Goal: Task Accomplishment & Management: Complete application form

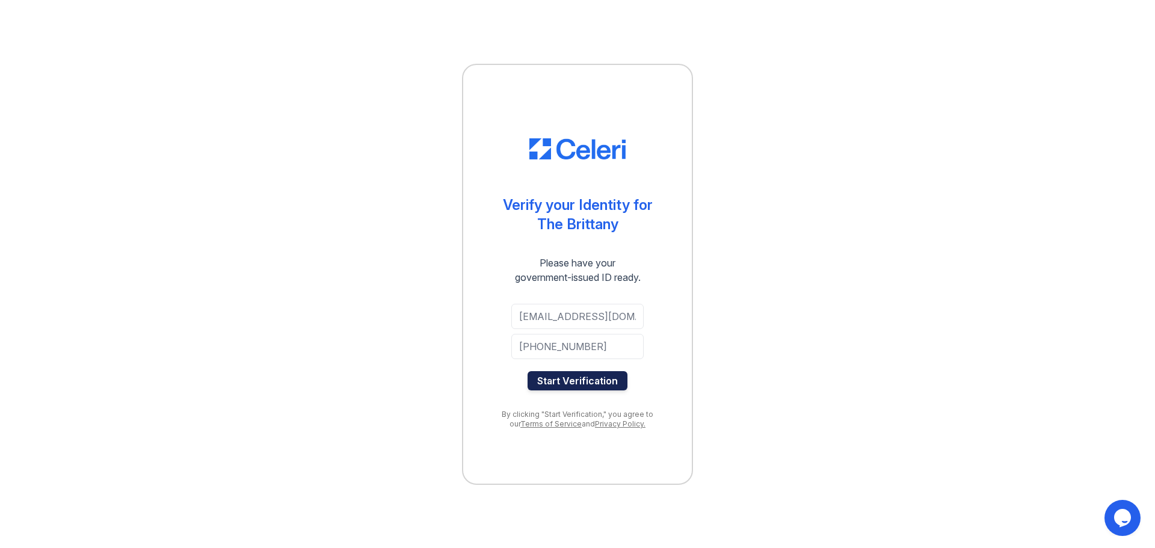
click at [591, 382] on button "Start Verification" at bounding box center [577, 380] width 100 height 19
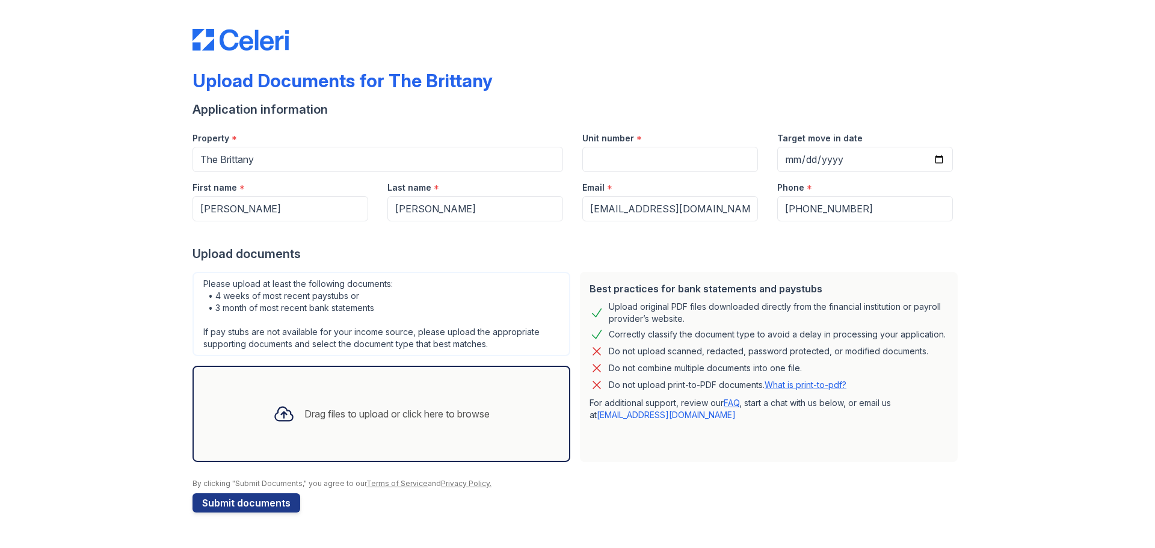
click at [826, 382] on link "What is print-to-pdf?" at bounding box center [805, 384] width 82 height 10
click at [941, 158] on input "Target move in date" at bounding box center [865, 159] width 176 height 25
type input "2025-10-17"
click at [876, 253] on div "Upload documents" at bounding box center [577, 253] width 770 height 17
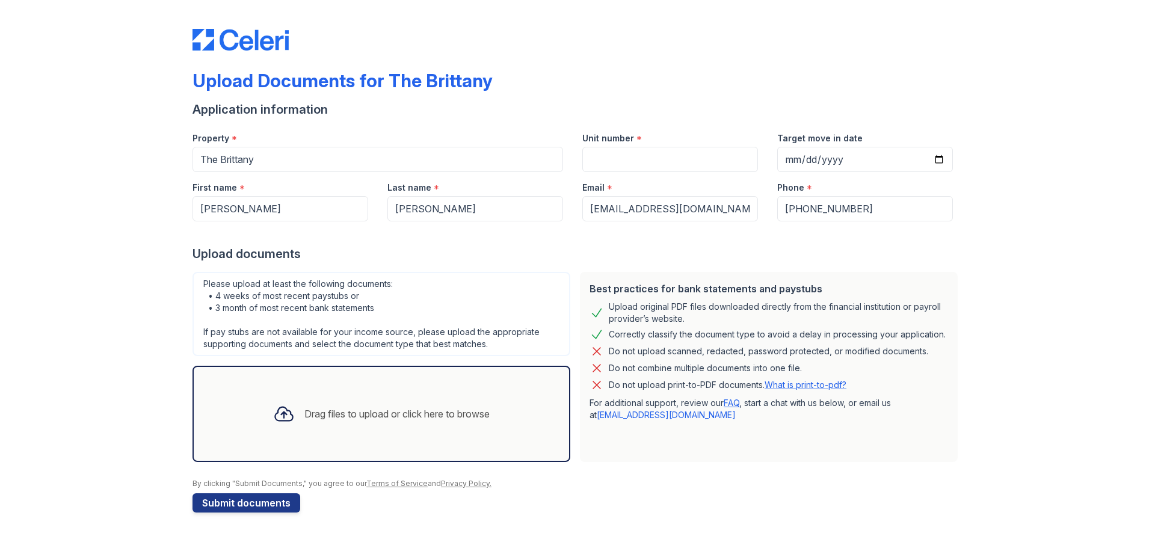
click at [453, 401] on div "Drag files to upload or click here to browse" at bounding box center [381, 413] width 236 height 41
click at [388, 425] on div "Drag files to upload or click here to browse" at bounding box center [381, 413] width 236 height 41
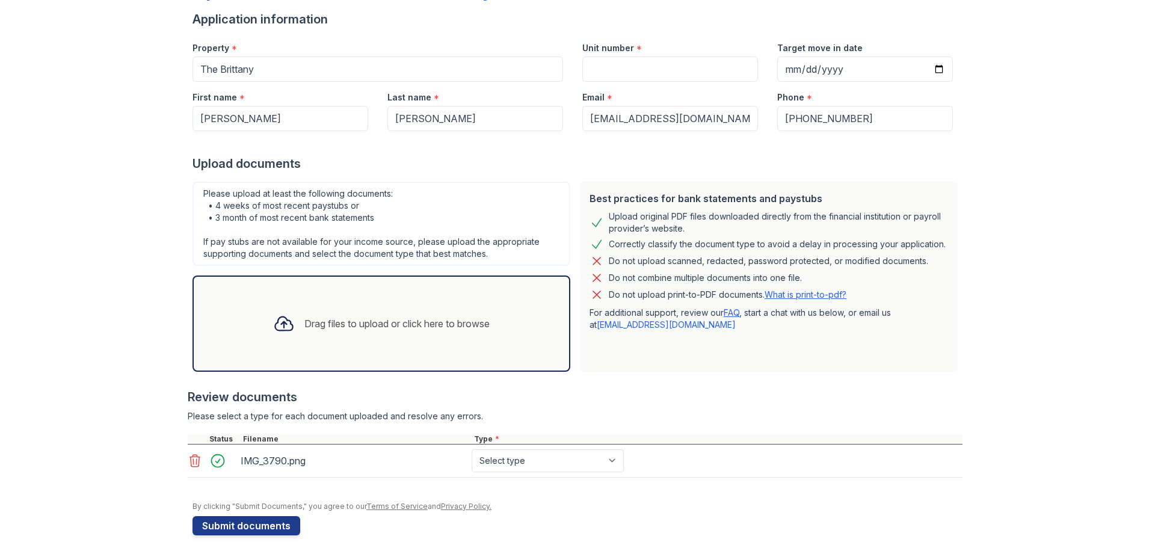
scroll to position [102, 0]
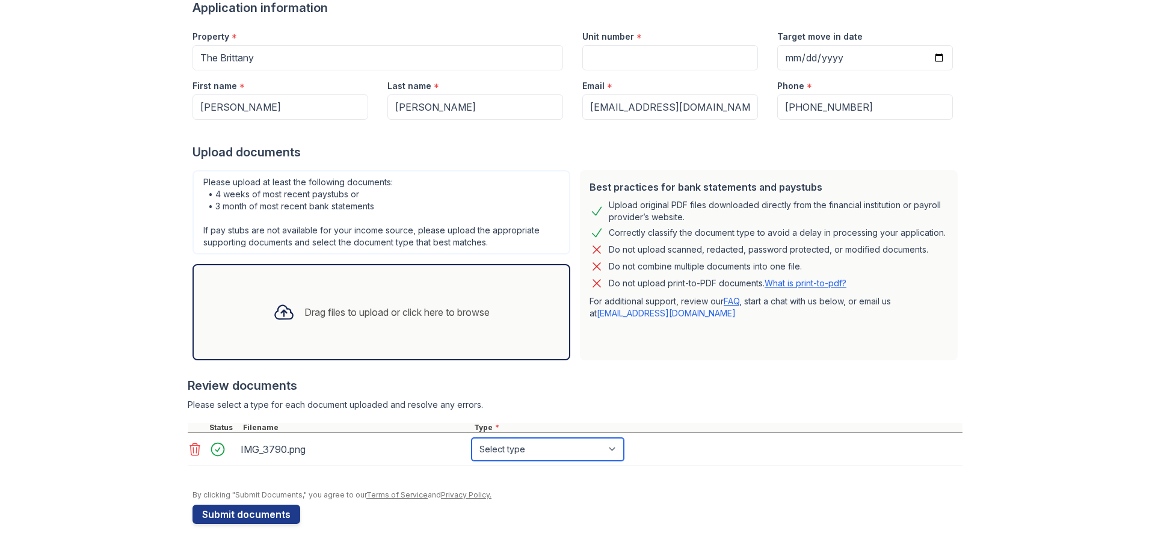
click at [568, 452] on select "Select type Paystub Bank Statement Offer Letter Tax Documents Benefit Award Let…" at bounding box center [547, 449] width 152 height 23
select select "other"
click at [471, 438] on select "Select type Paystub Bank Statement Offer Letter Tax Documents Benefit Award Let…" at bounding box center [547, 449] width 152 height 23
click at [379, 315] on div "Drag files to upload or click here to browse" at bounding box center [396, 312] width 185 height 14
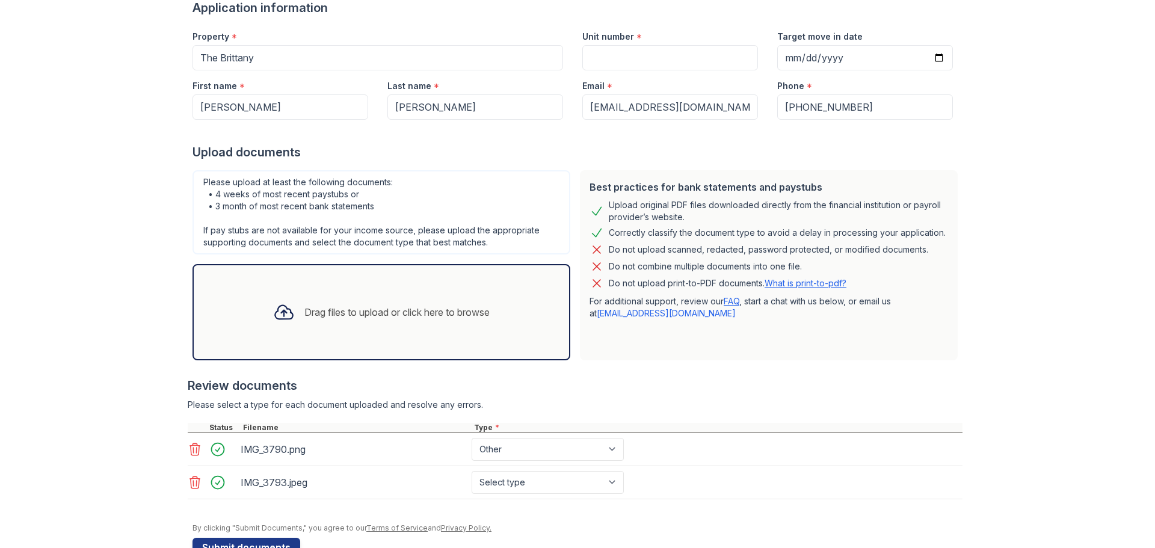
click at [319, 330] on div "Drag files to upload or click here to browse" at bounding box center [381, 312] width 236 height 41
click at [362, 302] on div "Drag files to upload or click here to browse" at bounding box center [381, 312] width 236 height 41
click at [420, 298] on div "Drag files to upload or click here to browse" at bounding box center [381, 312] width 236 height 41
click at [488, 310] on div "Drag files to upload or click here to browse" at bounding box center [396, 312] width 185 height 14
click at [995, 458] on div "Upload Documents for The Brittany Application information Property * The Britta…" at bounding box center [577, 289] width 1116 height 782
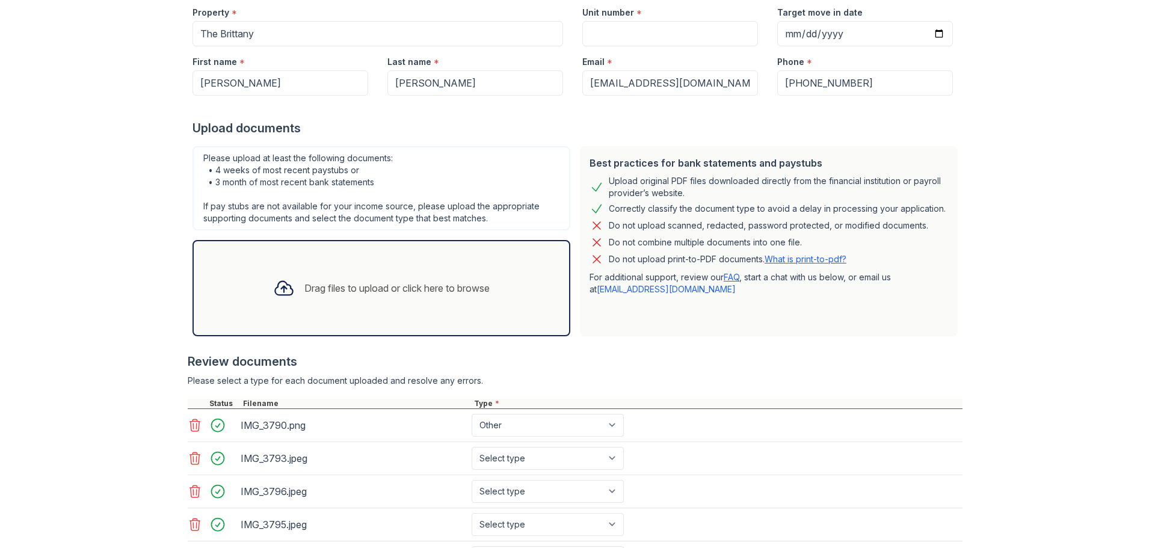
scroll to position [174, 0]
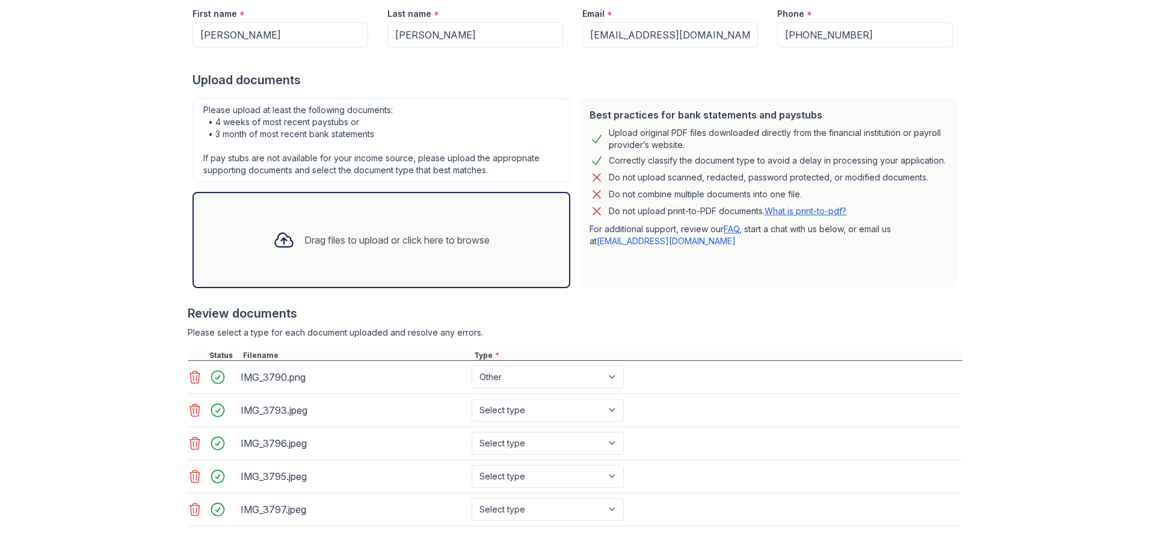
click at [560, 274] on div "Drag files to upload or click here to browse" at bounding box center [381, 240] width 378 height 96
click at [463, 265] on div "Drag files to upload or click here to browse" at bounding box center [381, 240] width 378 height 96
click at [1080, 310] on div "Upload Documents for The Brittany Application information Property * The Britta…" at bounding box center [577, 250] width 1116 height 848
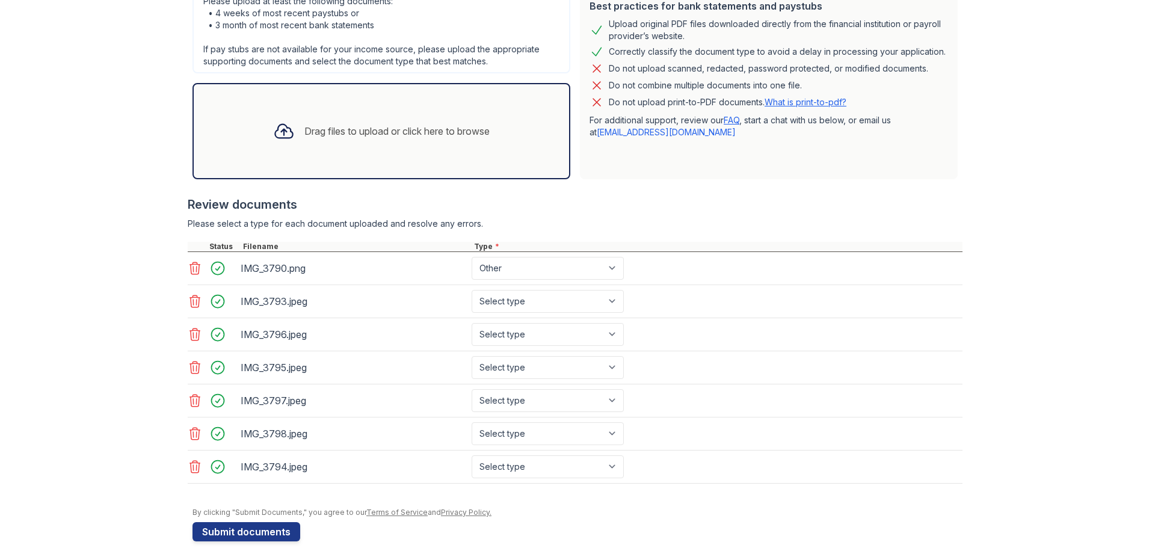
scroll to position [300, 0]
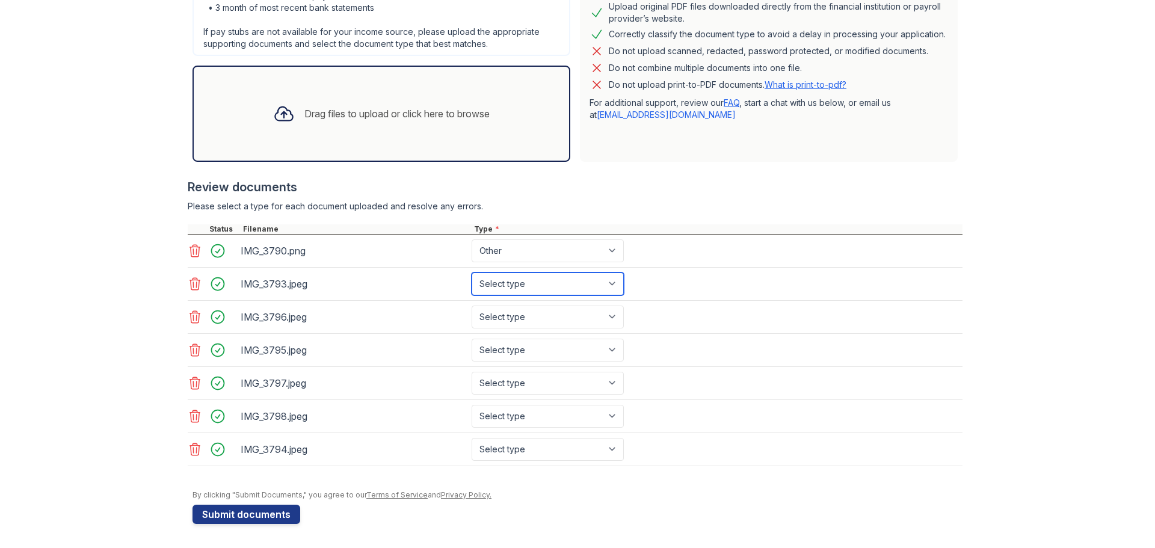
click at [612, 278] on select "Select type Paystub Bank Statement Offer Letter Tax Documents Benefit Award Let…" at bounding box center [547, 283] width 152 height 23
select select "paystub"
click at [471, 272] on select "Select type Paystub Bank Statement Offer Letter Tax Documents Benefit Award Let…" at bounding box center [547, 283] width 152 height 23
click at [590, 315] on select "Select type Paystub Bank Statement Offer Letter Tax Documents Benefit Award Let…" at bounding box center [547, 317] width 152 height 23
select select "paystub"
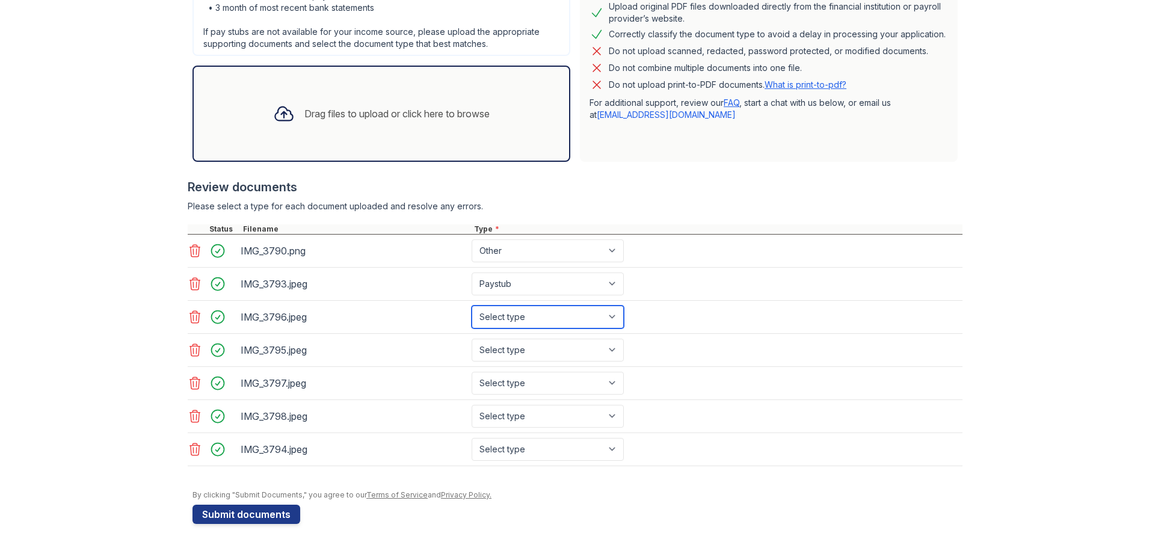
click at [471, 306] on select "Select type Paystub Bank Statement Offer Letter Tax Documents Benefit Award Let…" at bounding box center [547, 317] width 152 height 23
click at [585, 346] on select "Select type Paystub Bank Statement Offer Letter Tax Documents Benefit Award Let…" at bounding box center [547, 350] width 152 height 23
select select "paystub"
click at [471, 339] on select "Select type Paystub Bank Statement Offer Letter Tax Documents Benefit Award Let…" at bounding box center [547, 350] width 152 height 23
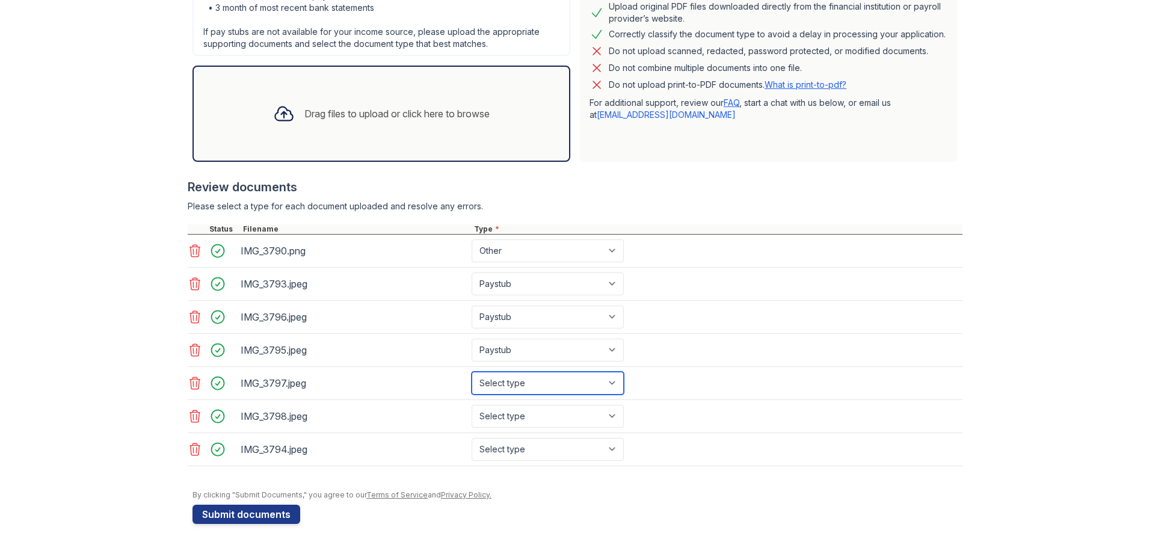
click at [572, 388] on select "Select type Paystub Bank Statement Offer Letter Tax Documents Benefit Award Let…" at bounding box center [547, 383] width 152 height 23
select select "paystub"
click at [471, 372] on select "Select type Paystub Bank Statement Offer Letter Tax Documents Benefit Award Let…" at bounding box center [547, 383] width 152 height 23
click at [561, 411] on select "Select type Paystub Bank Statement Offer Letter Tax Documents Benefit Award Let…" at bounding box center [547, 416] width 152 height 23
select select "paystub"
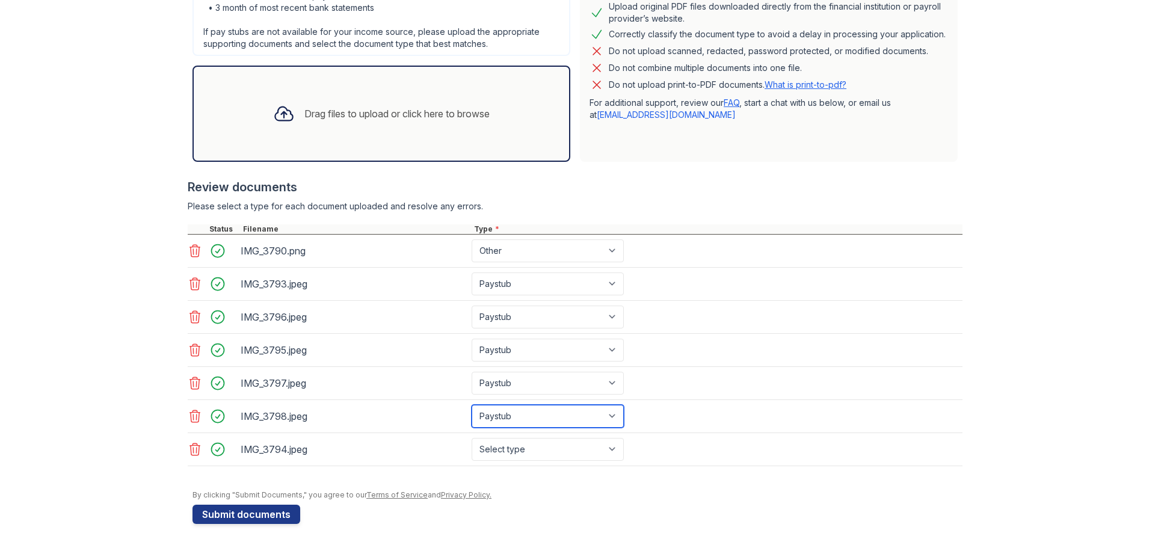
click at [471, 405] on select "Select type Paystub Bank Statement Offer Letter Tax Documents Benefit Award Let…" at bounding box center [547, 416] width 152 height 23
click at [509, 443] on select "Select type Paystub Bank Statement Offer Letter Tax Documents Benefit Award Let…" at bounding box center [547, 449] width 152 height 23
select select "paystub"
click at [471, 438] on select "Select type Paystub Bank Statement Offer Letter Tax Documents Benefit Award Let…" at bounding box center [547, 449] width 152 height 23
click at [283, 512] on button "Submit documents" at bounding box center [246, 514] width 108 height 19
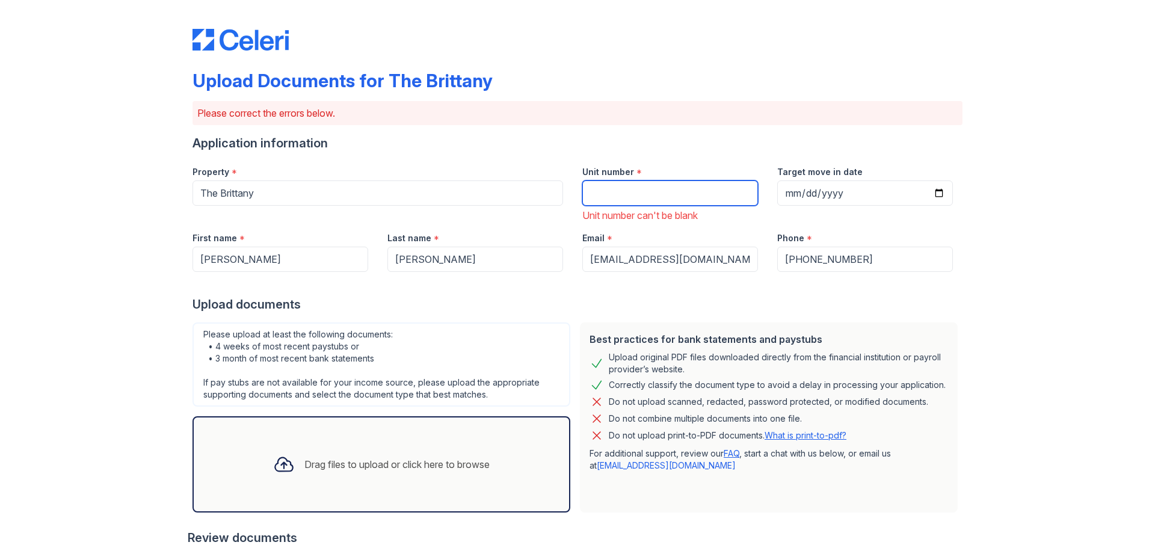
click at [656, 189] on input "Unit number" at bounding box center [670, 192] width 176 height 25
type input "1613"
click at [1092, 316] on div "Upload Documents for The Brittany Please correct the errors below. Application …" at bounding box center [577, 449] width 1116 height 898
click at [1069, 211] on div "Upload Documents for The Brittany Please correct the errors below. Application …" at bounding box center [577, 449] width 1116 height 898
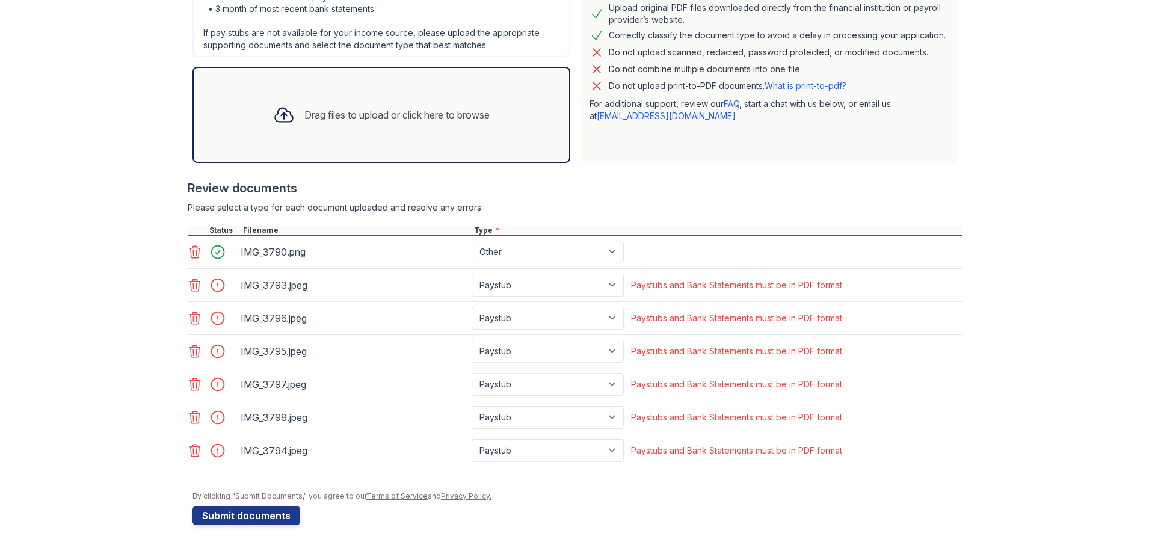
scroll to position [351, 0]
click at [266, 516] on button "Submit documents" at bounding box center [246, 514] width 108 height 19
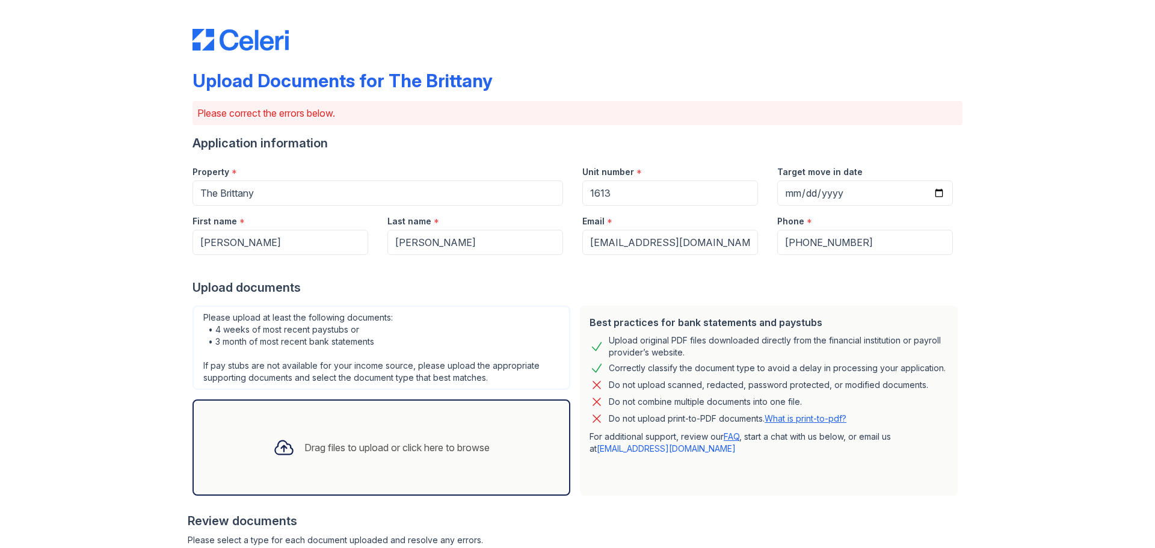
click at [1079, 441] on div "Upload Documents for The Brittany Please correct the errors below. Application …" at bounding box center [577, 441] width 1116 height 882
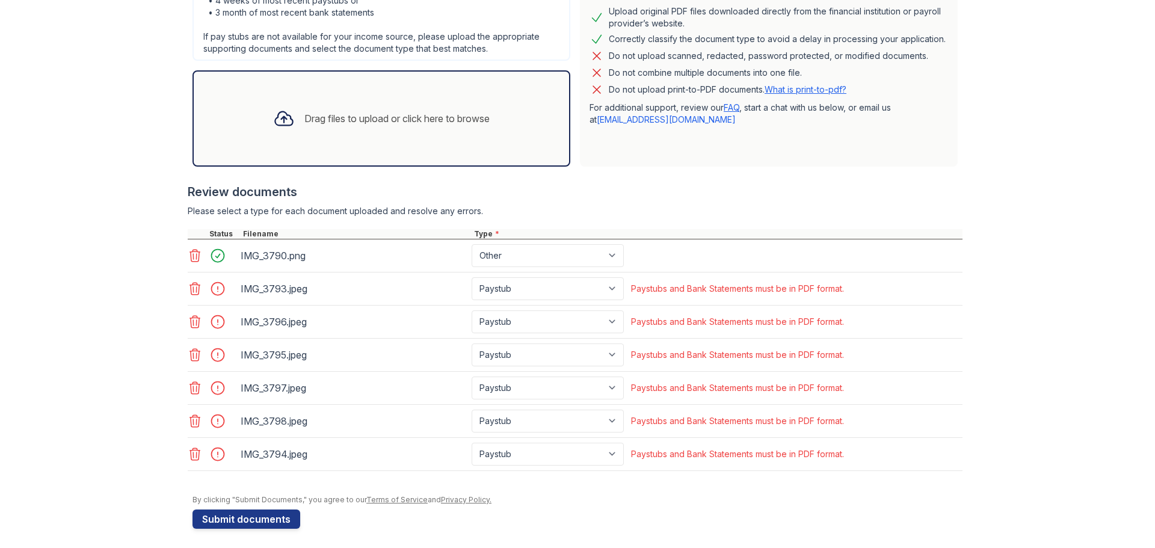
scroll to position [334, 0]
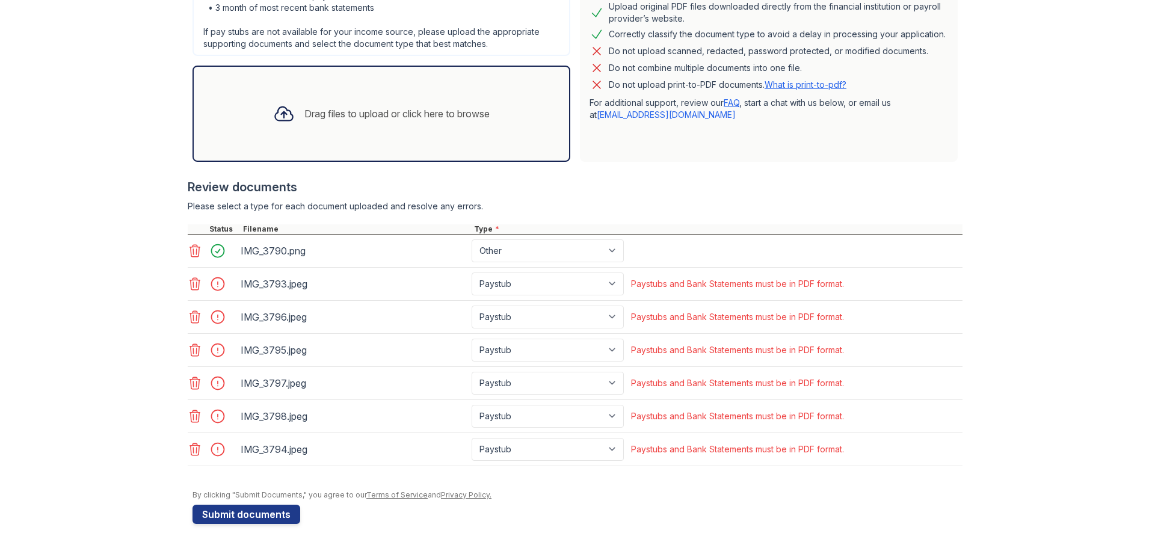
click at [195, 282] on icon at bounding box center [195, 284] width 14 height 14
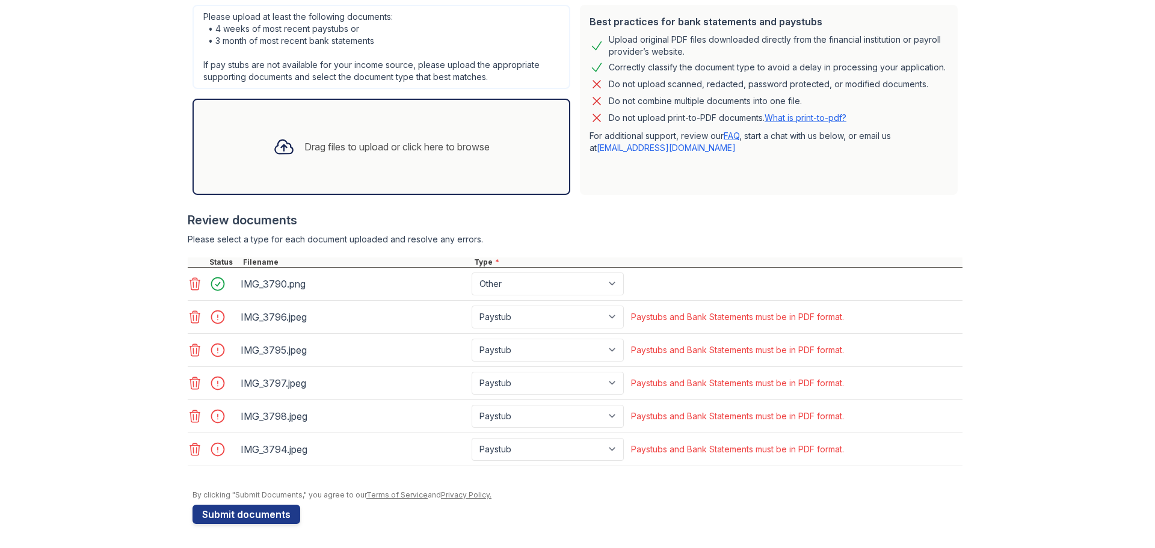
click at [194, 310] on icon at bounding box center [195, 317] width 14 height 14
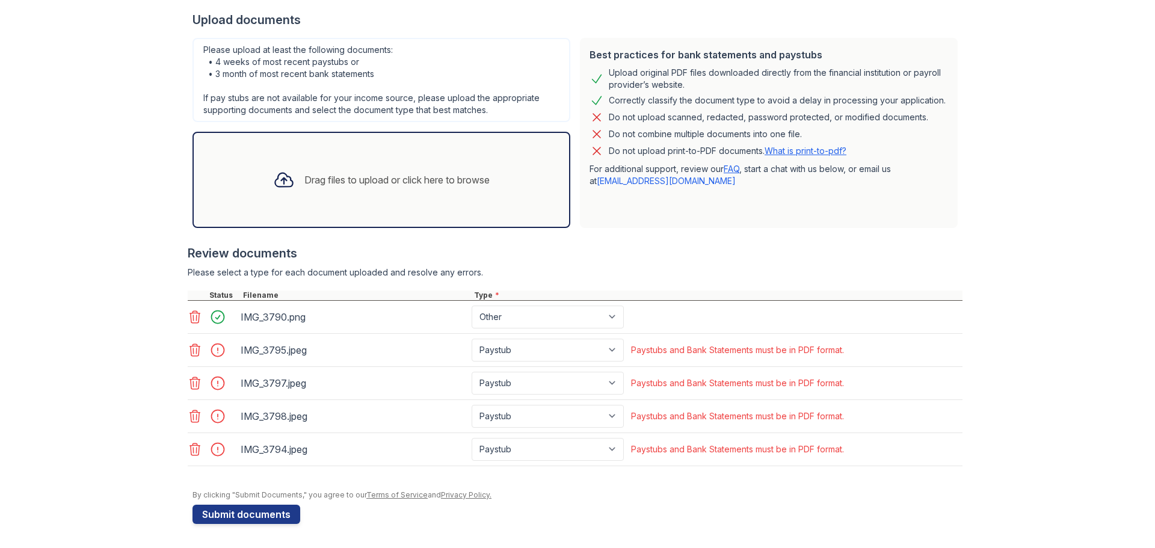
scroll to position [268, 0]
click at [192, 352] on icon at bounding box center [195, 350] width 14 height 14
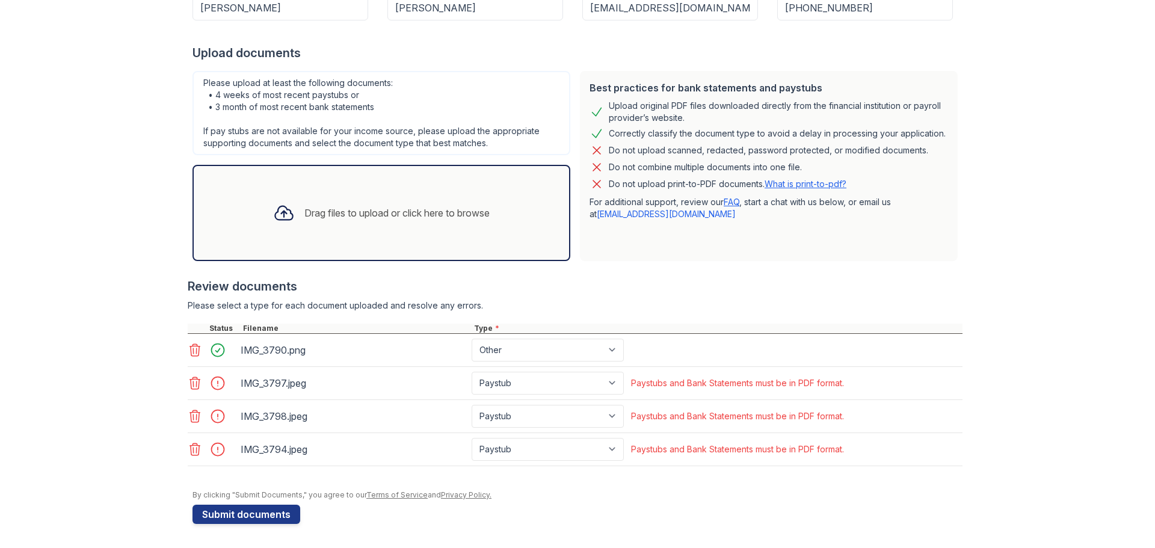
scroll to position [235, 0]
click at [194, 379] on icon at bounding box center [195, 383] width 14 height 14
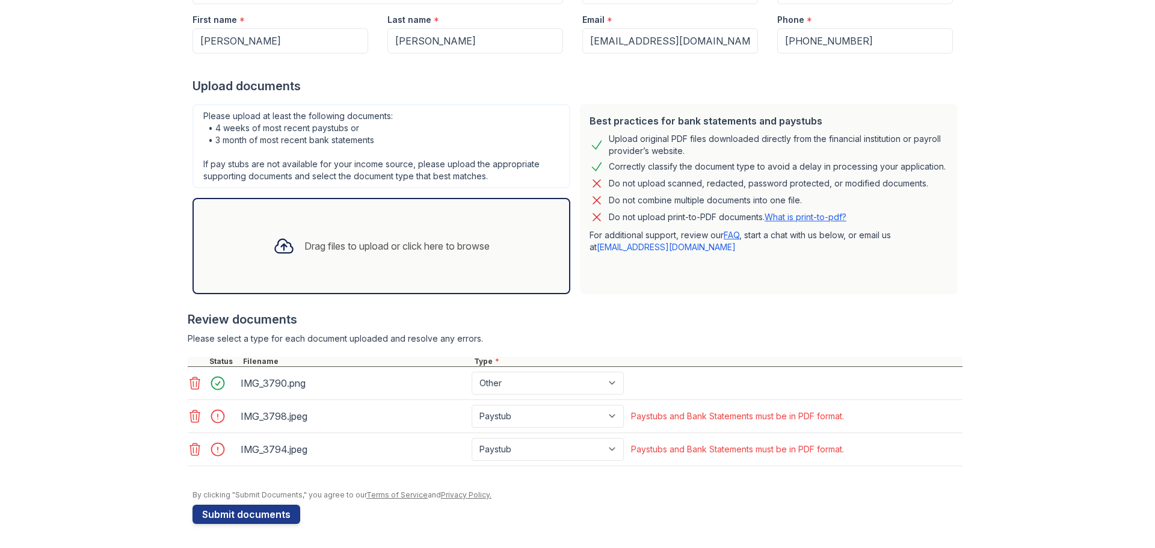
click at [194, 425] on div at bounding box center [213, 416] width 51 height 23
click at [193, 418] on icon at bounding box center [195, 416] width 10 height 12
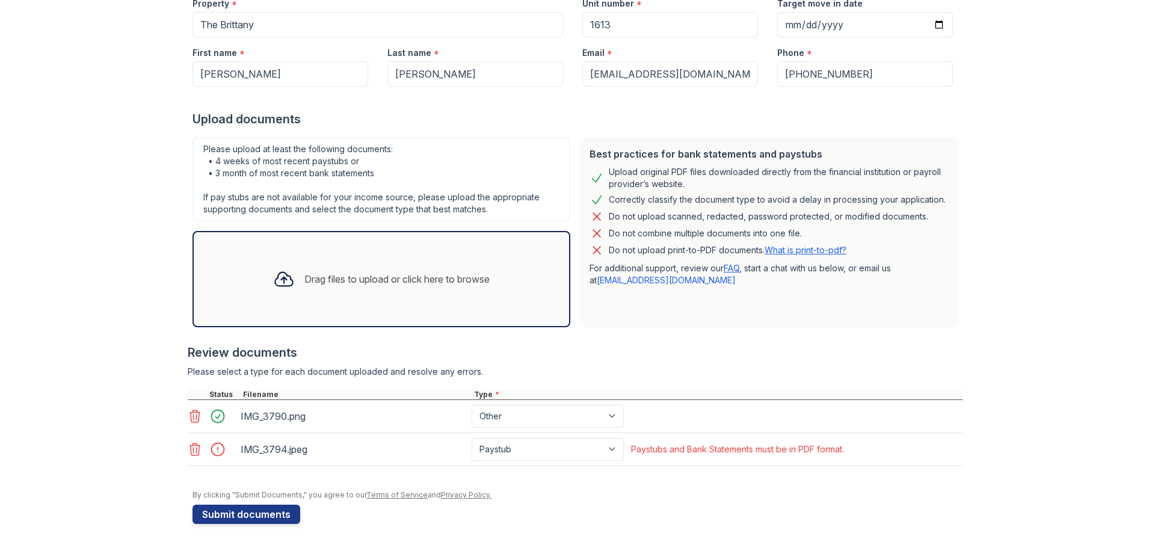
click at [197, 450] on icon at bounding box center [195, 449] width 14 height 14
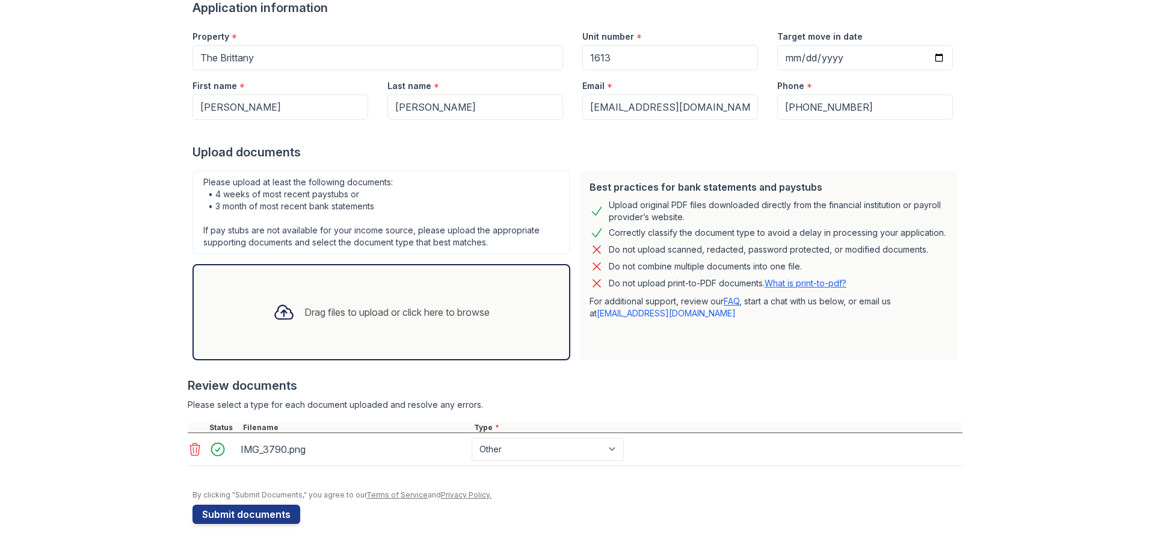
click at [671, 321] on div "Best practices for bank statements and paystubs Upload original PDF files downl…" at bounding box center [769, 265] width 378 height 190
click at [363, 330] on div "Drag files to upload or click here to browse" at bounding box center [381, 312] width 236 height 41
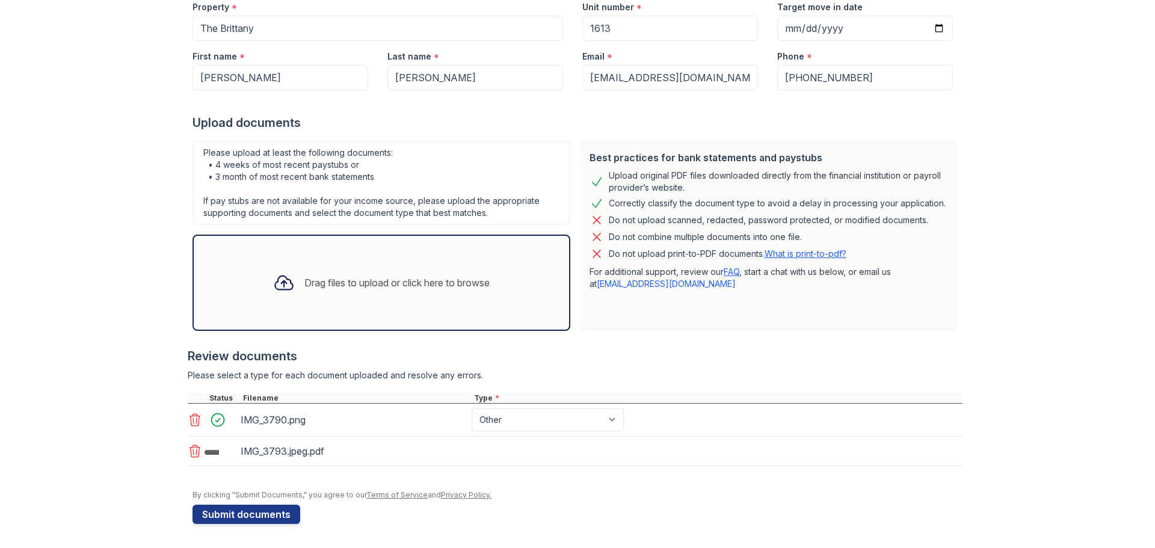
scroll to position [168, 0]
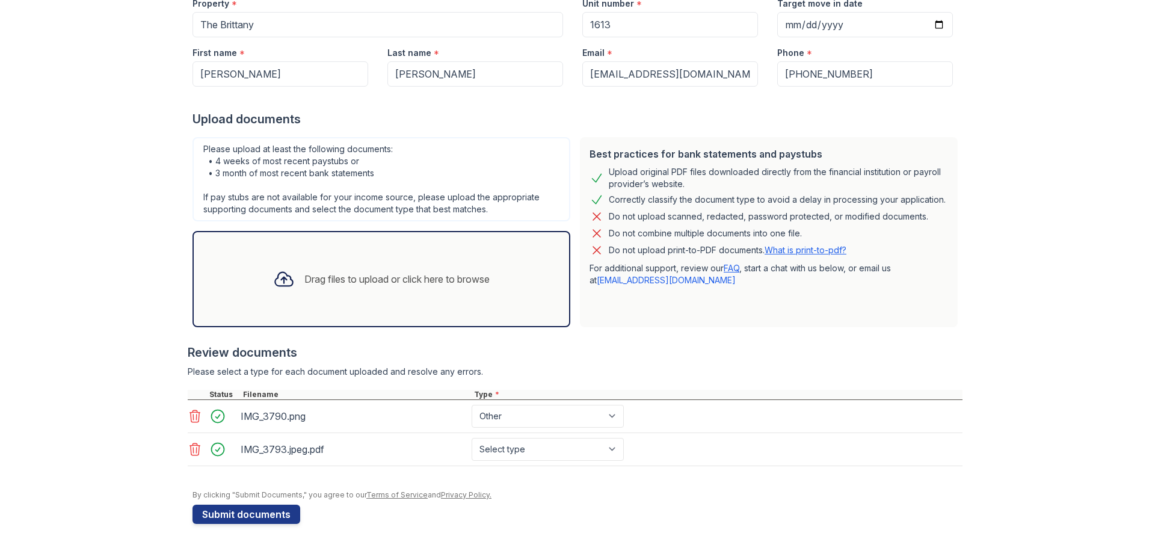
click at [492, 305] on div "Drag files to upload or click here to browse" at bounding box center [381, 279] width 378 height 96
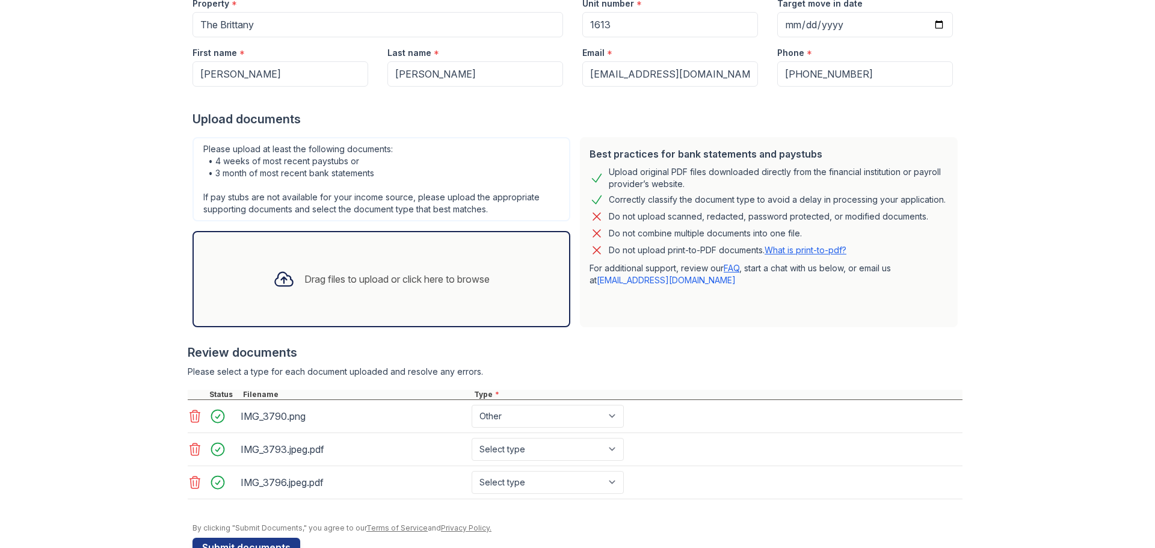
click at [463, 299] on div "Drag files to upload or click here to browse" at bounding box center [381, 279] width 378 height 96
click at [599, 332] on div at bounding box center [575, 338] width 775 height 12
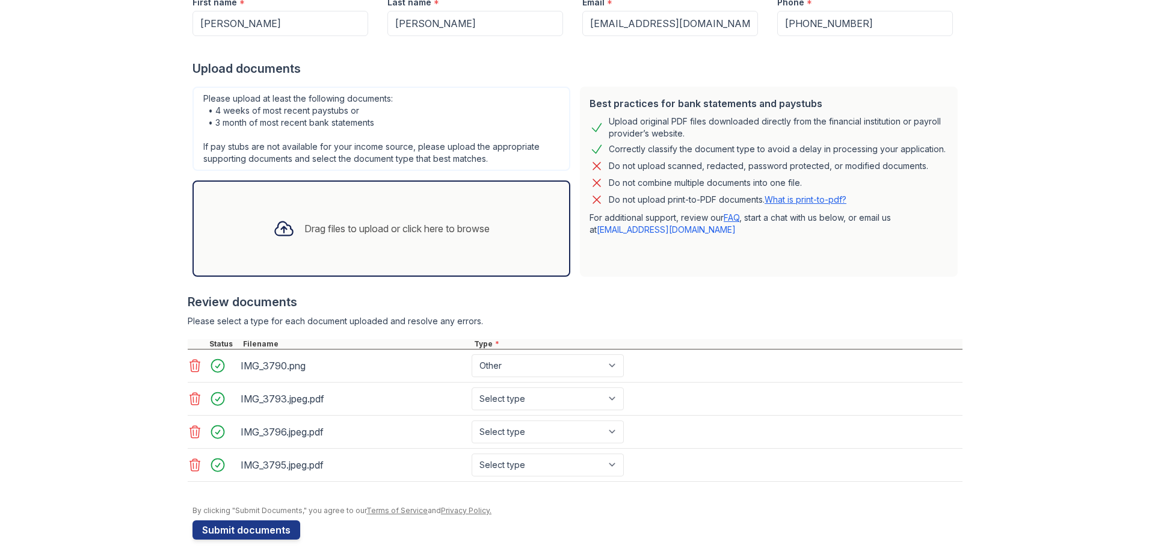
scroll to position [235, 0]
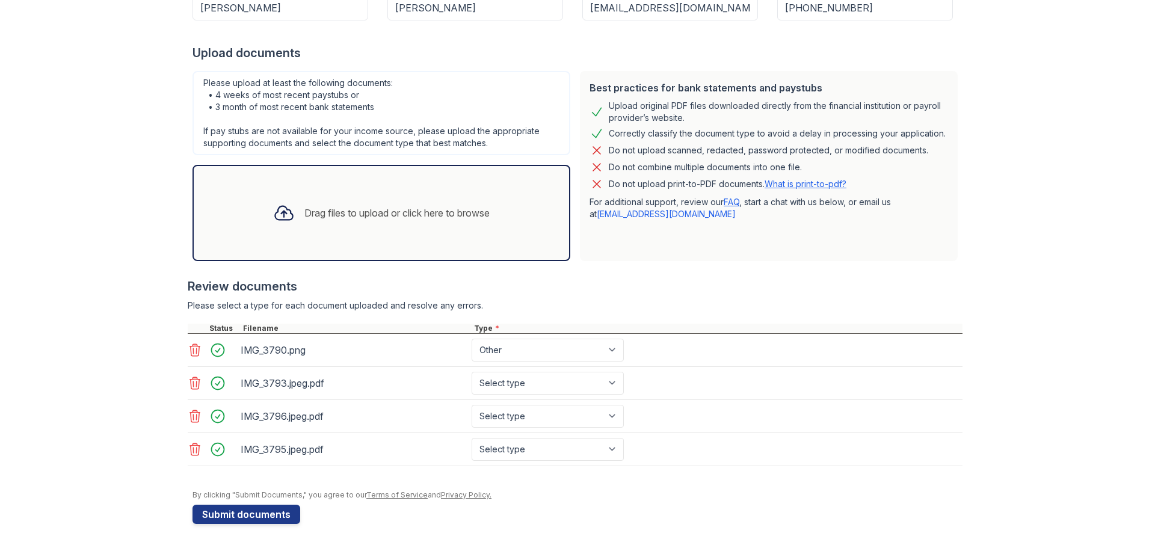
click at [483, 207] on div "Drag files to upload or click here to browse" at bounding box center [396, 213] width 185 height 14
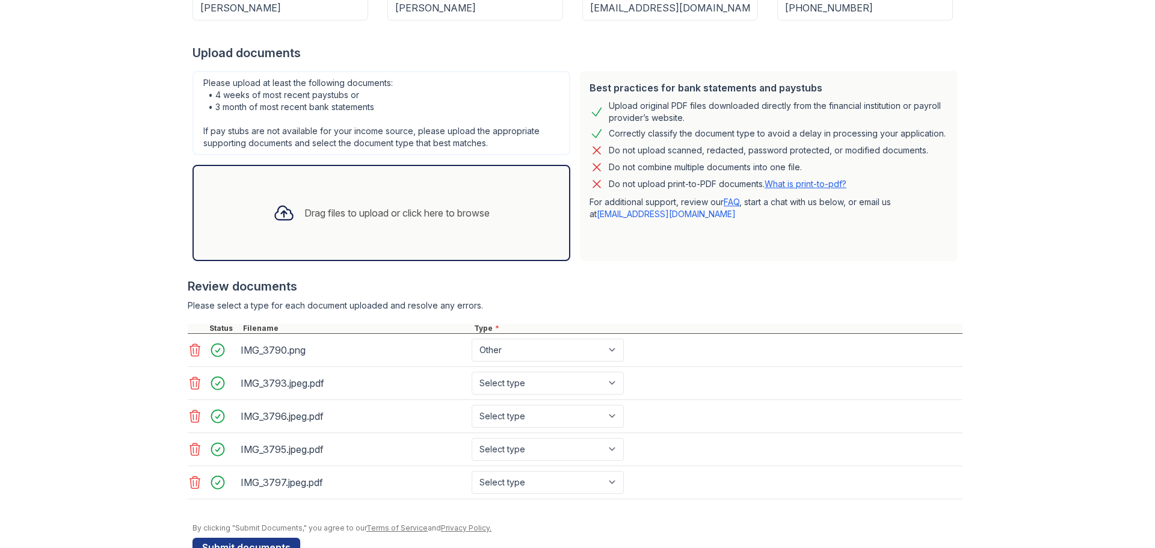
click at [530, 230] on div "Drag files to upload or click here to browse" at bounding box center [381, 213] width 378 height 96
click at [538, 198] on div "Drag files to upload or click here to browse" at bounding box center [381, 213] width 378 height 96
click at [850, 300] on div "Please select a type for each document uploaded and resolve any errors." at bounding box center [575, 305] width 775 height 12
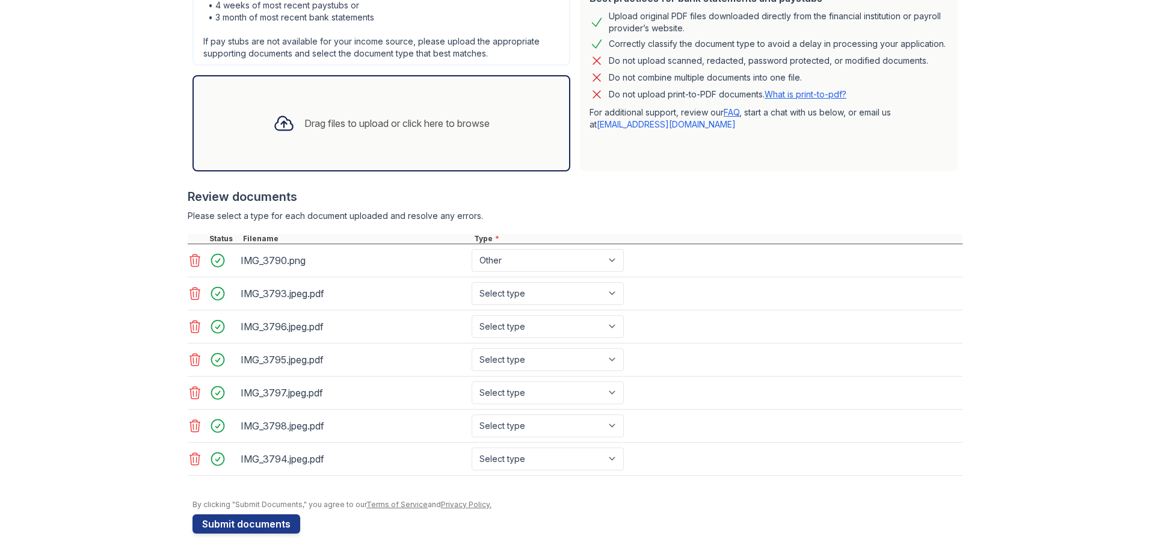
scroll to position [334, 0]
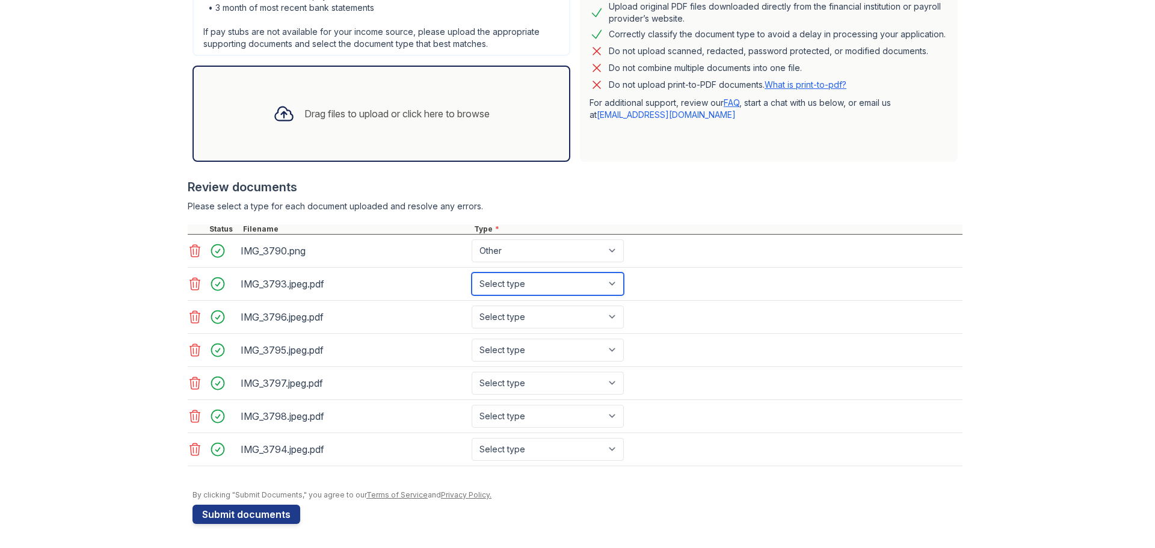
click at [604, 279] on select "Select type Paystub Bank Statement Offer Letter Tax Documents Benefit Award Let…" at bounding box center [547, 283] width 152 height 23
select select "paystub"
click at [471, 272] on select "Select type Paystub Bank Statement Offer Letter Tax Documents Benefit Award Let…" at bounding box center [547, 283] width 152 height 23
click at [592, 318] on select "Select type Paystub Bank Statement Offer Letter Tax Documents Benefit Award Let…" at bounding box center [547, 317] width 152 height 23
select select "paystub"
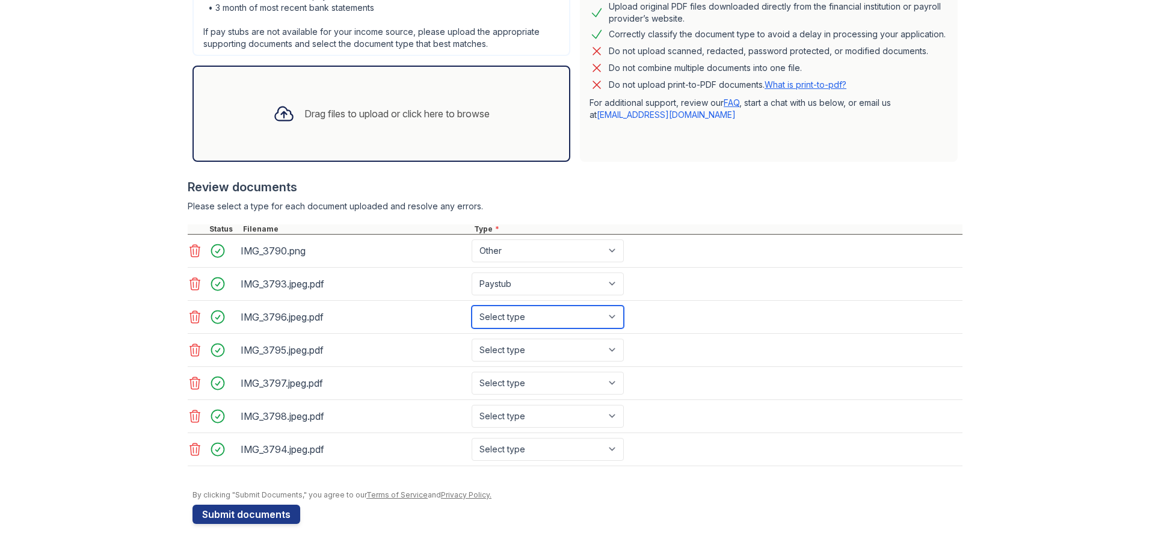
click at [471, 306] on select "Select type Paystub Bank Statement Offer Letter Tax Documents Benefit Award Let…" at bounding box center [547, 317] width 152 height 23
click at [589, 348] on select "Select type Paystub Bank Statement Offer Letter Tax Documents Benefit Award Let…" at bounding box center [547, 350] width 152 height 23
select select "paystub"
click at [471, 339] on select "Select type Paystub Bank Statement Offer Letter Tax Documents Benefit Award Let…" at bounding box center [547, 350] width 152 height 23
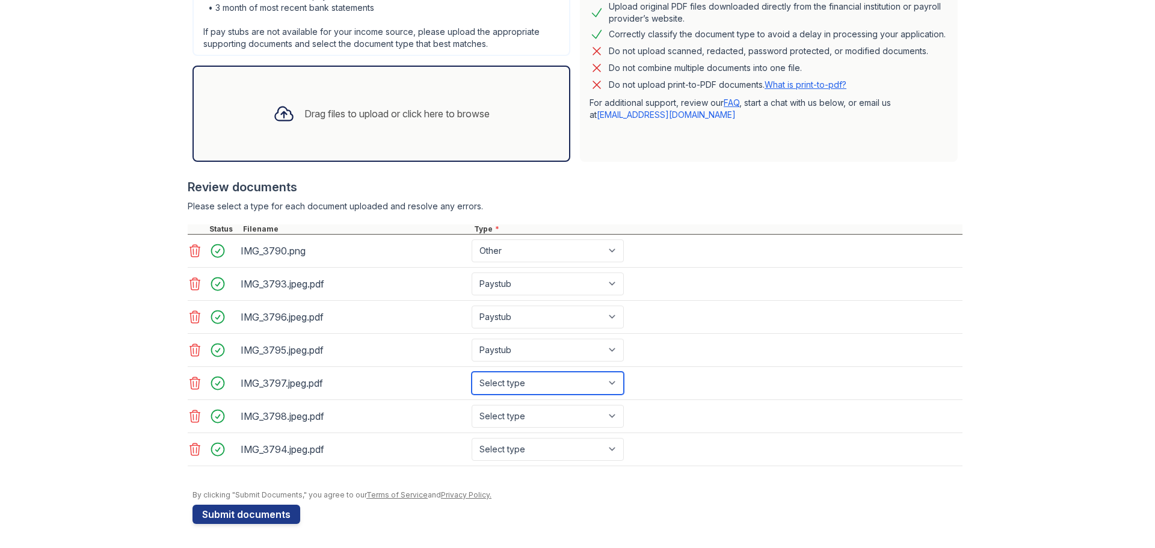
click at [587, 385] on select "Select type Paystub Bank Statement Offer Letter Tax Documents Benefit Award Let…" at bounding box center [547, 383] width 152 height 23
select select "paystub"
click at [471, 372] on select "Select type Paystub Bank Statement Offer Letter Tax Documents Benefit Award Let…" at bounding box center [547, 383] width 152 height 23
click at [588, 415] on select "Select type Paystub Bank Statement Offer Letter Tax Documents Benefit Award Let…" at bounding box center [547, 416] width 152 height 23
select select "paystub"
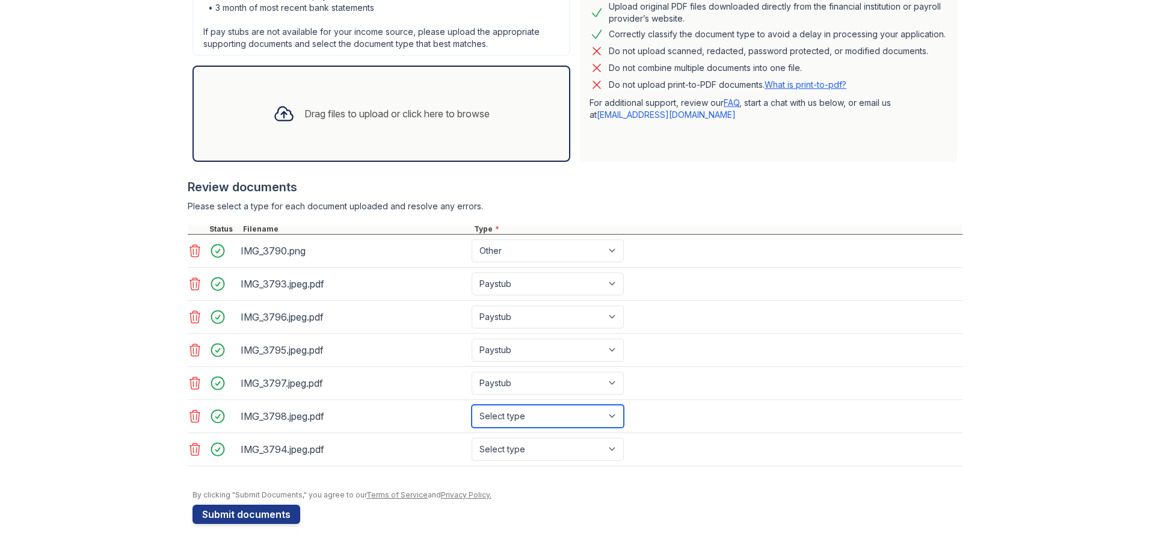
click at [471, 405] on select "Select type Paystub Bank Statement Offer Letter Tax Documents Benefit Award Let…" at bounding box center [547, 416] width 152 height 23
click at [552, 449] on select "Select type Paystub Bank Statement Offer Letter Tax Documents Benefit Award Let…" at bounding box center [547, 449] width 152 height 23
select select "paystub"
click at [471, 438] on select "Select type Paystub Bank Statement Offer Letter Tax Documents Benefit Award Let…" at bounding box center [547, 449] width 152 height 23
click at [223, 515] on button "Submit documents" at bounding box center [246, 514] width 108 height 19
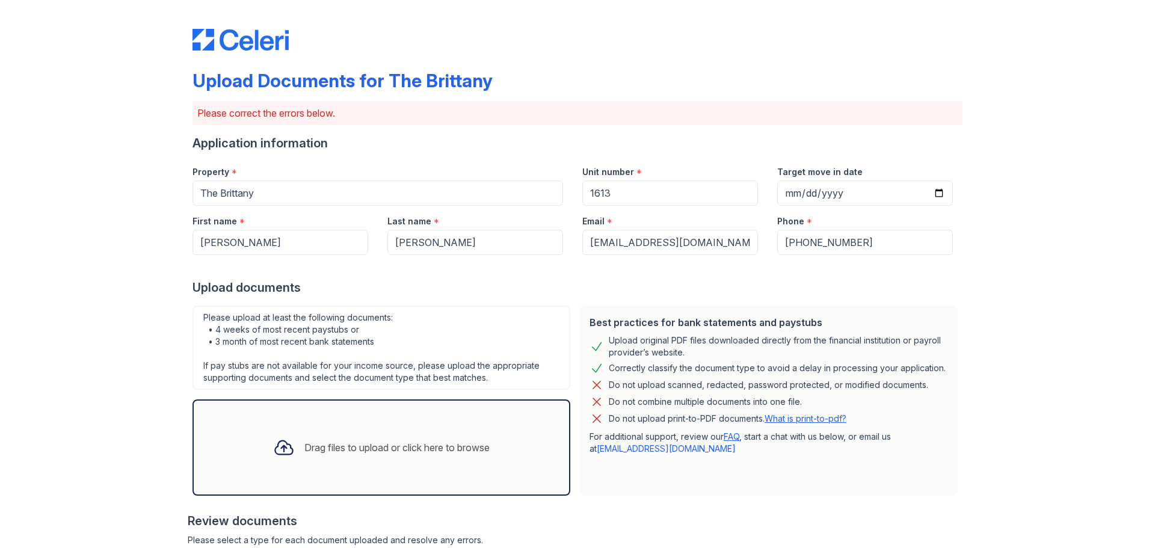
click at [99, 490] on div "Upload Documents for The Brittany Please correct the errors below. Application …" at bounding box center [577, 459] width 1116 height 918
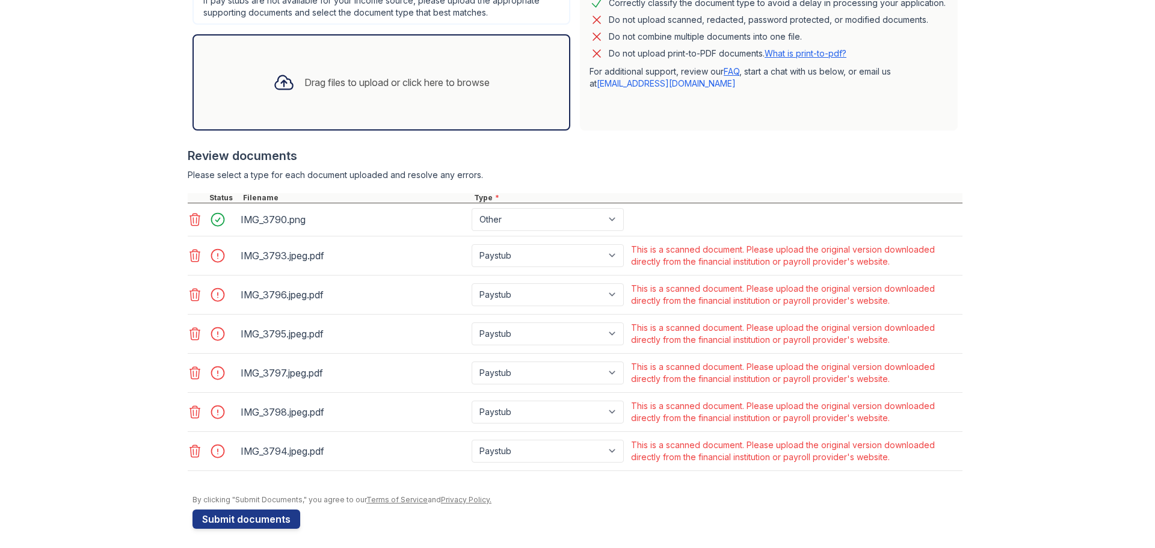
scroll to position [370, 0]
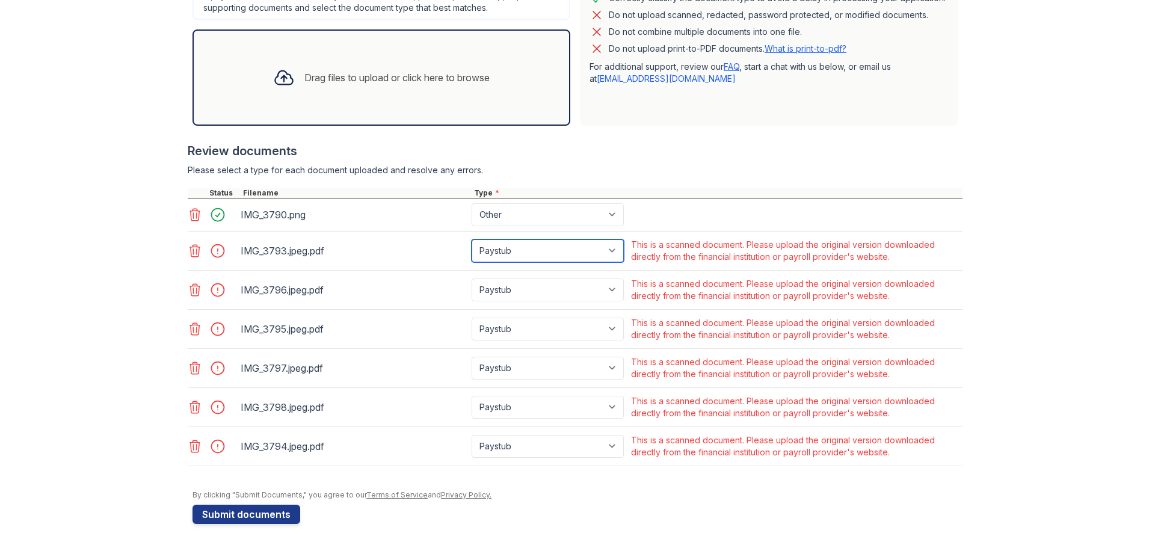
click at [499, 258] on select "Paystub Bank Statement Offer Letter Tax Documents Benefit Award Letter Investme…" at bounding box center [547, 250] width 152 height 23
click at [479, 527] on div "Upload Documents for The Brittany Please correct the errors below. Application …" at bounding box center [577, 82] width 770 height 894
click at [805, 48] on link "What is print-to-pdf?" at bounding box center [805, 48] width 82 height 10
click at [195, 253] on icon at bounding box center [195, 251] width 14 height 14
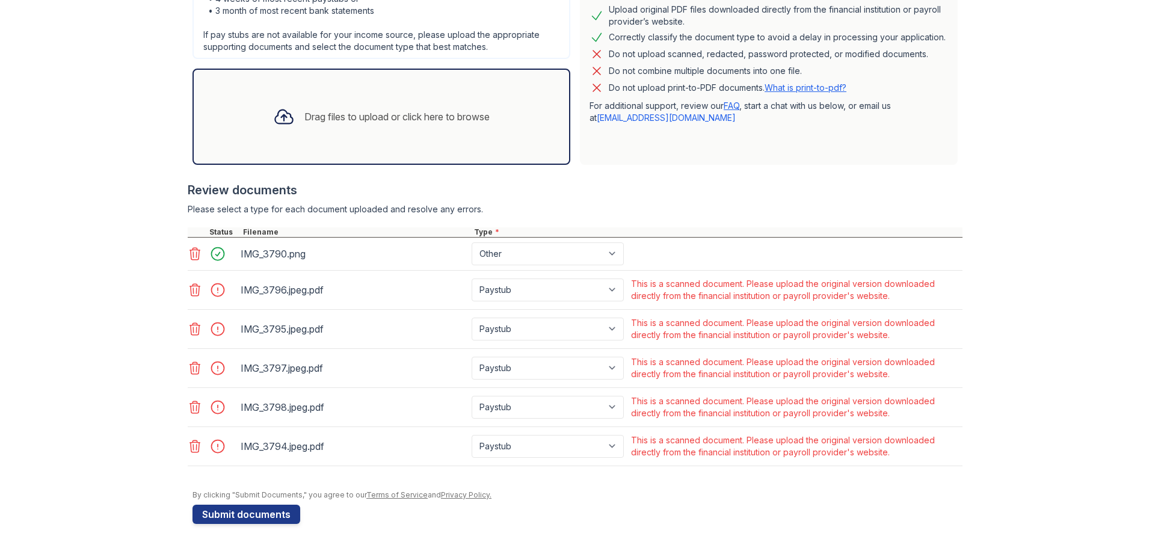
scroll to position [331, 0]
click at [192, 289] on icon at bounding box center [195, 290] width 14 height 14
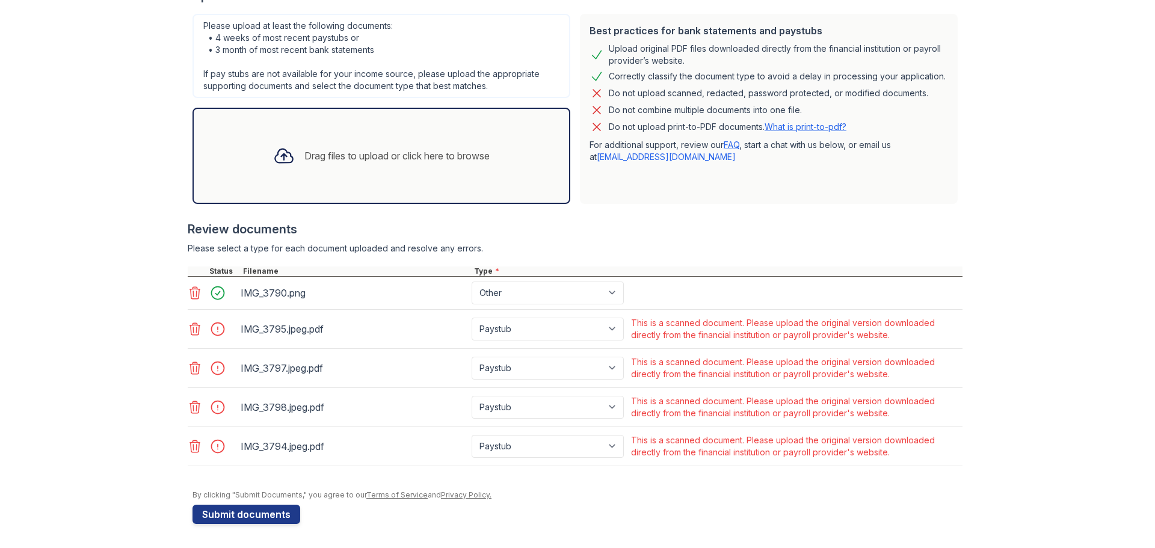
click at [194, 327] on icon at bounding box center [195, 329] width 14 height 14
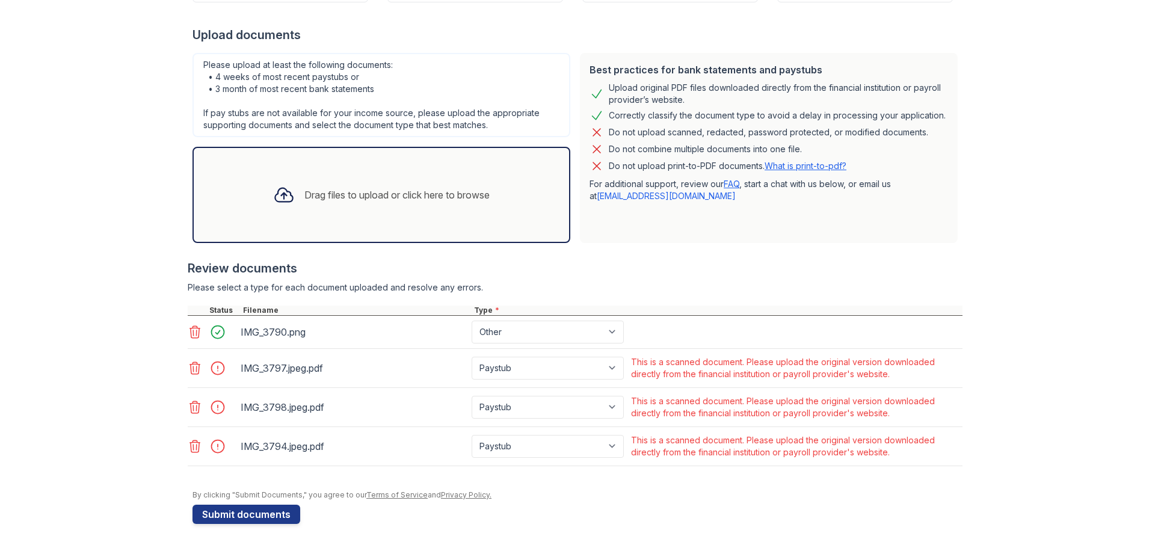
scroll to position [253, 0]
click at [193, 368] on icon at bounding box center [195, 368] width 10 height 12
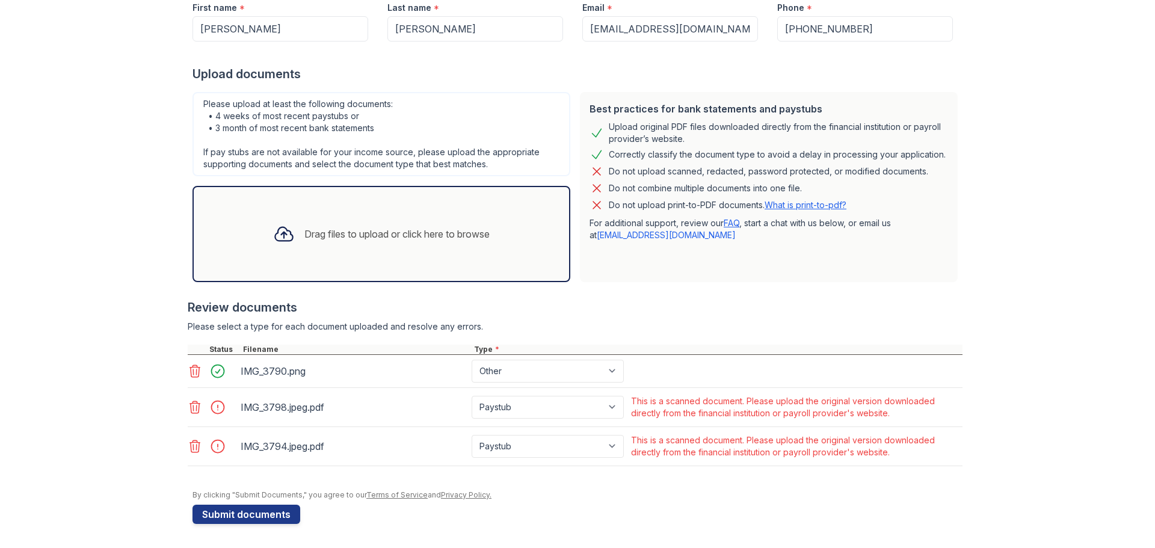
scroll to position [213, 0]
click at [194, 407] on icon at bounding box center [195, 407] width 10 height 12
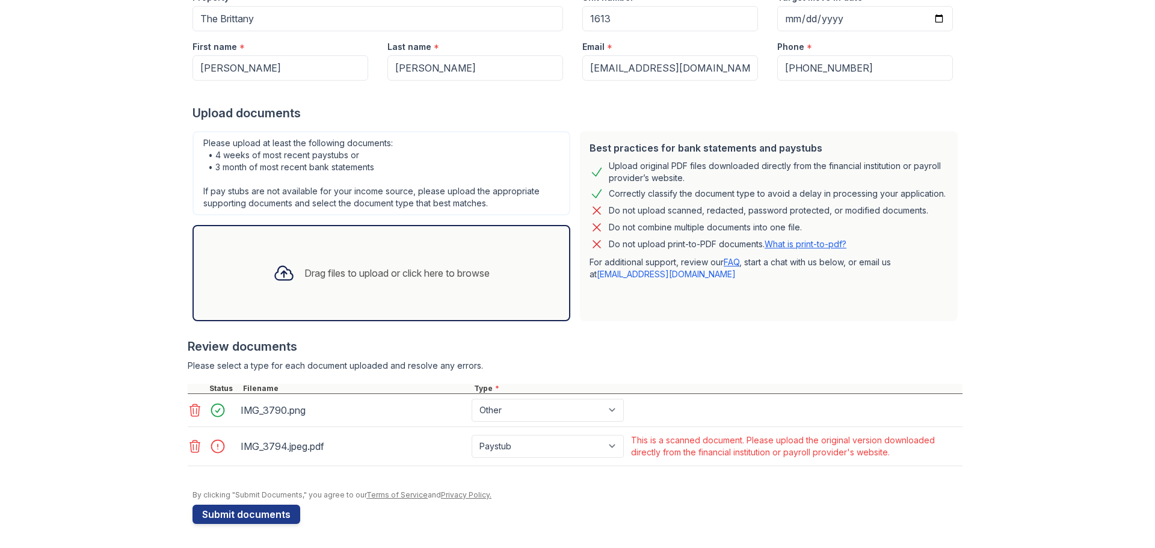
scroll to position [174, 0]
click at [194, 445] on icon at bounding box center [195, 446] width 14 height 14
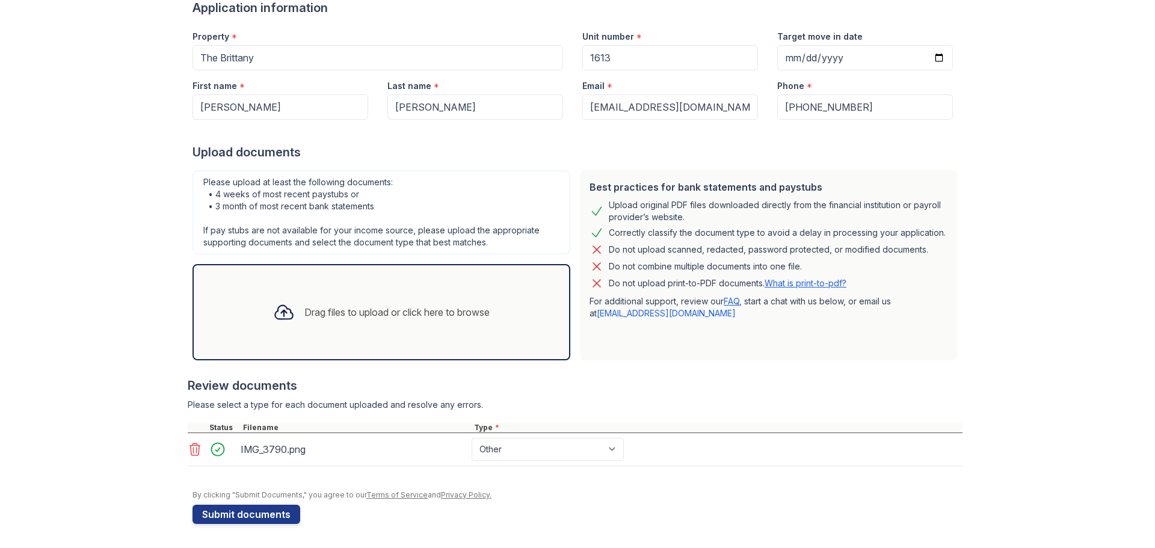
click at [340, 296] on div "Drag files to upload or click here to browse" at bounding box center [381, 312] width 236 height 41
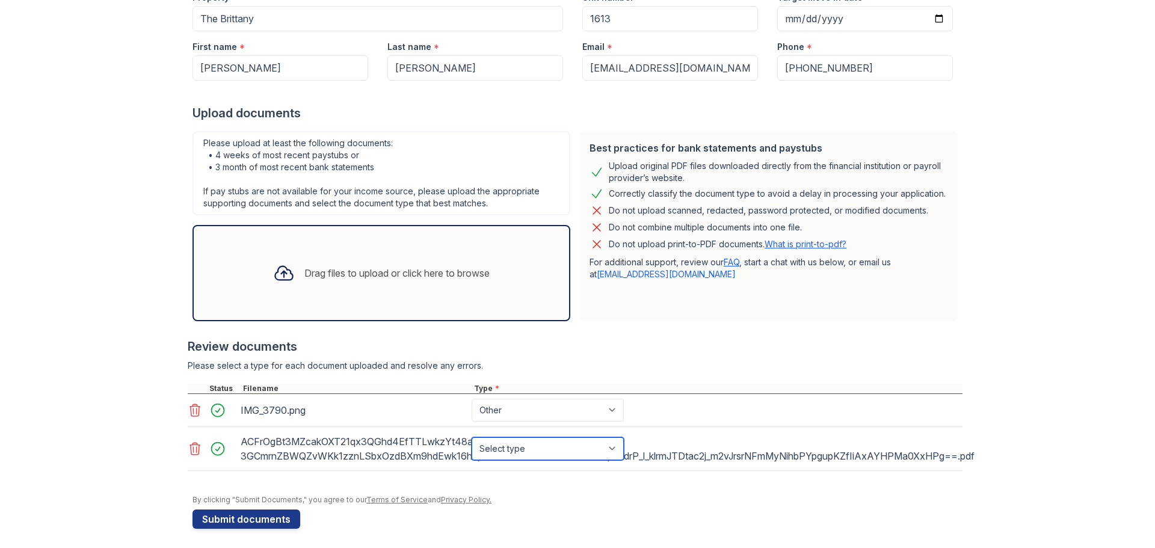
click at [530, 452] on select "Select type Paystub Bank Statement Offer Letter Tax Documents Benefit Award Let…" at bounding box center [547, 448] width 152 height 23
select select "paystub"
click at [471, 437] on select "Select type Paystub Bank Statement Offer Letter Tax Documents Benefit Award Let…" at bounding box center [547, 448] width 152 height 23
click at [508, 500] on div "By clicking "Submit Documents," you agree to our Terms of Service and Privacy P…" at bounding box center [577, 500] width 770 height 10
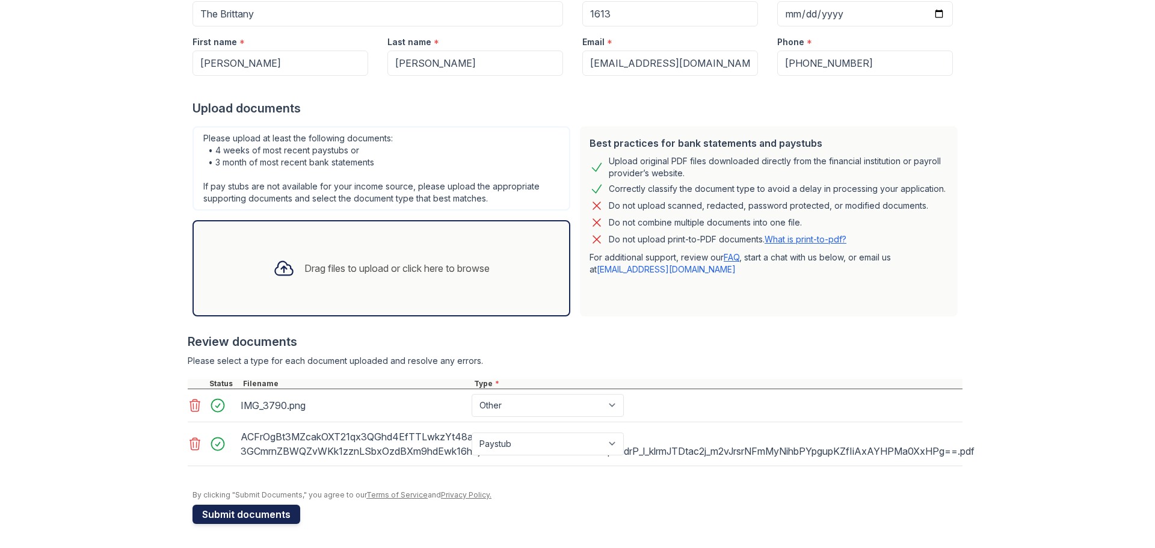
click at [212, 518] on button "Submit documents" at bounding box center [246, 514] width 108 height 19
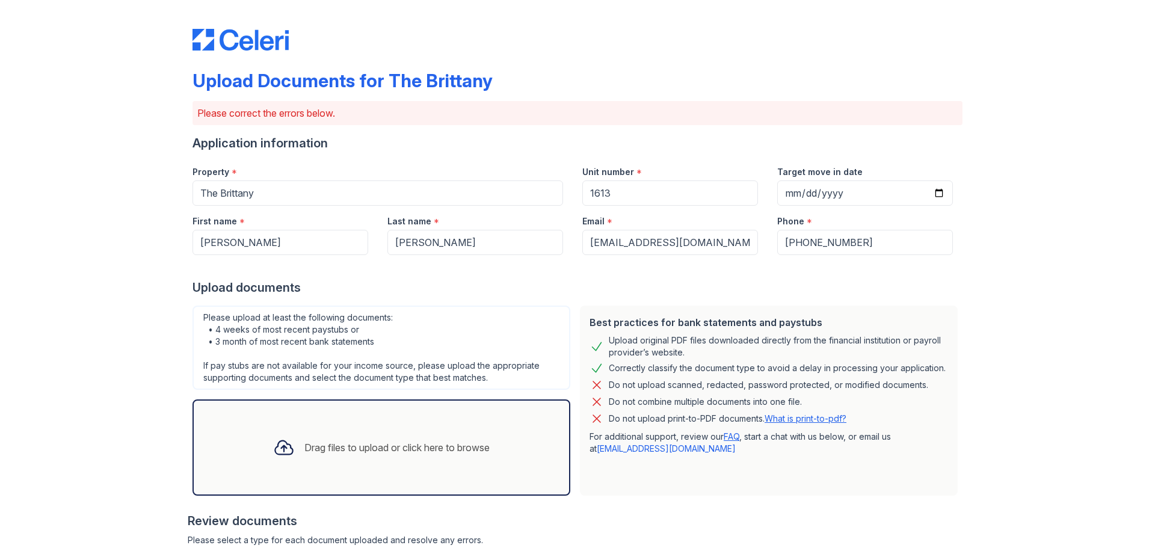
click at [685, 476] on div "Best practices for bank statements and paystubs Upload original PDF files downl…" at bounding box center [769, 401] width 378 height 190
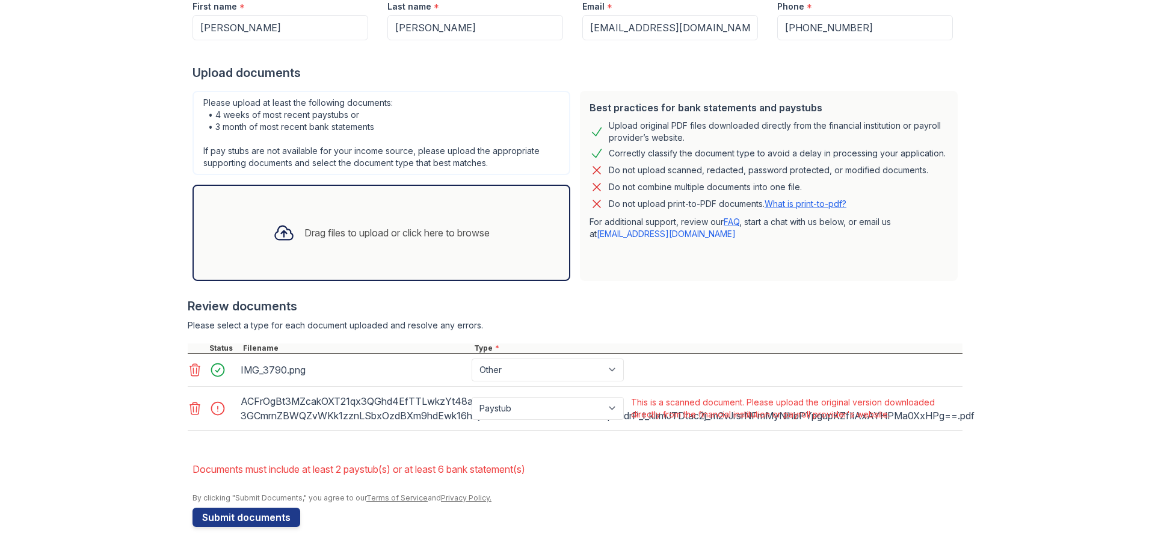
scroll to position [218, 0]
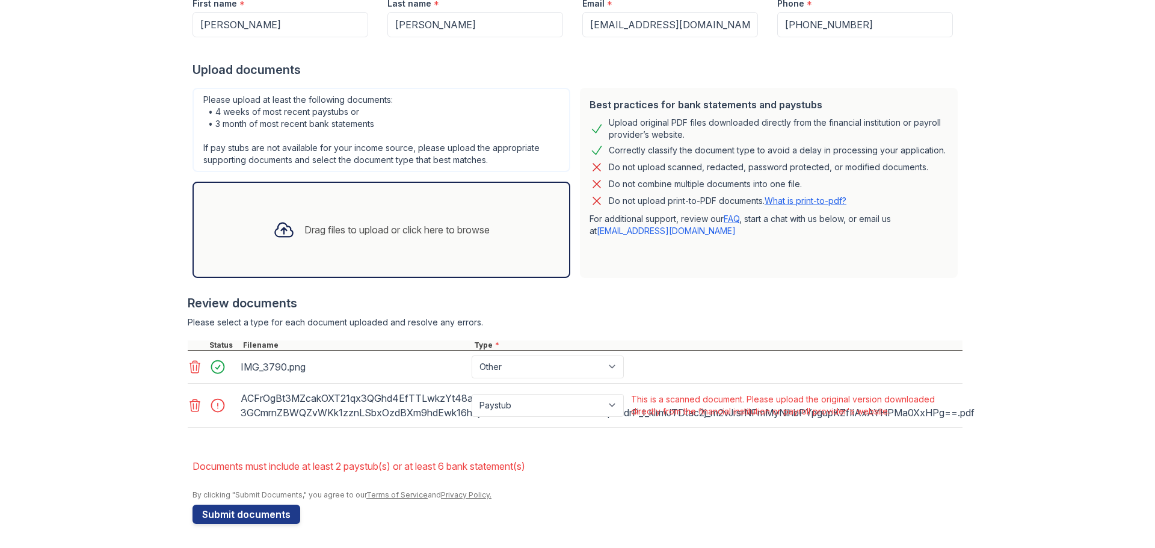
click at [194, 408] on icon at bounding box center [195, 405] width 14 height 14
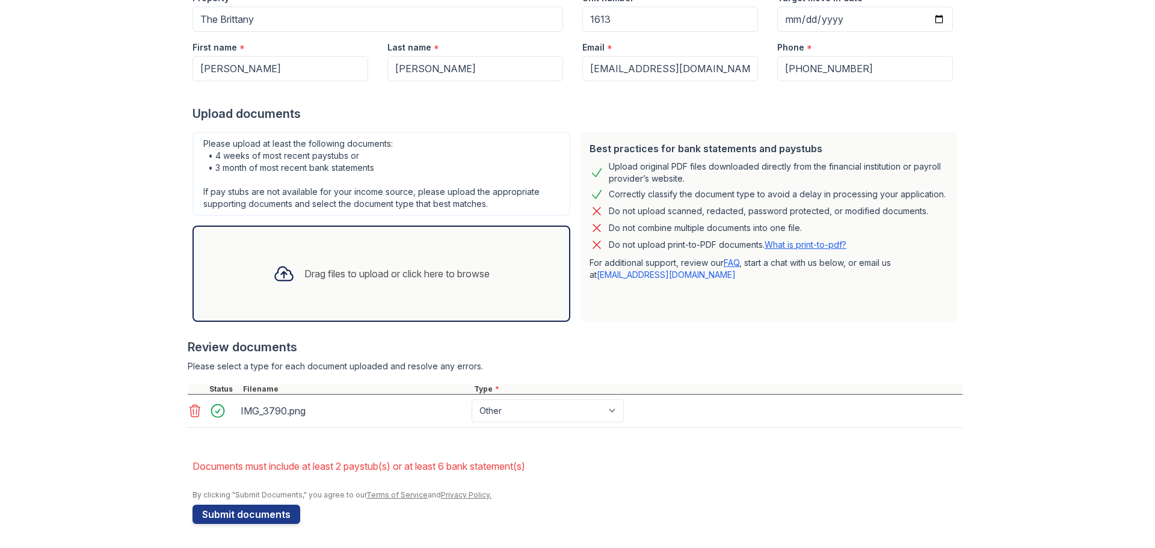
click at [423, 306] on div "Drag files to upload or click here to browse" at bounding box center [381, 274] width 378 height 96
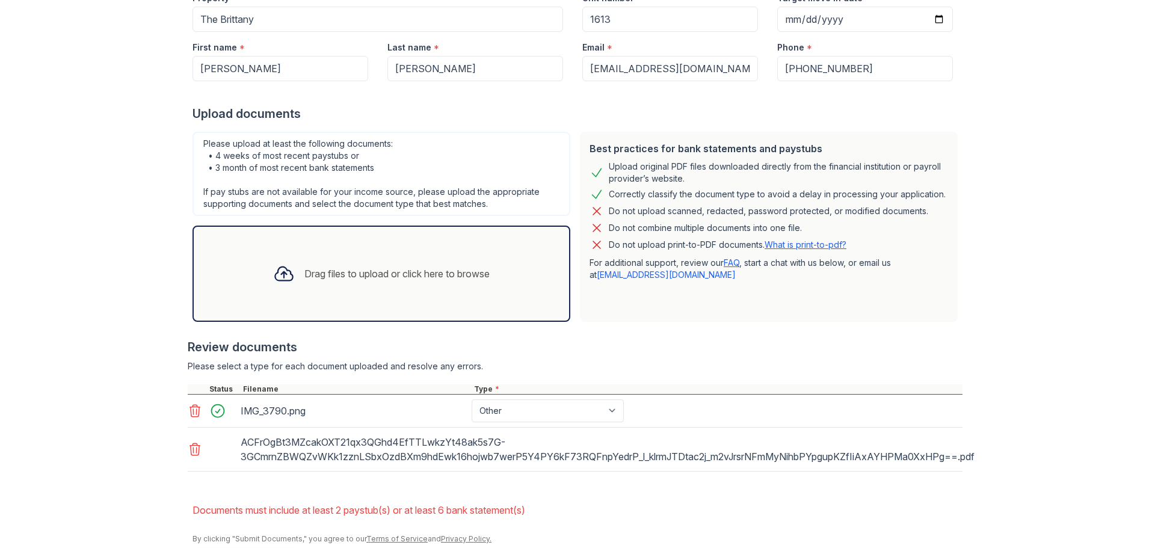
scroll to position [218, 0]
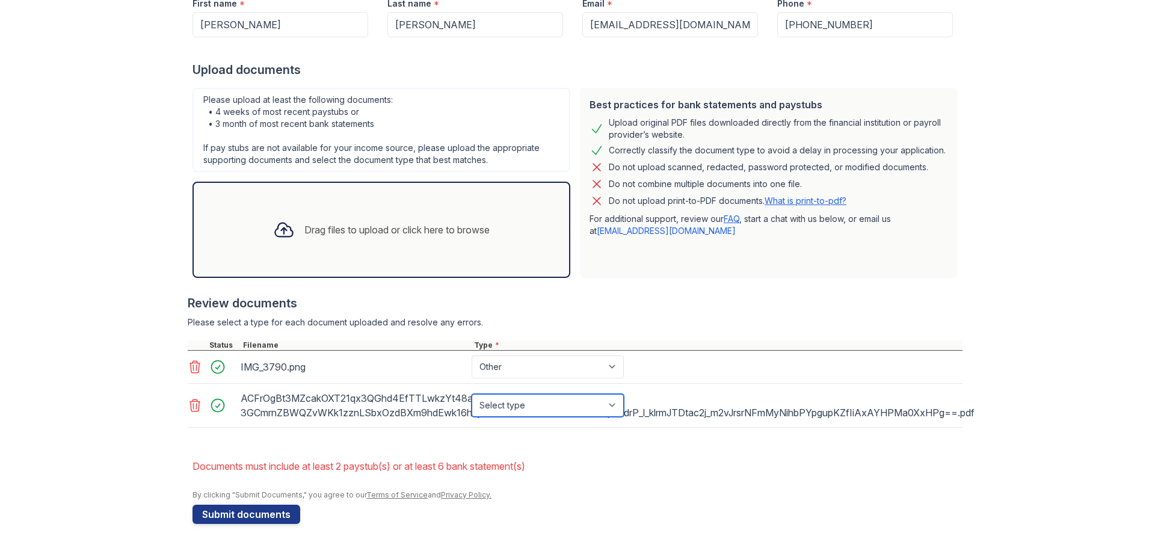
click at [522, 408] on select "Select type Paystub Bank Statement Offer Letter Tax Documents Benefit Award Let…" at bounding box center [547, 405] width 152 height 23
select select "paystub"
click at [471, 394] on select "Select type Paystub Bank Statement Offer Letter Tax Documents Benefit Award Let…" at bounding box center [547, 405] width 152 height 23
click at [588, 444] on form "Application information Property * The Brittany Unit number * 1613 Target move …" at bounding box center [577, 220] width 770 height 607
click at [367, 233] on div "Drag files to upload or click here to browse" at bounding box center [396, 230] width 185 height 14
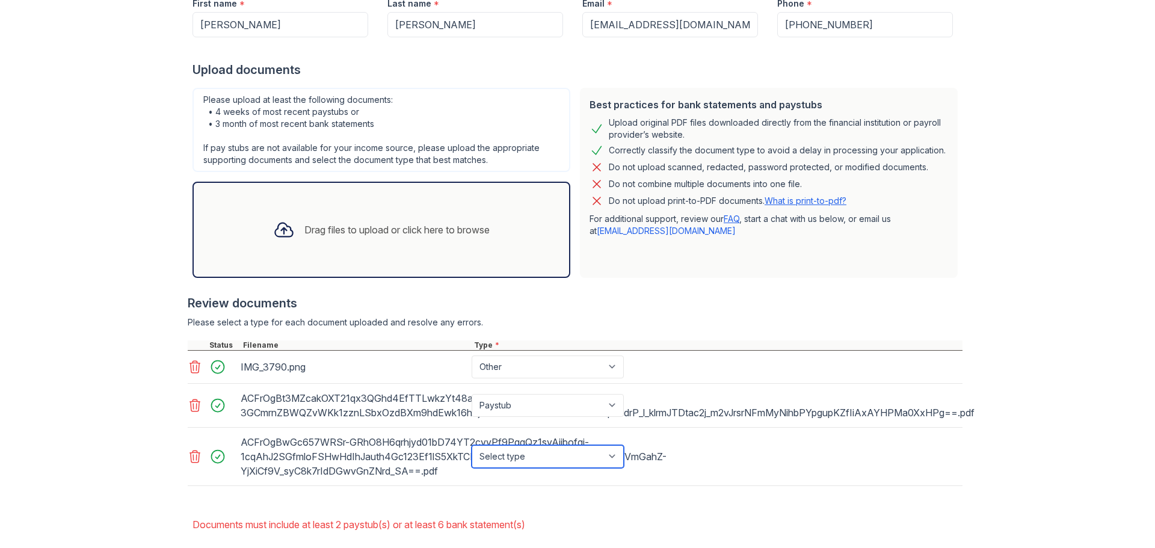
click at [547, 460] on select "Select type Paystub Bank Statement Offer Letter Tax Documents Benefit Award Let…" at bounding box center [547, 456] width 152 height 23
select select "paystub"
click at [471, 445] on select "Select type Paystub Bank Statement Offer Letter Tax Documents Benefit Award Let…" at bounding box center [547, 456] width 152 height 23
click at [421, 216] on div "Drag files to upload or click here to browse" at bounding box center [381, 229] width 236 height 41
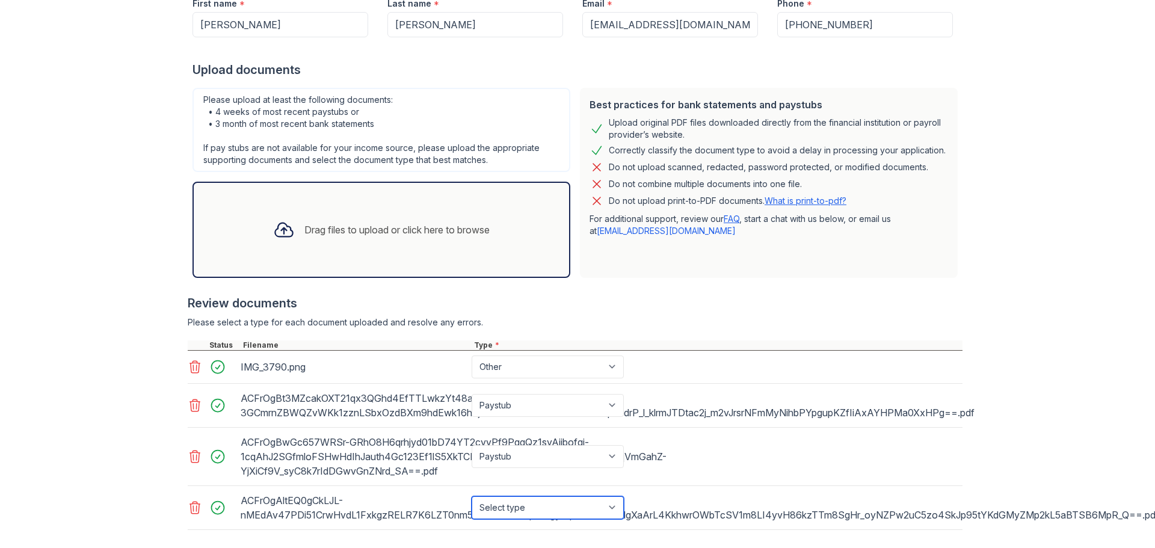
click at [557, 503] on select "Select type Paystub Bank Statement Offer Letter Tax Documents Benefit Award Let…" at bounding box center [547, 507] width 152 height 23
select select "paystub"
click at [471, 496] on select "Select type Paystub Bank Statement Offer Letter Tax Documents Benefit Award Let…" at bounding box center [547, 507] width 152 height 23
click at [713, 309] on div "Review documents" at bounding box center [575, 303] width 775 height 17
click at [541, 232] on div "Drag files to upload or click here to browse" at bounding box center [381, 230] width 378 height 96
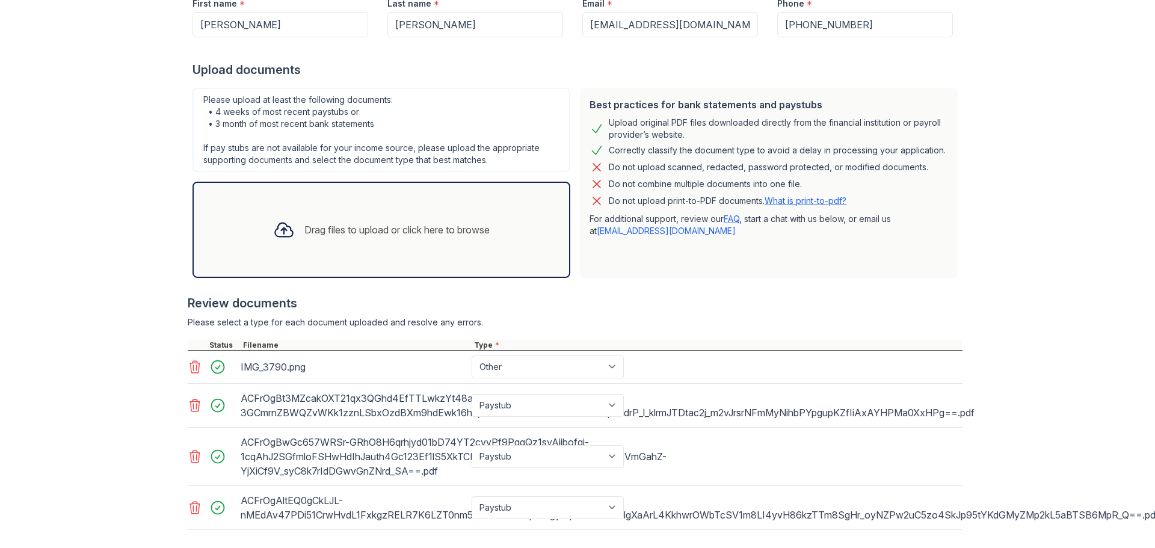
click at [412, 230] on div "Drag files to upload or click here to browse" at bounding box center [396, 230] width 185 height 14
click at [1067, 393] on div "Upload Documents for The Brittany Please correct the errors below. Application …" at bounding box center [577, 245] width 1116 height 926
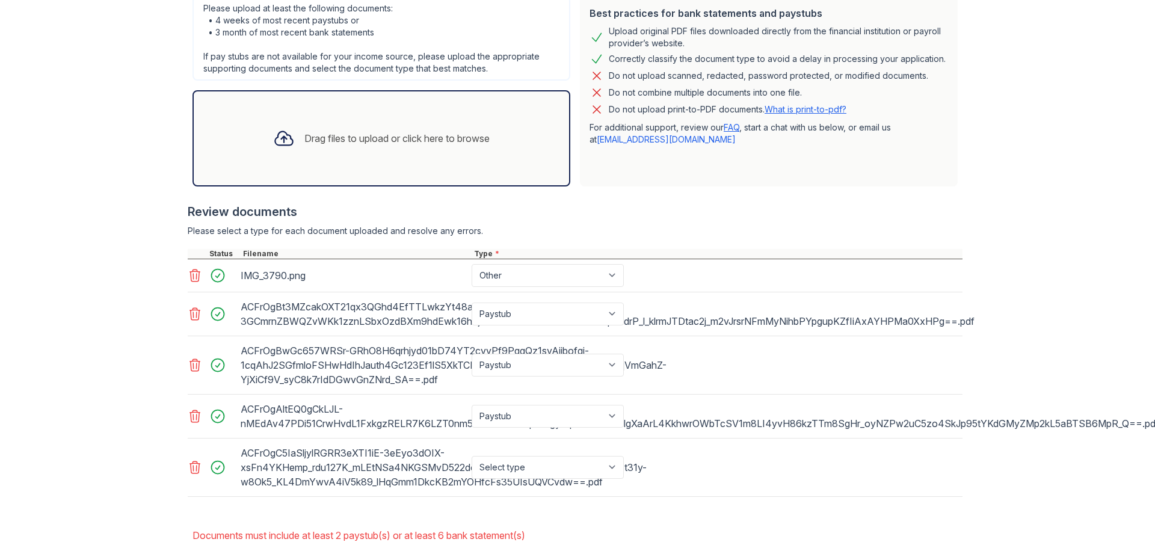
scroll to position [378, 0]
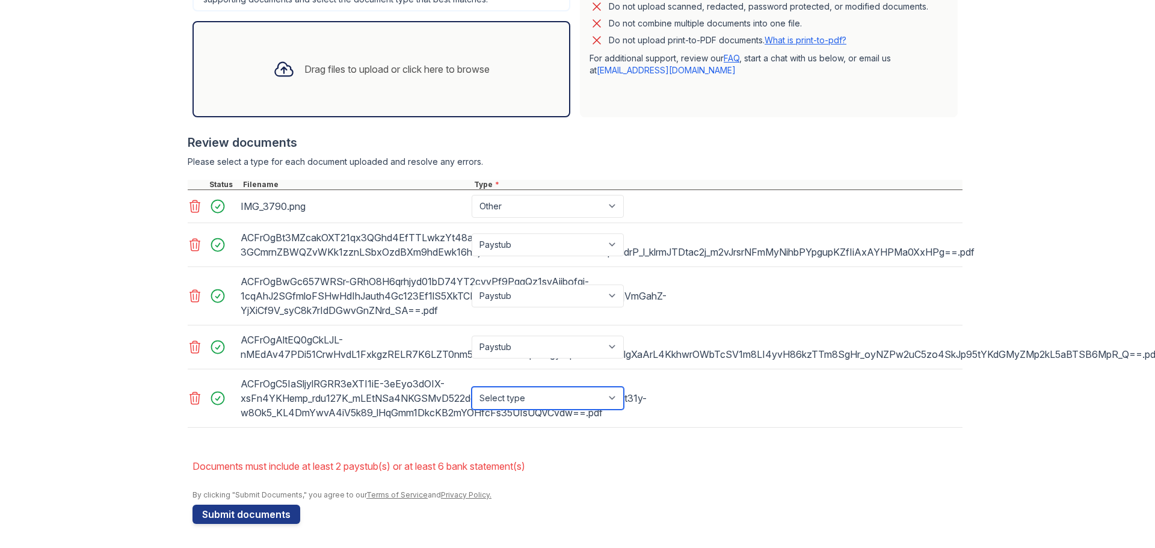
click at [538, 402] on select "Select type Paystub Bank Statement Offer Letter Tax Documents Benefit Award Let…" at bounding box center [547, 398] width 152 height 23
select select "paystub"
click at [471, 387] on select "Select type Paystub Bank Statement Offer Letter Tax Documents Benefit Award Let…" at bounding box center [547, 398] width 152 height 23
click at [437, 77] on div "Drag files to upload or click here to browse" at bounding box center [381, 69] width 236 height 41
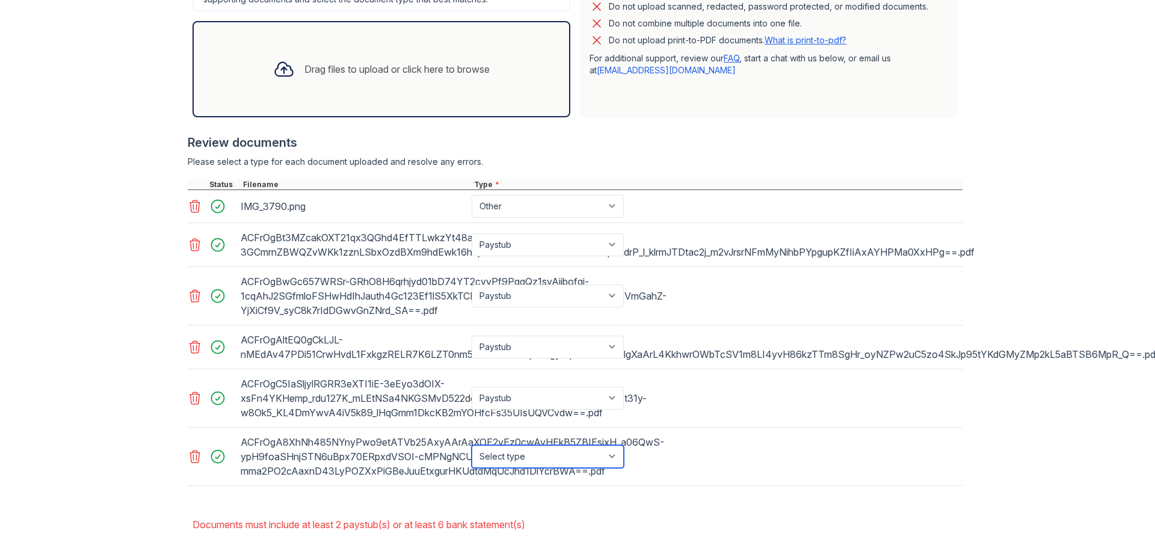
click at [556, 462] on select "Select type Paystub Bank Statement Offer Letter Tax Documents Benefit Award Let…" at bounding box center [547, 456] width 152 height 23
select select "paystub"
click at [471, 445] on select "Select type Paystub Bank Statement Offer Letter Tax Documents Benefit Award Let…" at bounding box center [547, 456] width 152 height 23
click at [426, 49] on div "Drag files to upload or click here to browse" at bounding box center [381, 69] width 236 height 41
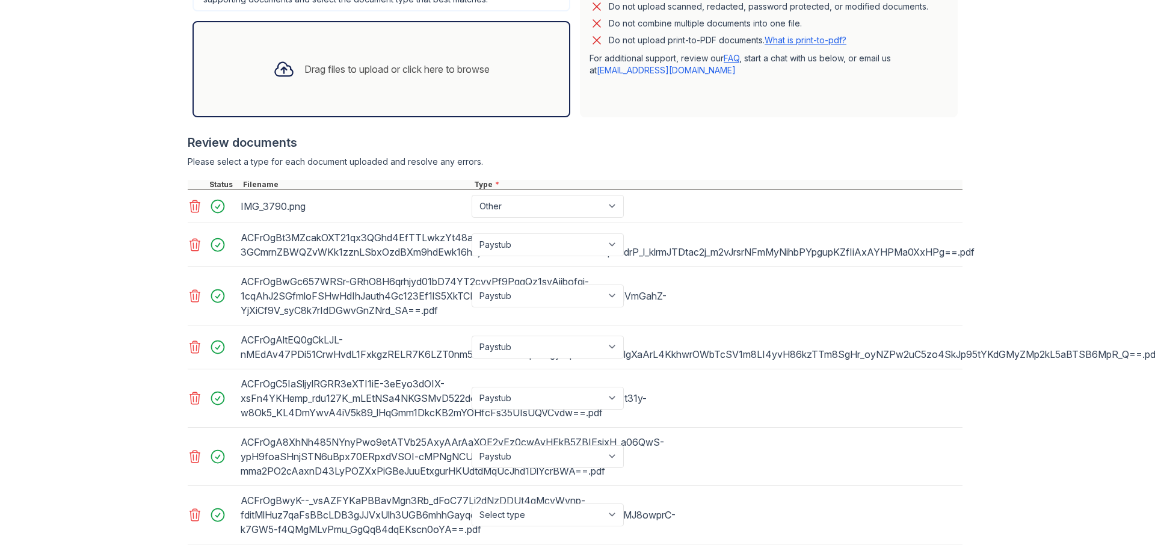
click at [1091, 431] on div "Upload Documents for The Brittany Please correct the errors below. Application …" at bounding box center [577, 143] width 1116 height 1043
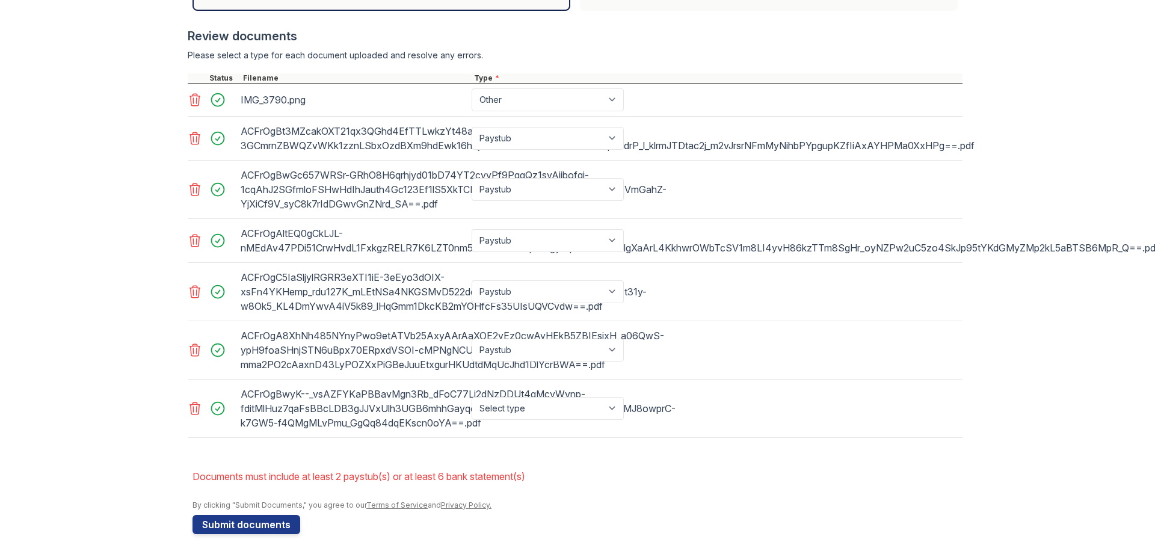
scroll to position [495, 0]
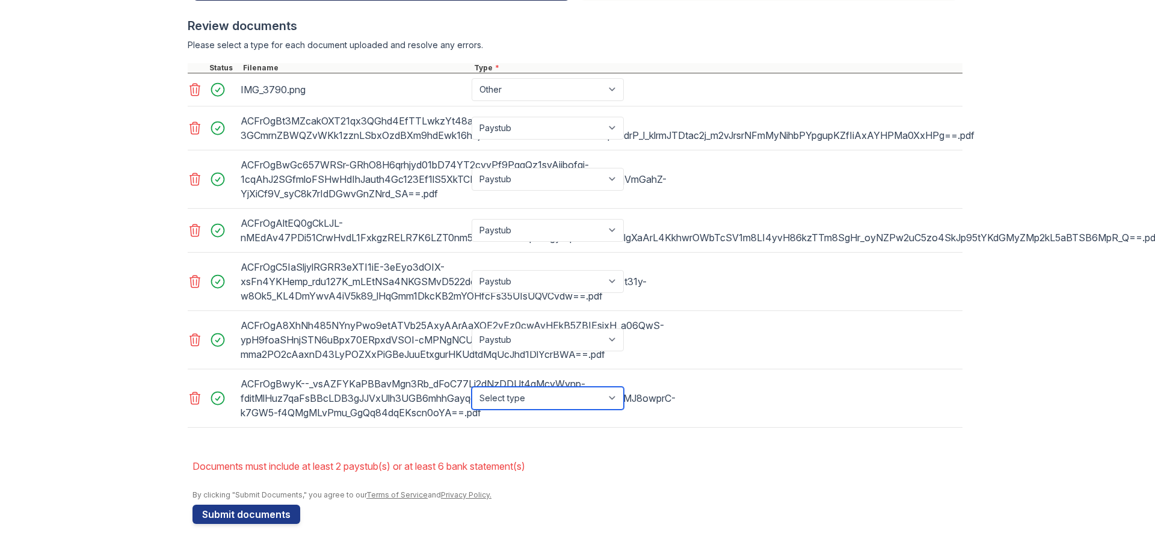
click at [614, 392] on select "Select type Paystub Bank Statement Offer Letter Tax Documents Benefit Award Let…" at bounding box center [547, 398] width 152 height 23
select select "paystub"
click at [471, 387] on select "Select type Paystub Bank Statement Offer Letter Tax Documents Benefit Award Let…" at bounding box center [547, 398] width 152 height 23
click at [270, 513] on button "Submit documents" at bounding box center [246, 514] width 108 height 19
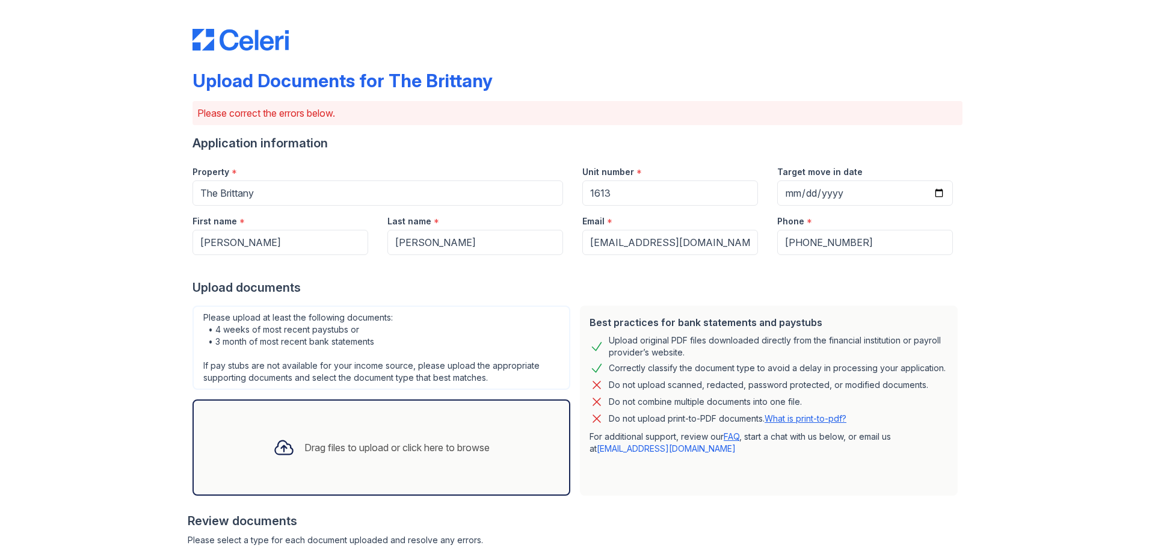
click at [995, 479] on div "Upload Documents for The Brittany Please correct the errors below. Application …" at bounding box center [577, 502] width 1116 height 1004
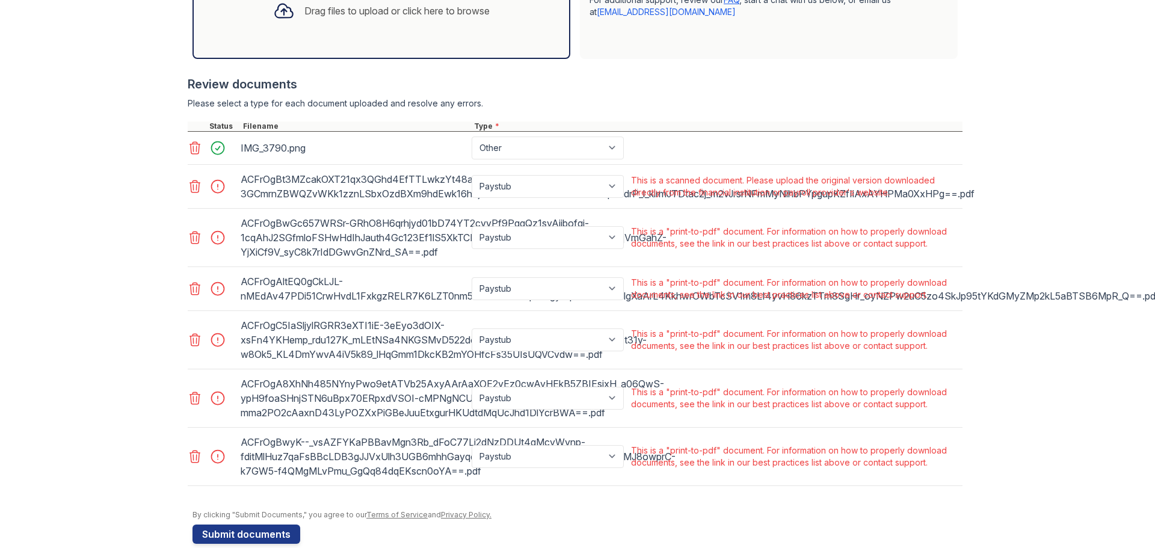
scroll to position [456, 0]
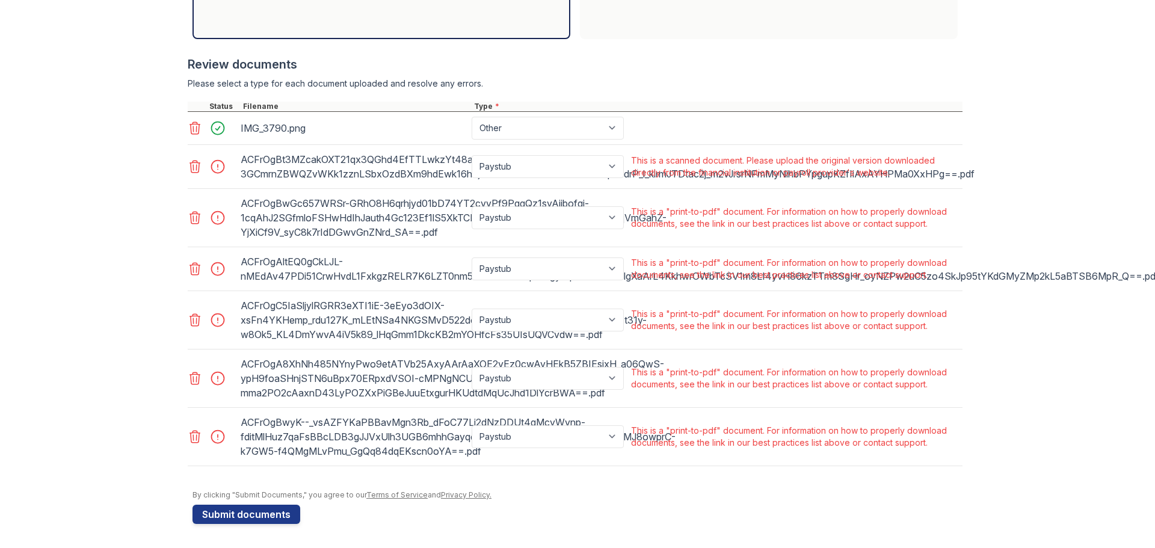
click at [530, 161] on select "Paystub Bank Statement Offer Letter Tax Documents Benefit Award Letter Investme…" at bounding box center [547, 166] width 152 height 23
select select "other"
click at [471, 155] on select "Paystub Bank Statement Offer Letter Tax Documents Benefit Award Letter Investme…" at bounding box center [547, 166] width 152 height 23
click at [509, 216] on select "Paystub Bank Statement Offer Letter Tax Documents Benefit Award Letter Investme…" at bounding box center [547, 217] width 152 height 23
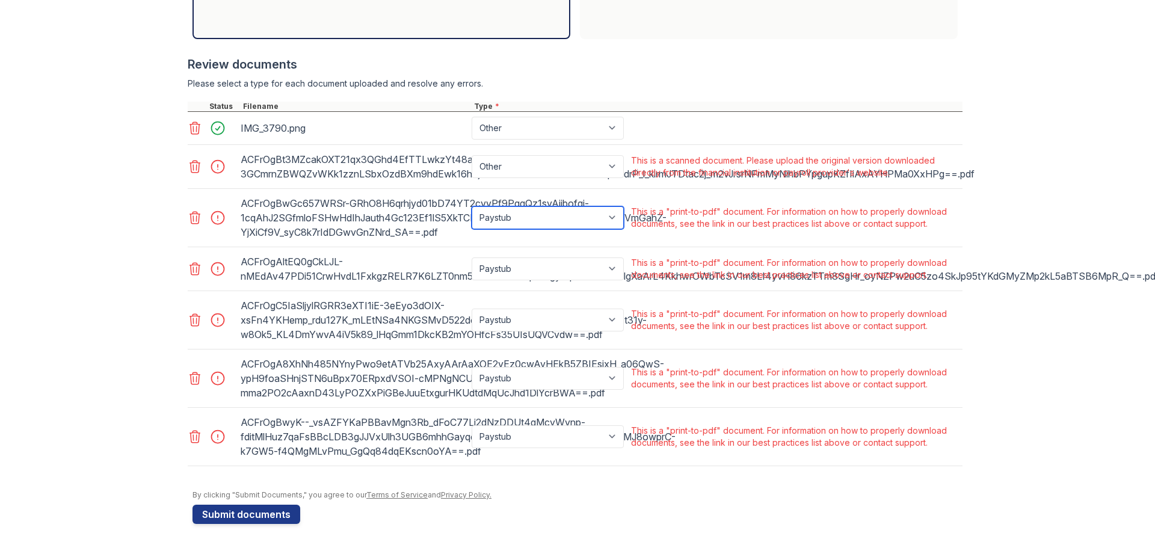
select select "other"
click at [471, 206] on select "Paystub Bank Statement Offer Letter Tax Documents Benefit Award Letter Investme…" at bounding box center [547, 217] width 152 height 23
click at [509, 271] on select "Paystub Bank Statement Offer Letter Tax Documents Benefit Award Letter Investme…" at bounding box center [547, 268] width 152 height 23
select select "other"
click at [471, 257] on select "Paystub Bank Statement Offer Letter Tax Documents Benefit Award Letter Investme…" at bounding box center [547, 268] width 152 height 23
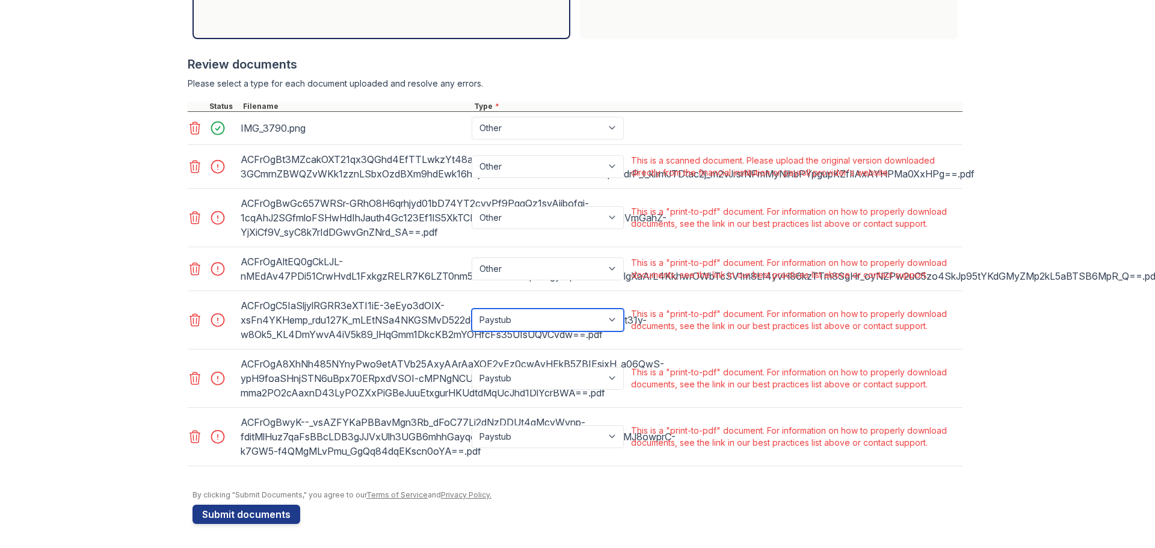
click at [513, 327] on select "Paystub Bank Statement Offer Letter Tax Documents Benefit Award Letter Investme…" at bounding box center [547, 320] width 152 height 23
select select "other"
click at [471, 309] on select "Paystub Bank Statement Offer Letter Tax Documents Benefit Award Letter Investme…" at bounding box center [547, 320] width 152 height 23
click at [538, 378] on select "Paystub Bank Statement Offer Letter Tax Documents Benefit Award Letter Investme…" at bounding box center [547, 378] width 152 height 23
select select "other"
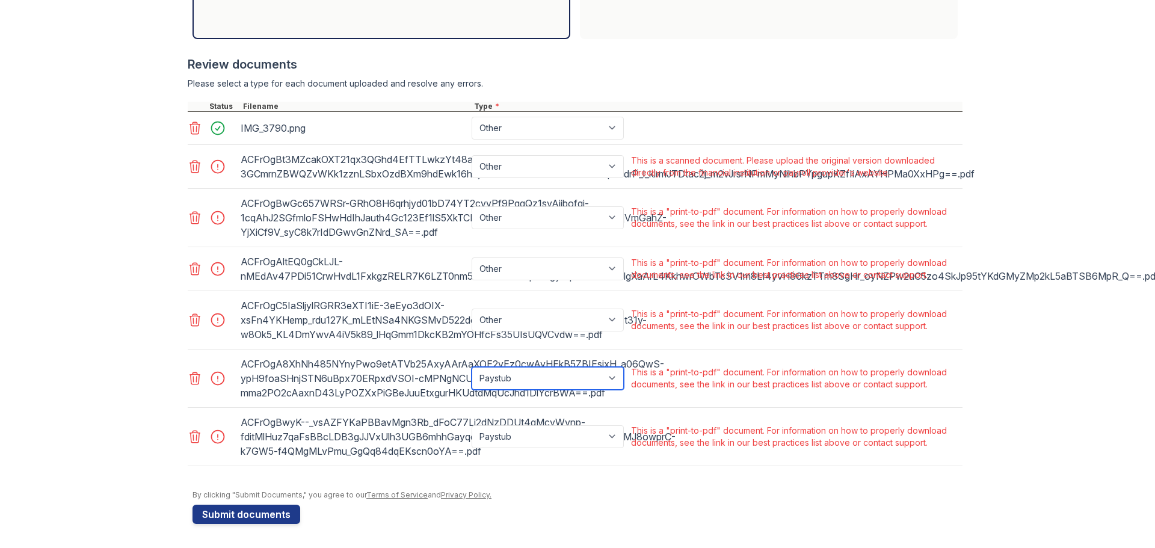
click at [471, 367] on select "Paystub Bank Statement Offer Letter Tax Documents Benefit Award Letter Investme…" at bounding box center [547, 378] width 152 height 23
click at [524, 434] on select "Paystub Bank Statement Offer Letter Tax Documents Benefit Award Letter Investme…" at bounding box center [547, 436] width 152 height 23
select select "other"
click at [471, 425] on select "Paystub Bank Statement Offer Letter Tax Documents Benefit Award Letter Investme…" at bounding box center [547, 436] width 152 height 23
click at [263, 517] on button "Submit documents" at bounding box center [246, 514] width 108 height 19
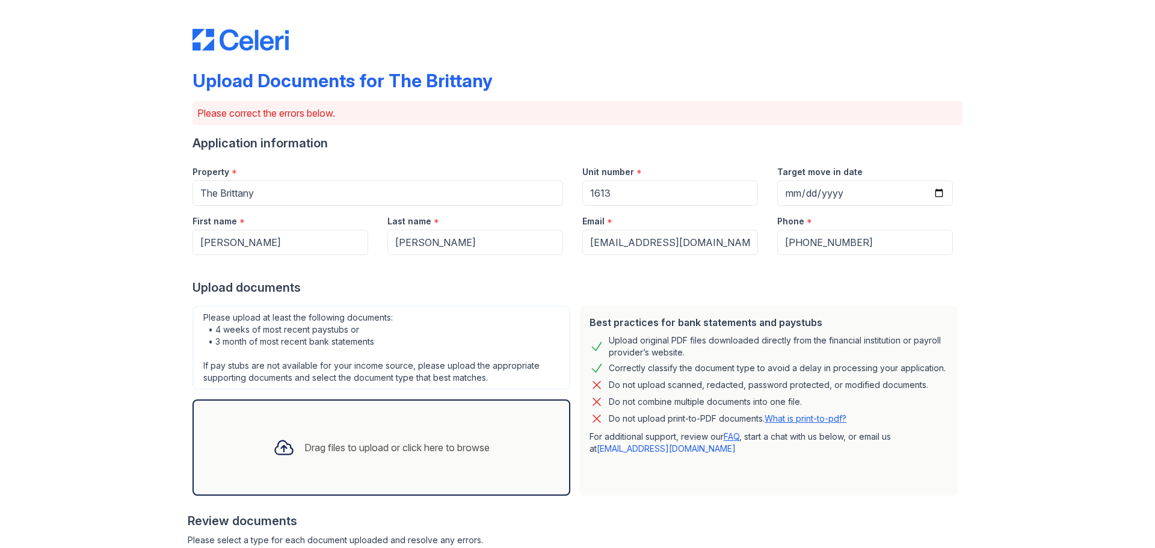
click at [127, 479] on div "Upload Documents for The Brittany Please correct the errors below. Application …" at bounding box center [577, 521] width 1116 height 1043
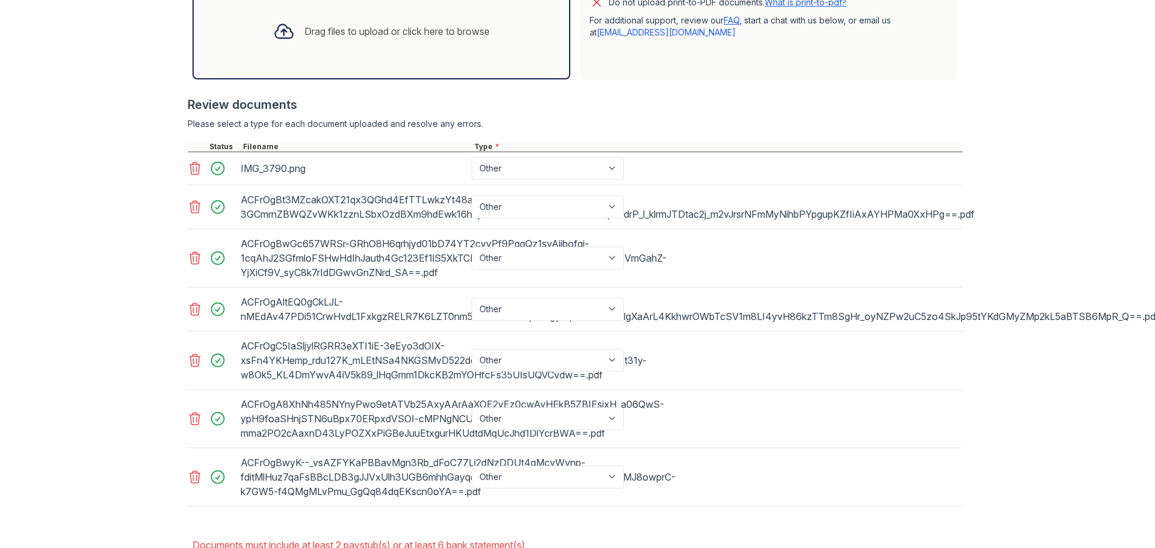
scroll to position [495, 0]
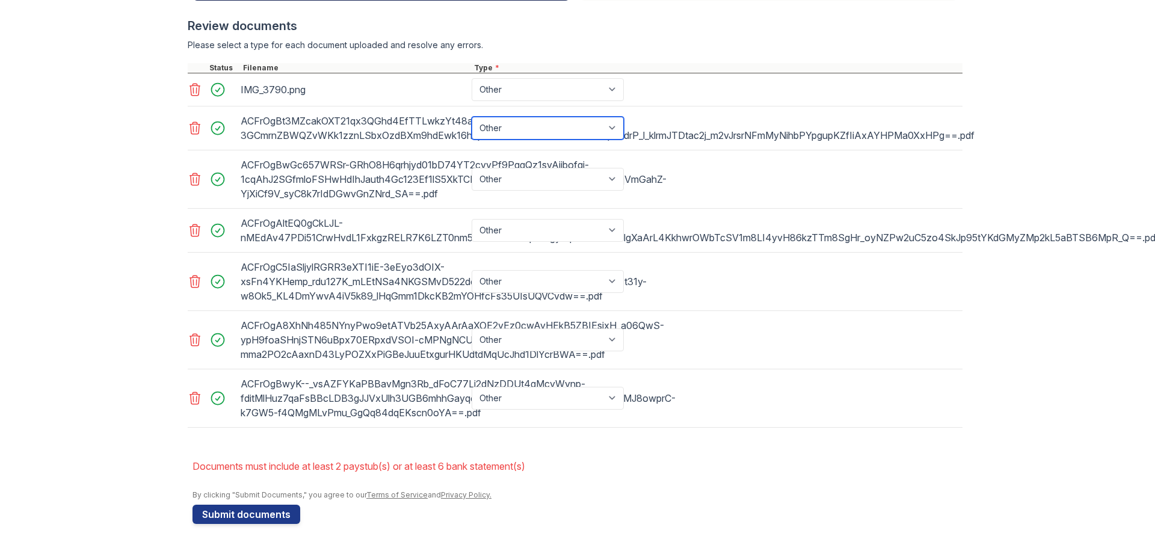
click at [518, 133] on select "Paystub Bank Statement Offer Letter Tax Documents Benefit Award Letter Investme…" at bounding box center [547, 128] width 152 height 23
select select "paystub"
click at [471, 117] on select "Paystub Bank Statement Offer Letter Tax Documents Benefit Award Letter Investme…" at bounding box center [547, 128] width 152 height 23
click at [506, 183] on select "Paystub Bank Statement Offer Letter Tax Documents Benefit Award Letter Investme…" at bounding box center [547, 179] width 152 height 23
select select "paystub"
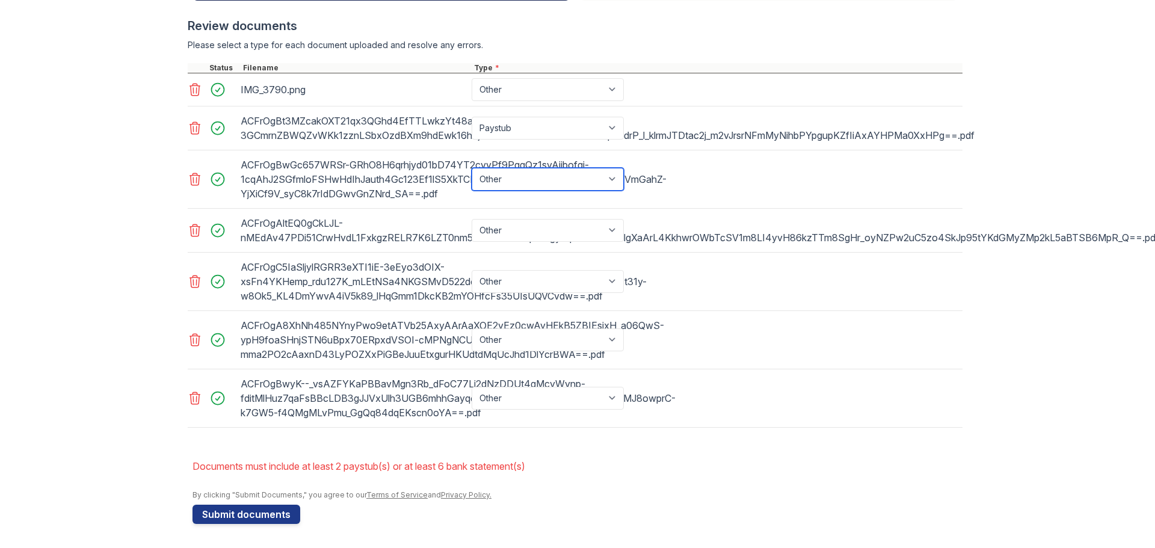
click at [471, 168] on select "Paystub Bank Statement Offer Letter Tax Documents Benefit Award Letter Investme…" at bounding box center [547, 179] width 152 height 23
click at [235, 520] on button "Submit documents" at bounding box center [246, 514] width 108 height 19
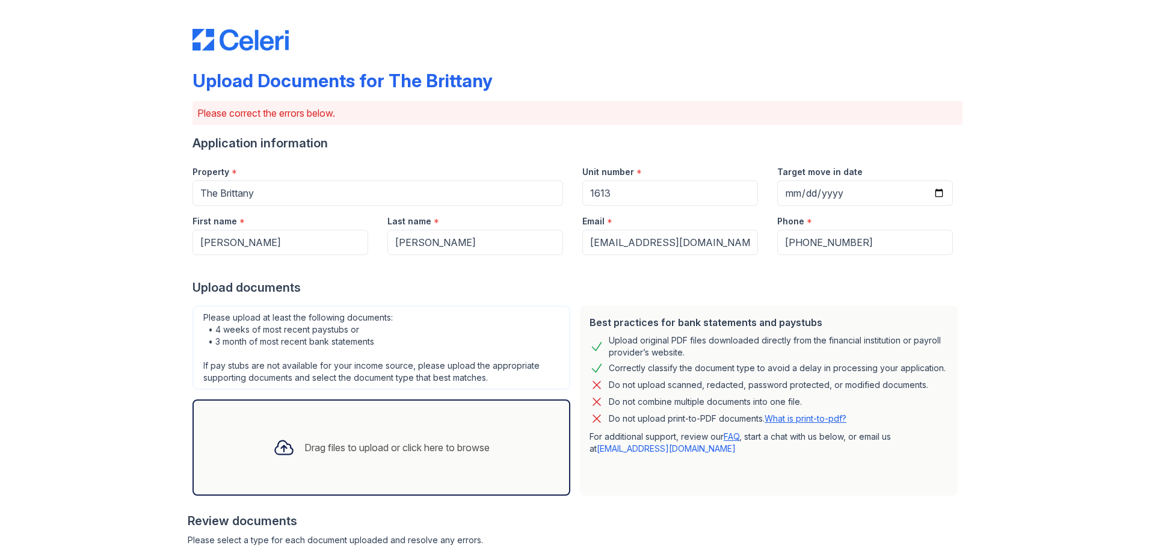
click at [654, 497] on div "Best practices for bank statements and paystubs Upload original PDF files downl…" at bounding box center [768, 401] width 387 height 200
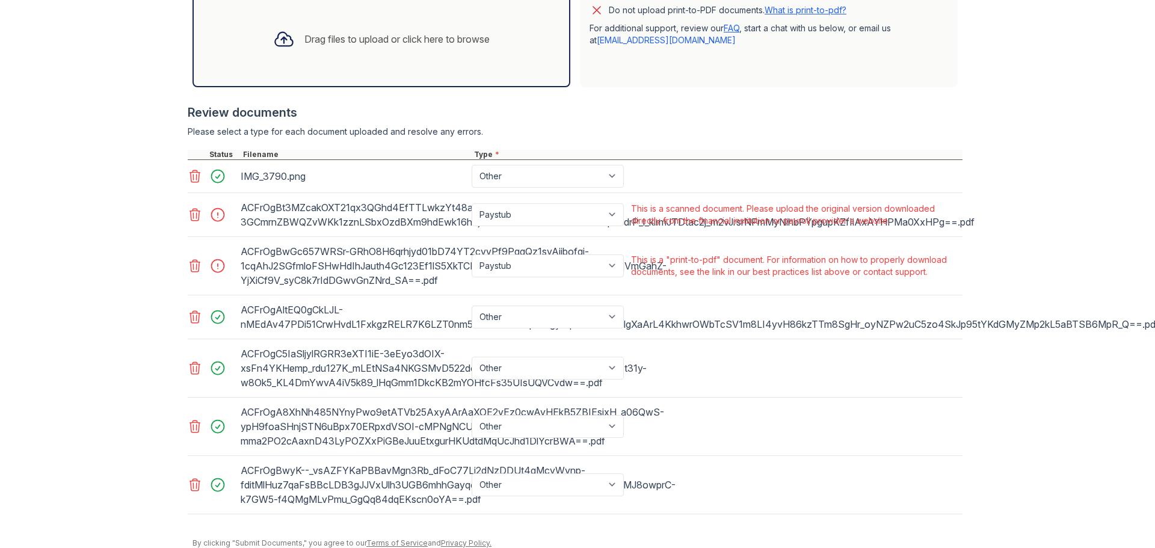
scroll to position [456, 0]
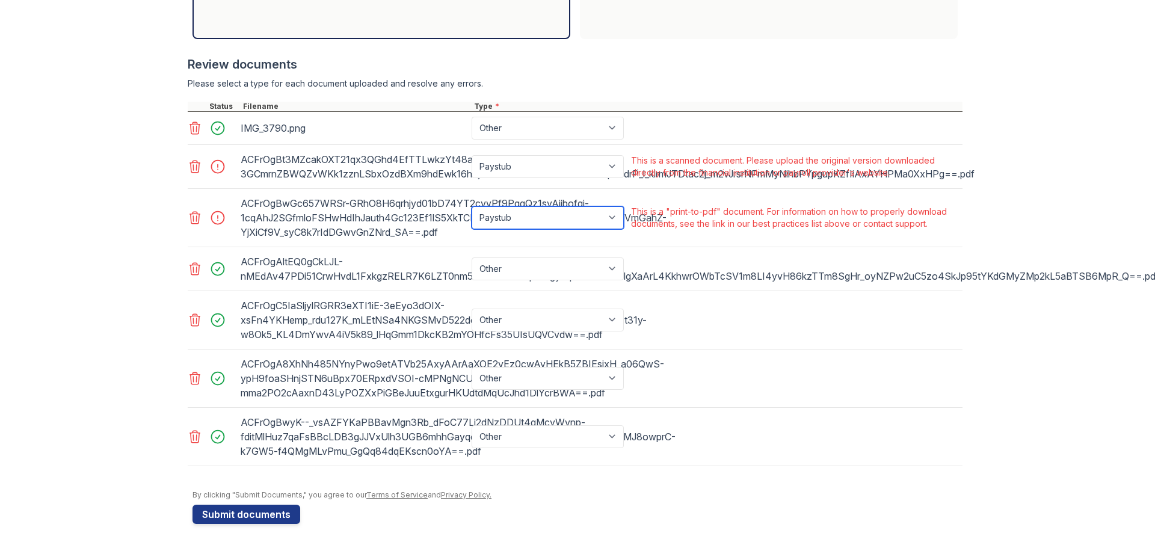
click at [588, 209] on select "Paystub Bank Statement Offer Letter Tax Documents Benefit Award Letter Investme…" at bounding box center [547, 217] width 152 height 23
select select "offer_letter"
click at [471, 206] on select "Paystub Bank Statement Offer Letter Tax Documents Benefit Award Letter Investme…" at bounding box center [547, 217] width 152 height 23
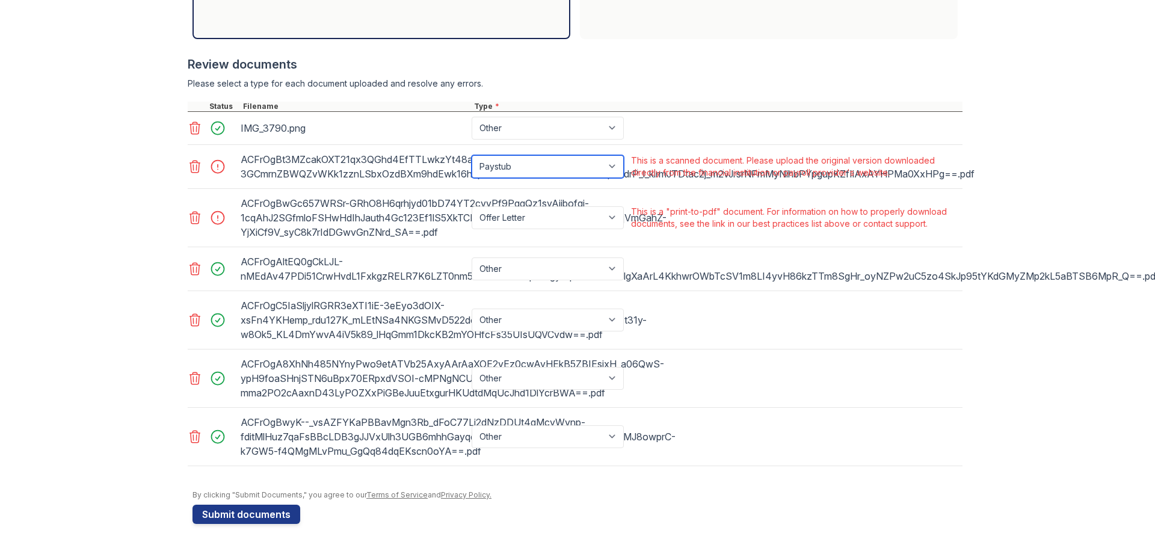
click at [537, 166] on select "Paystub Bank Statement Offer Letter Tax Documents Benefit Award Letter Investme…" at bounding box center [547, 166] width 152 height 23
select select "offer_letter"
click at [471, 155] on select "Paystub Bank Statement Offer Letter Tax Documents Benefit Award Letter Investme…" at bounding box center [547, 166] width 152 height 23
click at [265, 516] on button "Submit documents" at bounding box center [246, 514] width 108 height 19
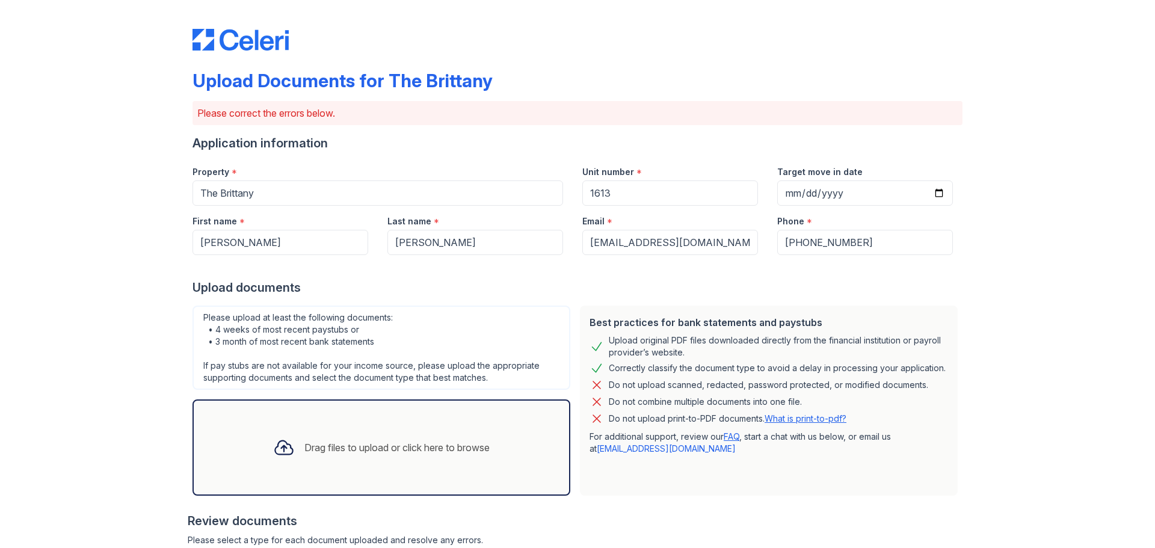
click at [164, 474] on div "Upload Documents for The Brittany Please correct the errors below. Application …" at bounding box center [577, 521] width 1116 height 1043
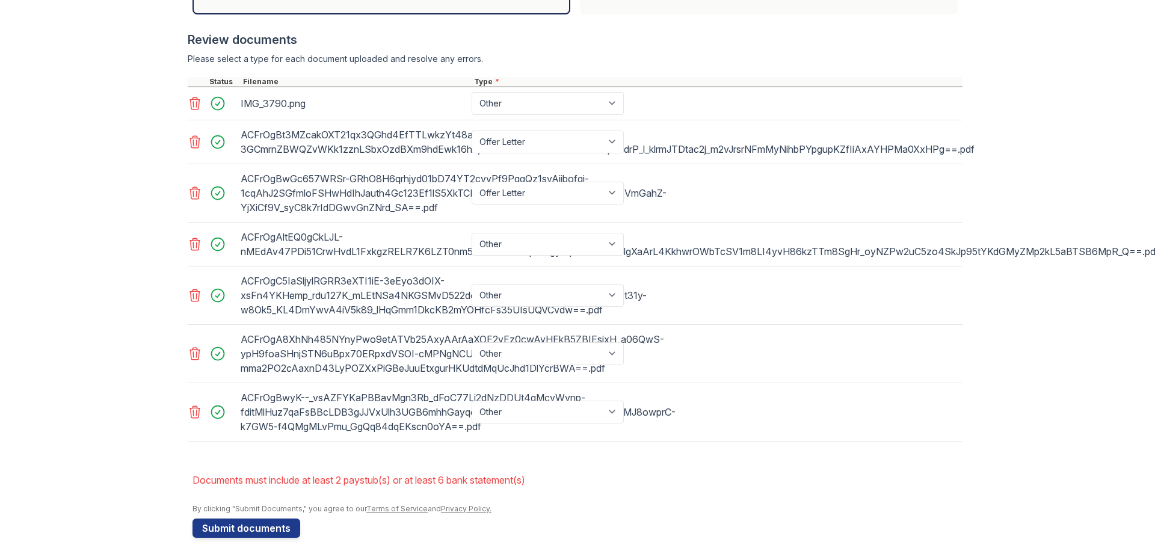
scroll to position [495, 0]
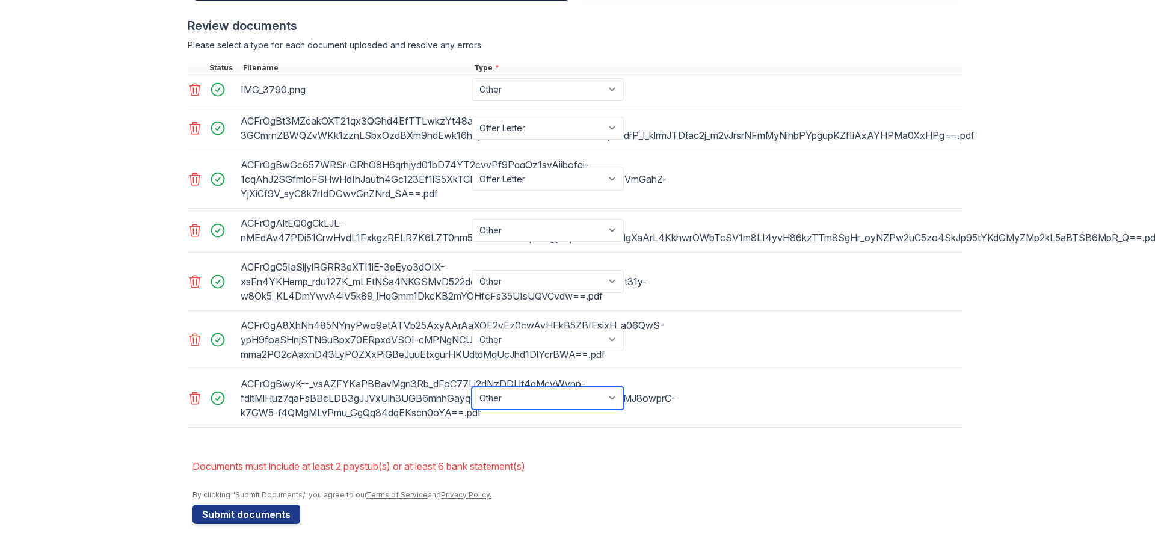
click at [502, 401] on select "Paystub Bank Statement Offer Letter Tax Documents Benefit Award Letter Investme…" at bounding box center [547, 398] width 152 height 23
select select "paystub"
click at [471, 387] on select "Paystub Bank Statement Offer Letter Tax Documents Benefit Award Letter Investme…" at bounding box center [547, 398] width 152 height 23
click at [487, 338] on select "Paystub Bank Statement Offer Letter Tax Documents Benefit Award Letter Investme…" at bounding box center [547, 339] width 152 height 23
select select "paystub"
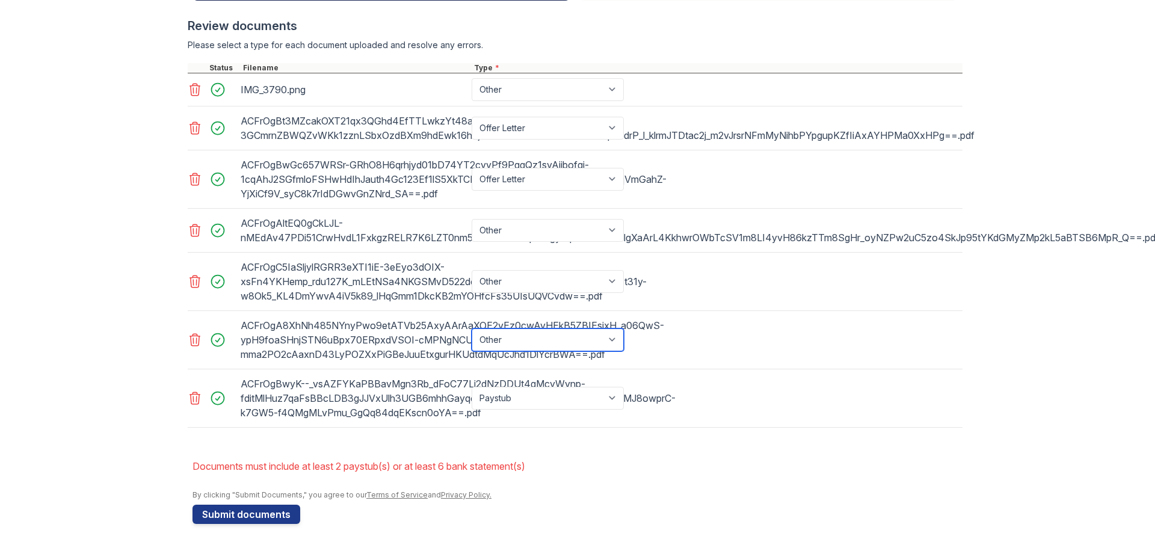
click at [471, 328] on select "Paystub Bank Statement Offer Letter Tax Documents Benefit Award Letter Investme…" at bounding box center [547, 339] width 152 height 23
click at [244, 517] on button "Submit documents" at bounding box center [246, 514] width 108 height 19
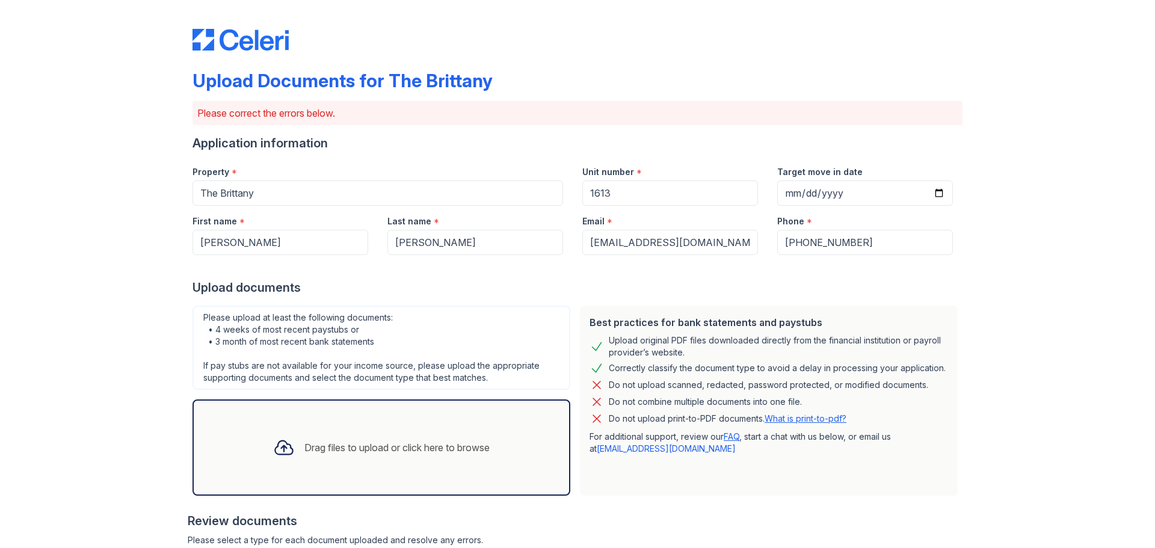
click at [595, 520] on div "Review documents" at bounding box center [575, 520] width 775 height 17
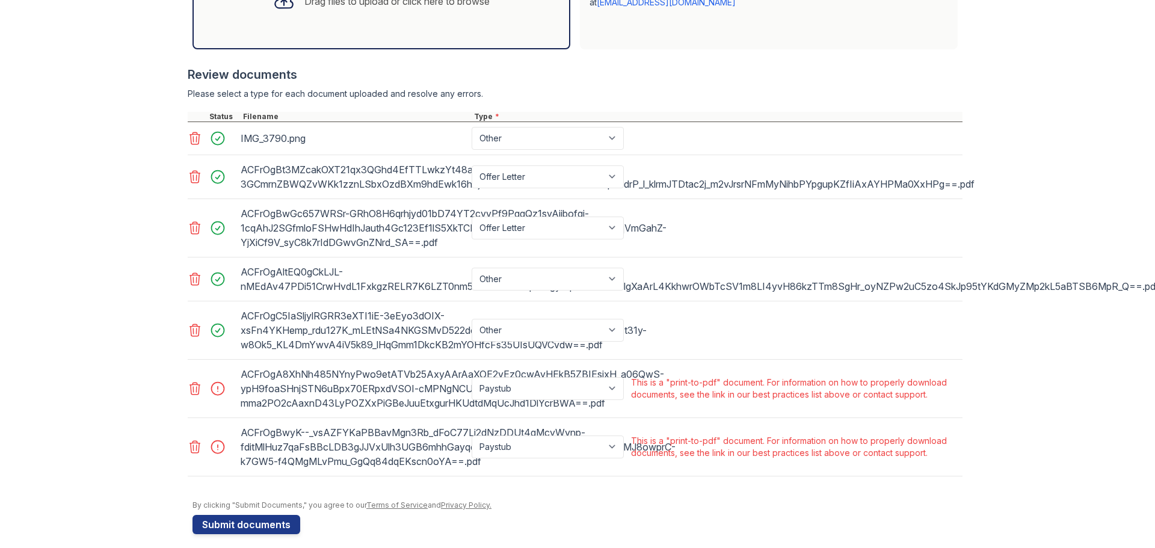
scroll to position [456, 0]
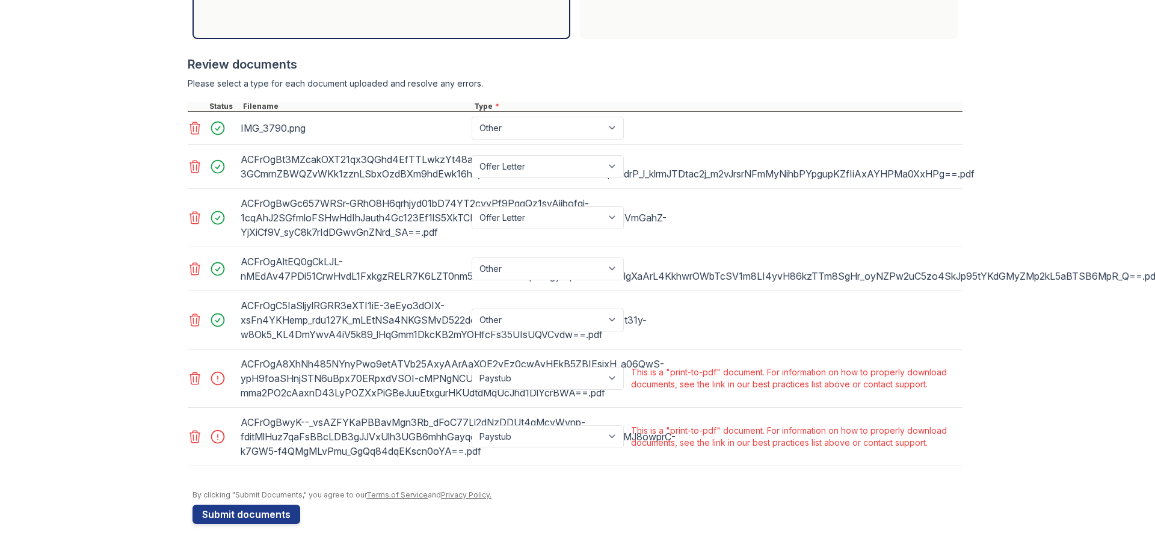
click at [216, 381] on div at bounding box center [221, 378] width 34 height 17
click at [194, 375] on icon at bounding box center [195, 378] width 14 height 14
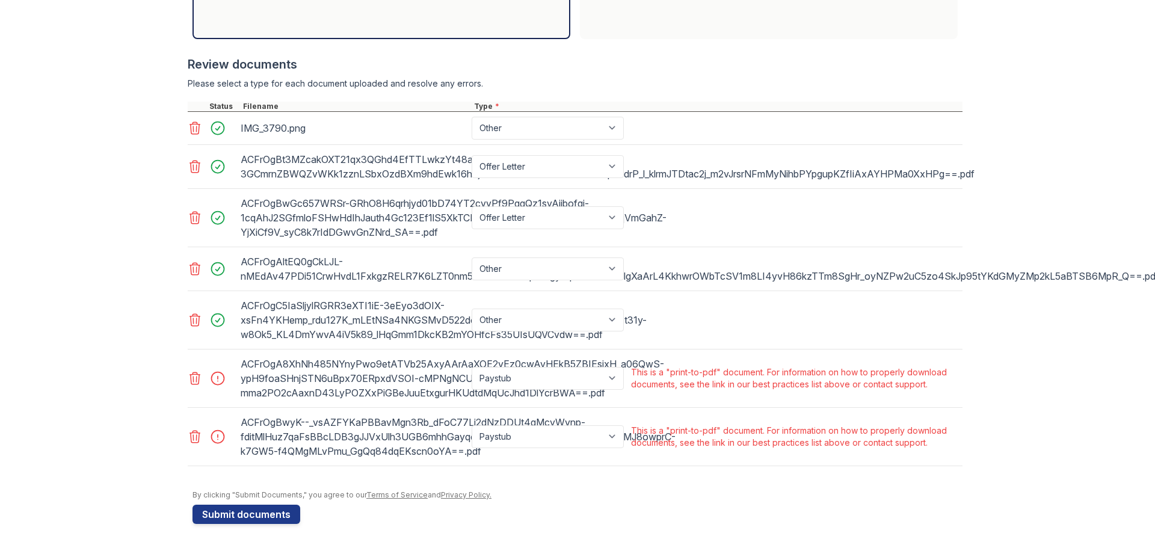
scroll to position [398, 0]
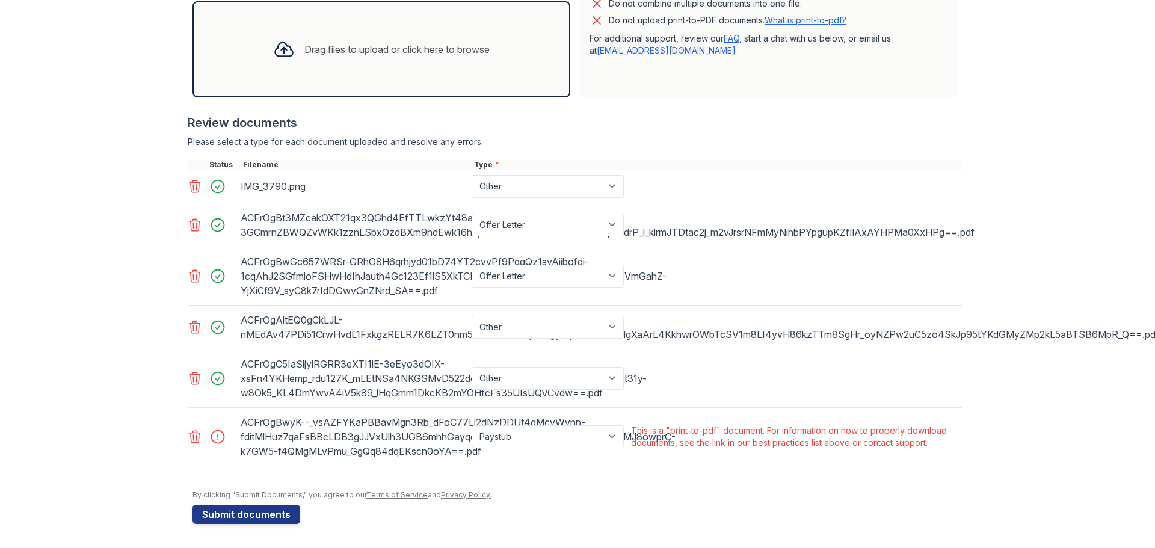
click at [193, 436] on icon at bounding box center [195, 437] width 10 height 12
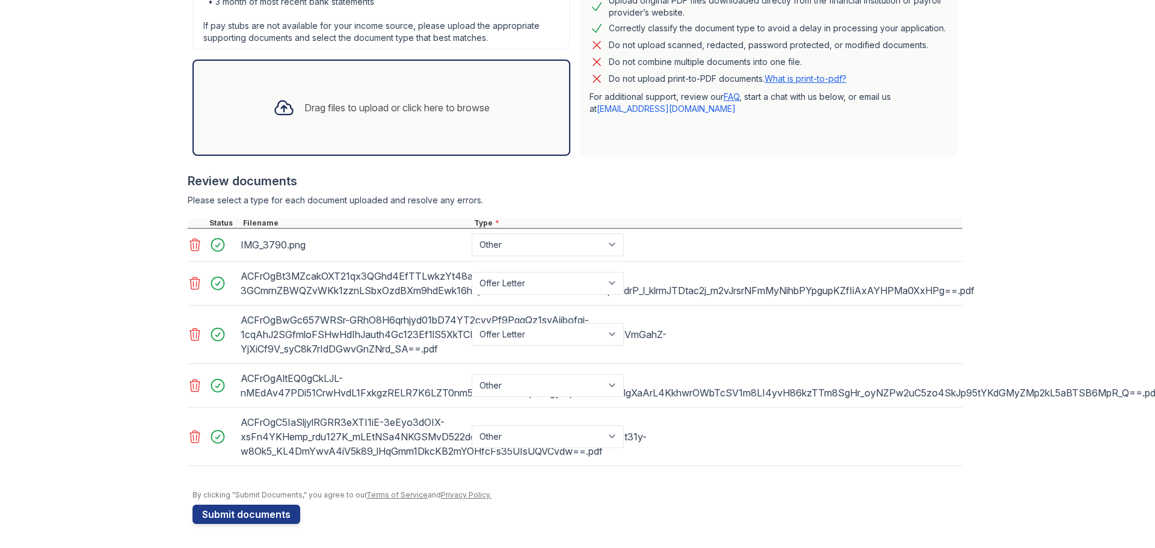
click at [192, 285] on icon at bounding box center [195, 283] width 14 height 14
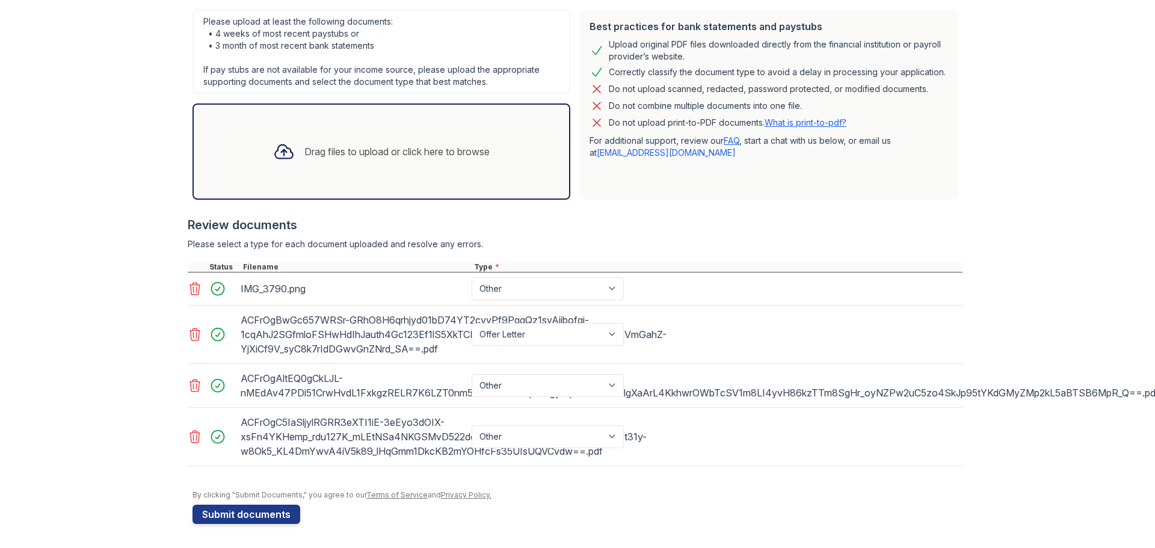
click at [195, 337] on icon at bounding box center [195, 334] width 14 height 14
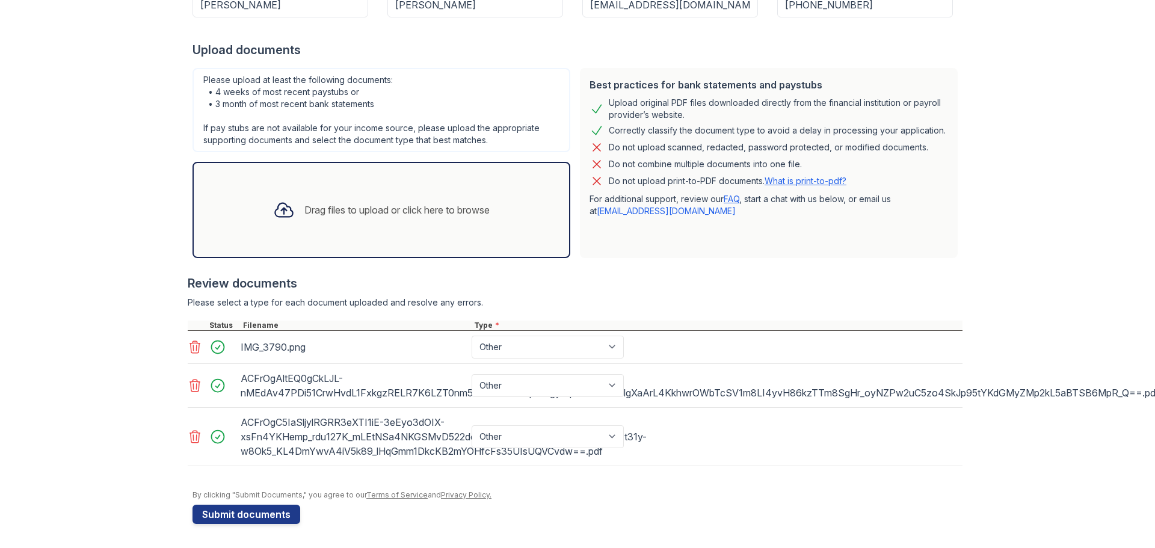
click at [194, 387] on icon at bounding box center [195, 385] width 14 height 14
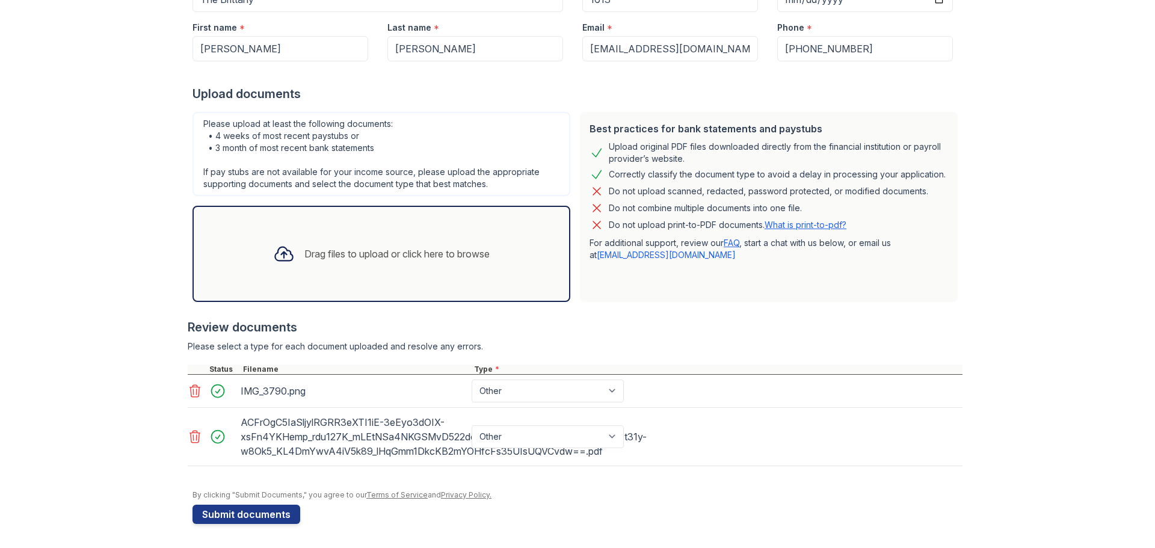
scroll to position [194, 0]
click at [195, 437] on icon at bounding box center [195, 436] width 14 height 14
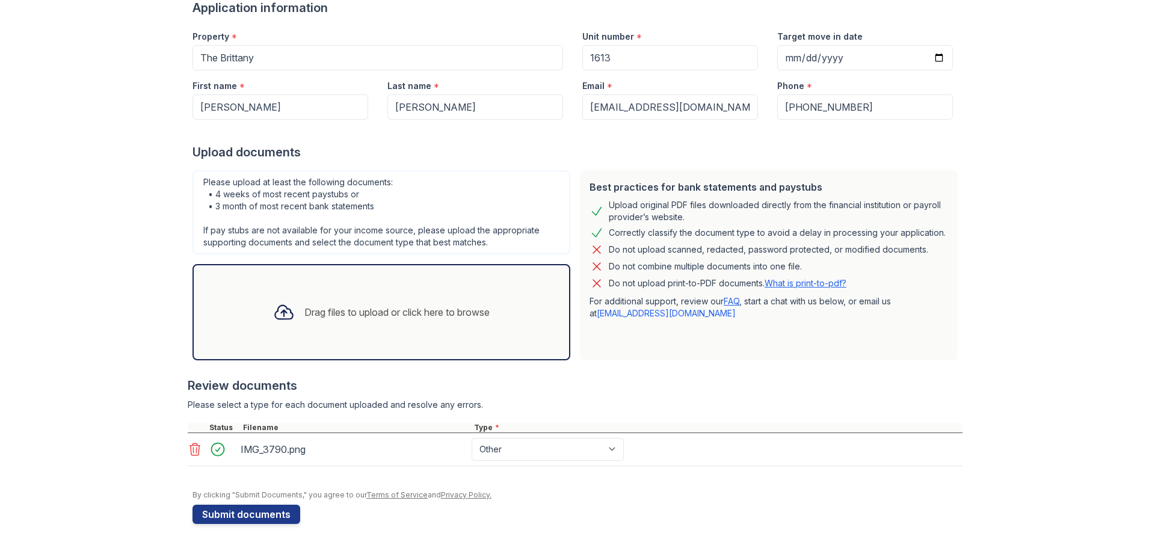
scroll to position [135, 0]
click at [475, 306] on div "Drag files to upload or click here to browse" at bounding box center [396, 312] width 185 height 14
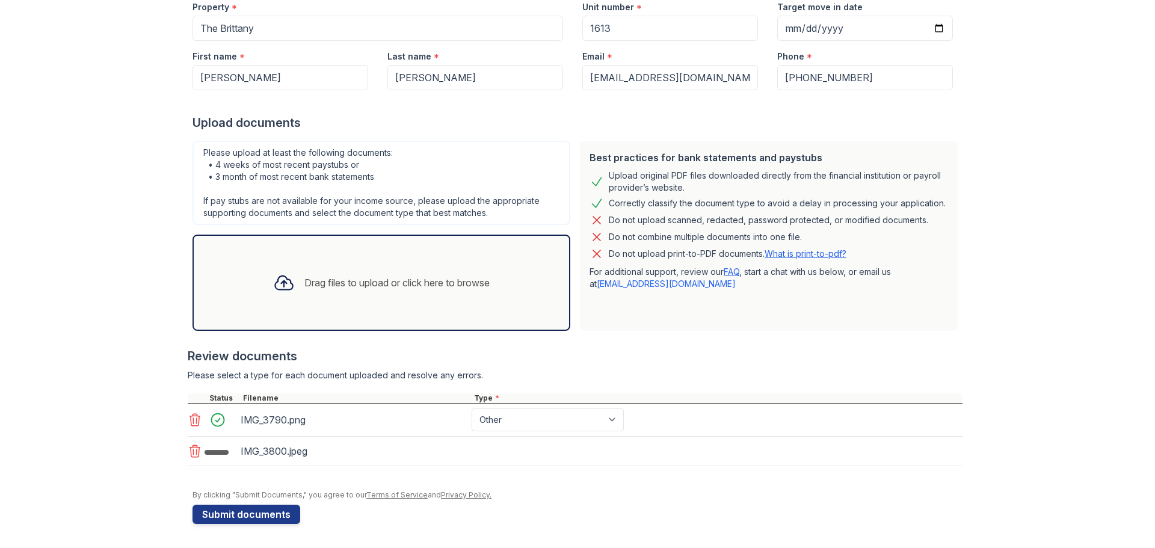
scroll to position [168, 0]
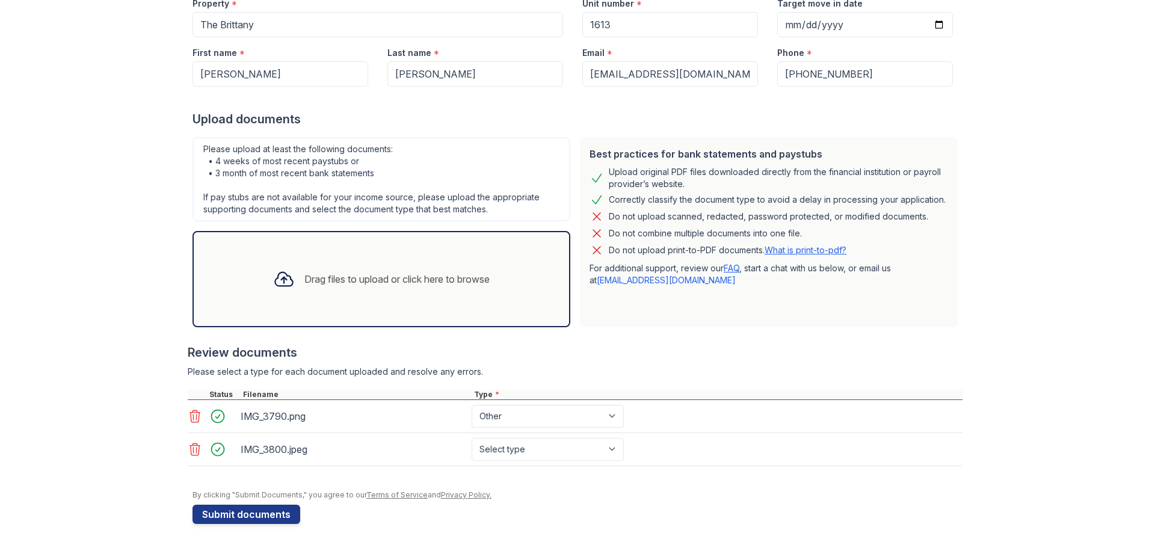
click at [456, 317] on div "Drag files to upload or click here to browse" at bounding box center [381, 279] width 378 height 96
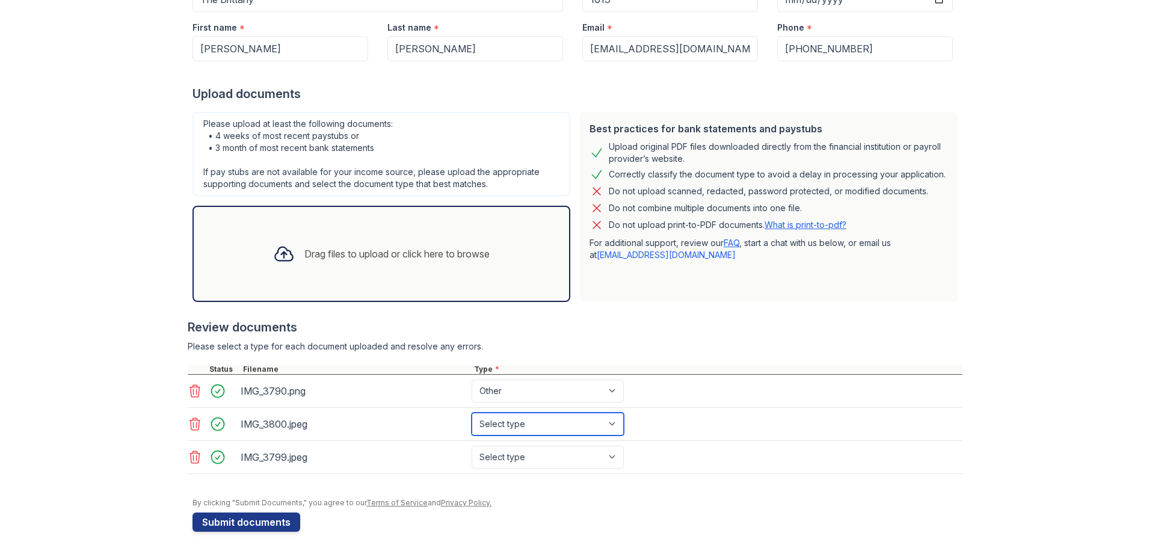
click at [486, 425] on select "Select type Paystub Bank Statement Offer Letter Tax Documents Benefit Award Let…" at bounding box center [547, 424] width 152 height 23
select select "paystub"
click at [471, 413] on select "Select type Paystub Bank Statement Offer Letter Tax Documents Benefit Award Let…" at bounding box center [547, 424] width 152 height 23
click at [514, 461] on select "Select type Paystub Bank Statement Offer Letter Tax Documents Benefit Award Let…" at bounding box center [547, 457] width 152 height 23
select select "paystub"
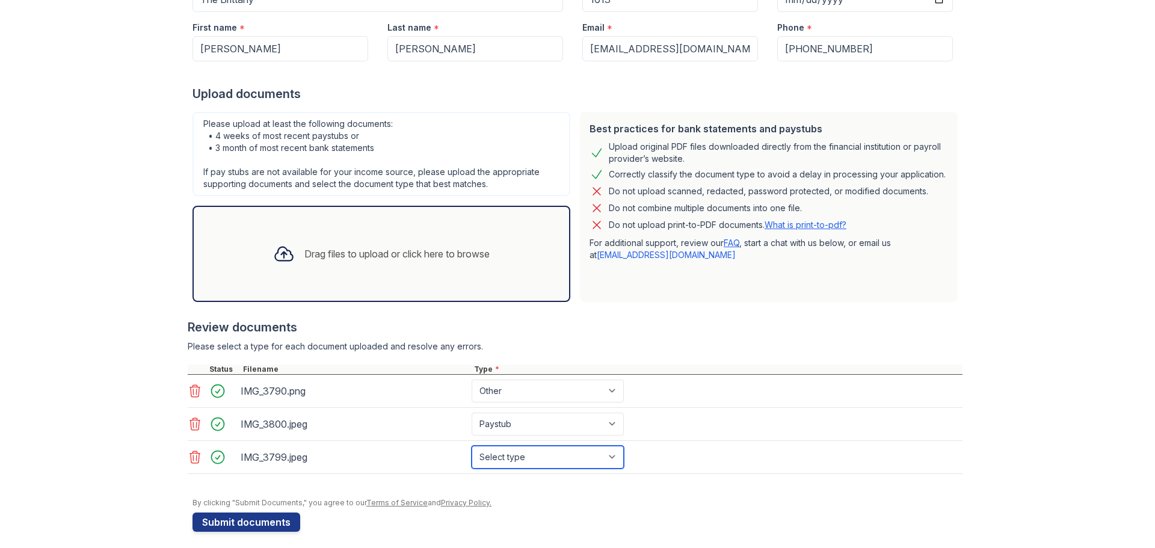
click at [471, 446] on select "Select type Paystub Bank Statement Offer Letter Tax Documents Benefit Award Let…" at bounding box center [547, 457] width 152 height 23
click at [426, 486] on div at bounding box center [577, 492] width 770 height 12
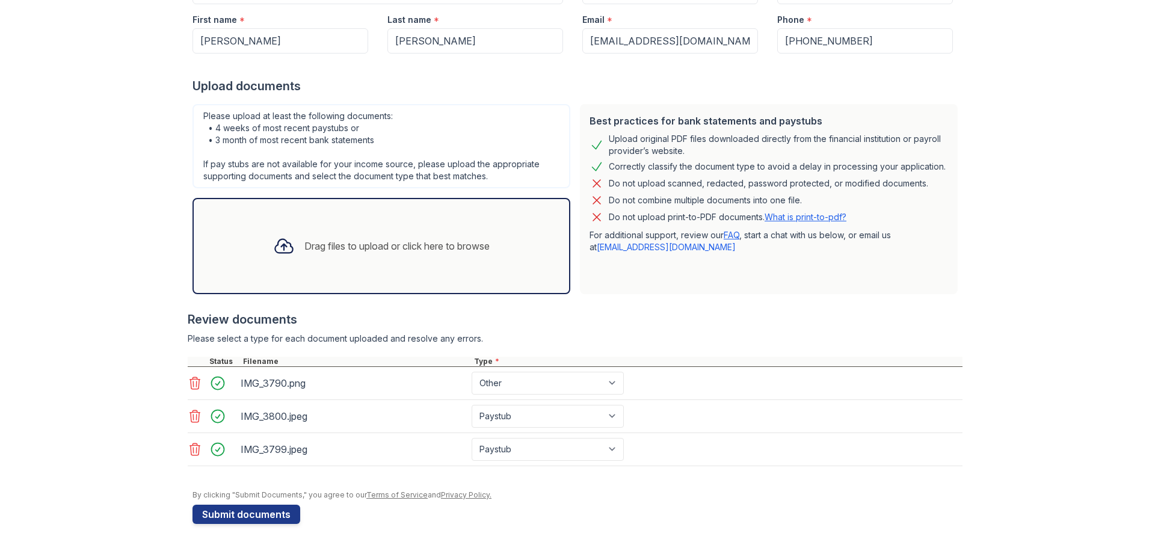
click at [394, 247] on div "Drag files to upload or click here to browse" at bounding box center [396, 246] width 185 height 14
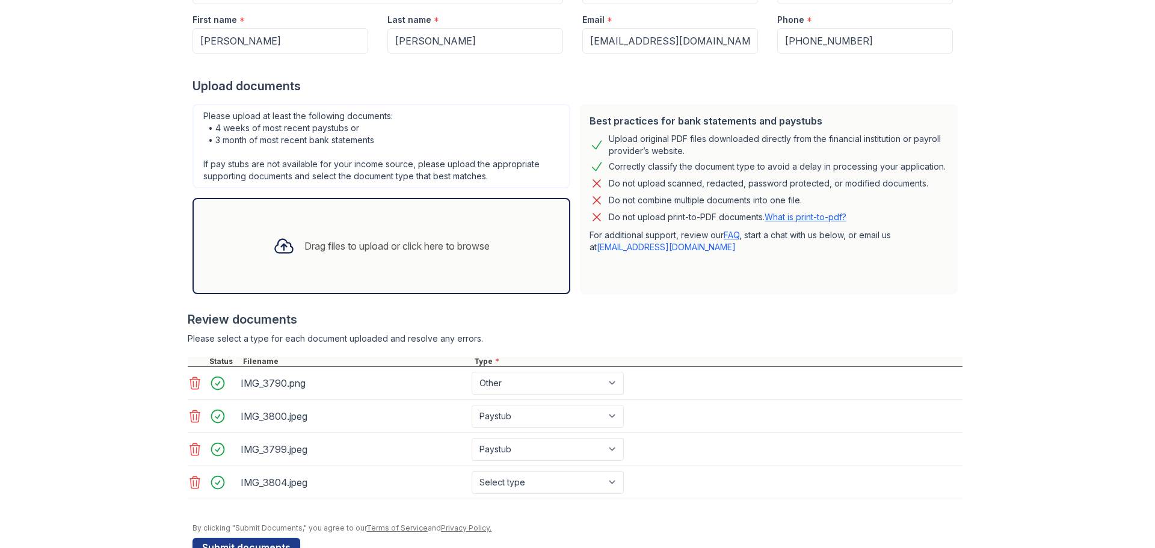
click at [353, 281] on div "Drag files to upload or click here to browse" at bounding box center [381, 246] width 378 height 96
click at [128, 428] on div "Upload Documents for The Brittany Please correct the errors below. Application …" at bounding box center [577, 206] width 1116 height 815
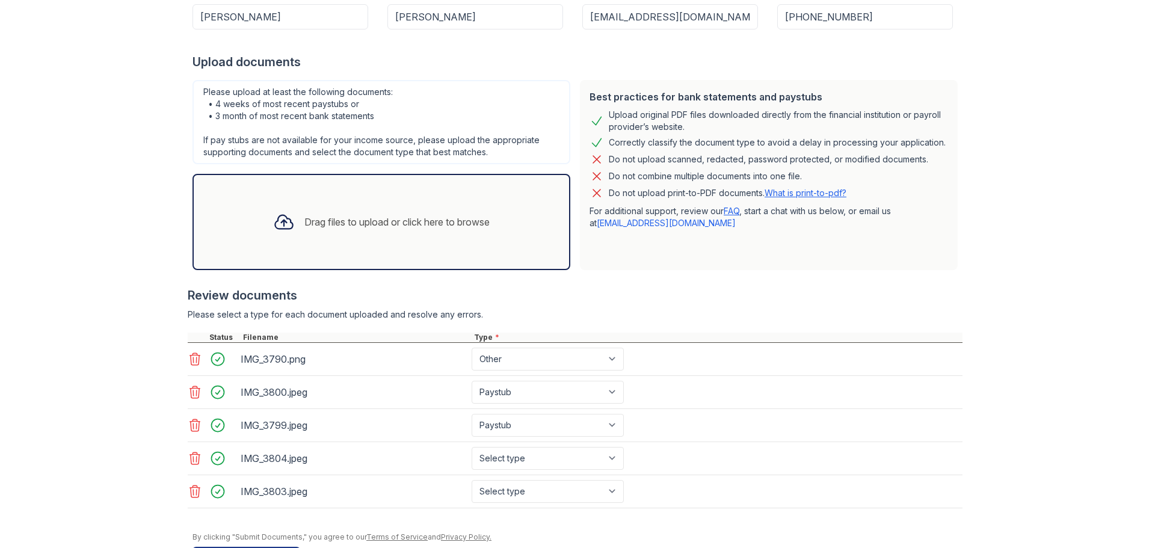
scroll to position [268, 0]
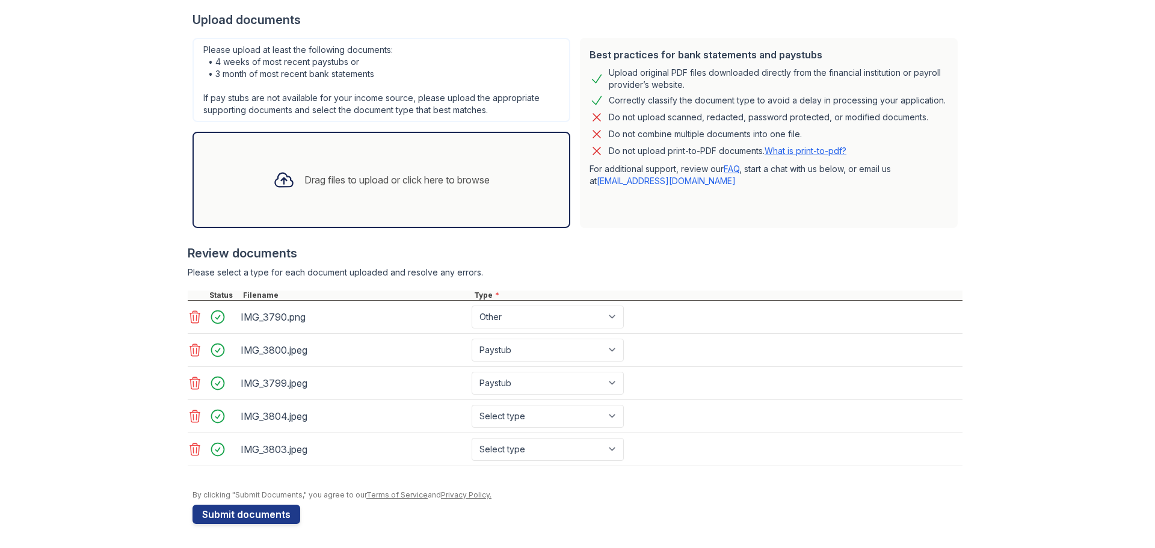
click at [353, 219] on div "Drag files to upload or click here to browse" at bounding box center [381, 180] width 378 height 96
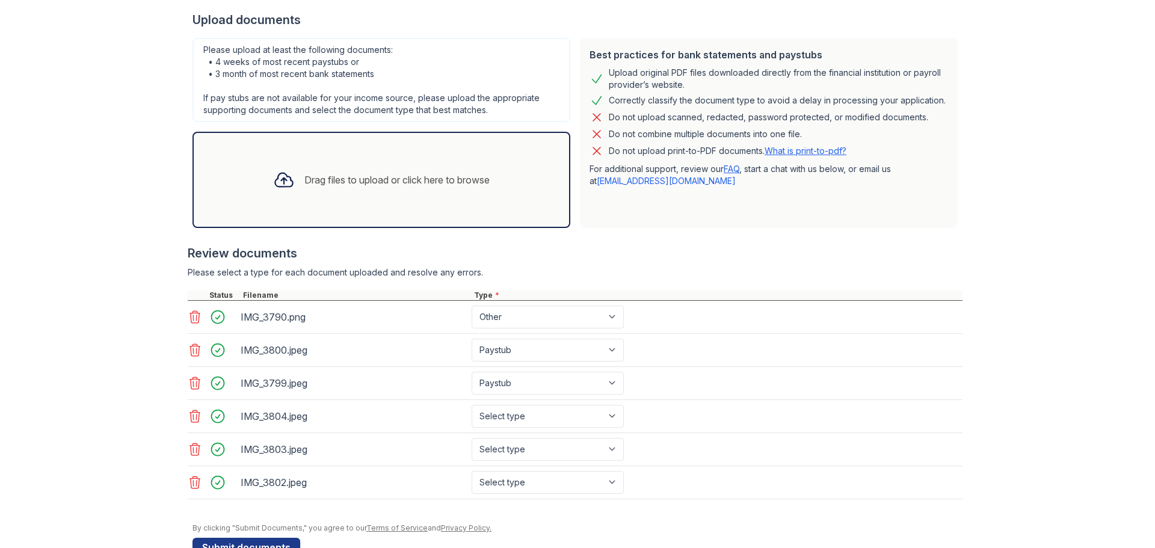
click at [401, 201] on div "Drag files to upload or click here to browse" at bounding box center [381, 180] width 378 height 96
click at [959, 259] on div "Review documents" at bounding box center [575, 253] width 775 height 17
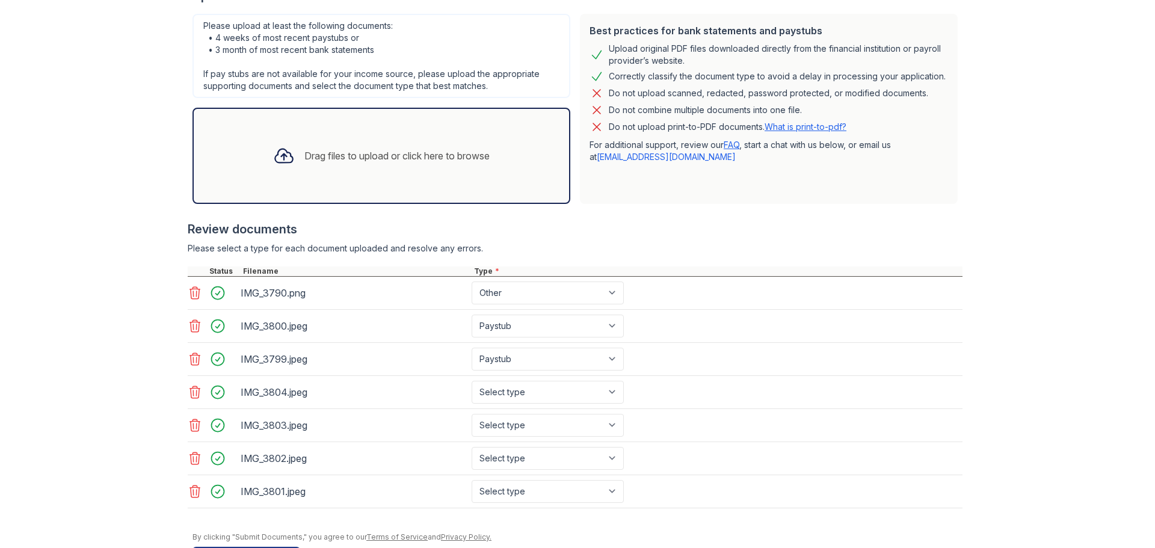
scroll to position [334, 0]
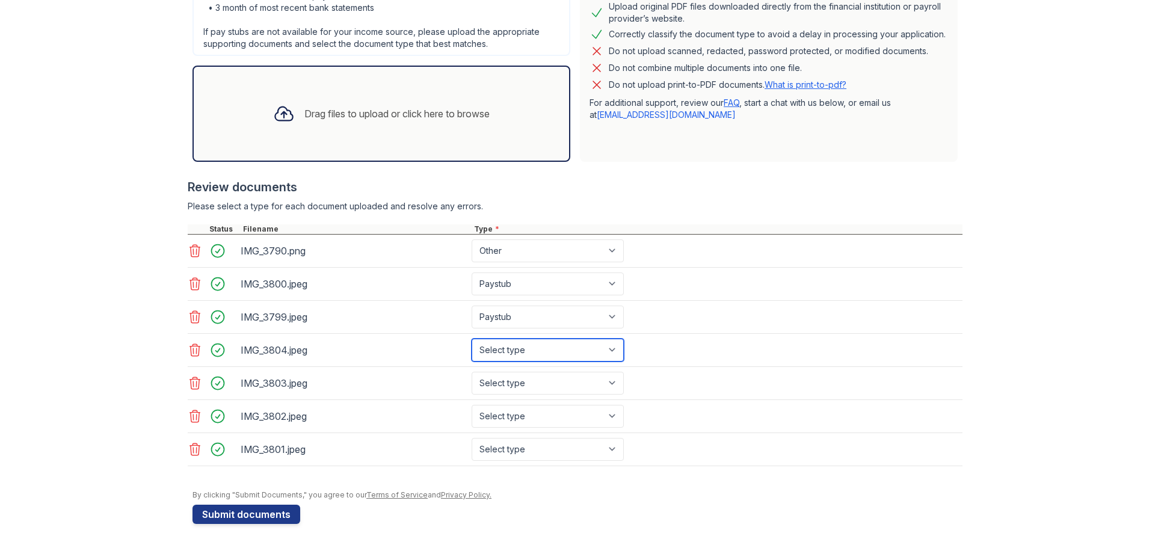
click at [546, 349] on select "Select type Paystub Bank Statement Offer Letter Tax Documents Benefit Award Let…" at bounding box center [547, 350] width 152 height 23
select select "paystub"
click at [471, 339] on select "Select type Paystub Bank Statement Offer Letter Tax Documents Benefit Award Let…" at bounding box center [547, 350] width 152 height 23
click at [542, 383] on select "Select type Paystub Bank Statement Offer Letter Tax Documents Benefit Award Let…" at bounding box center [547, 383] width 152 height 23
select select "paystub"
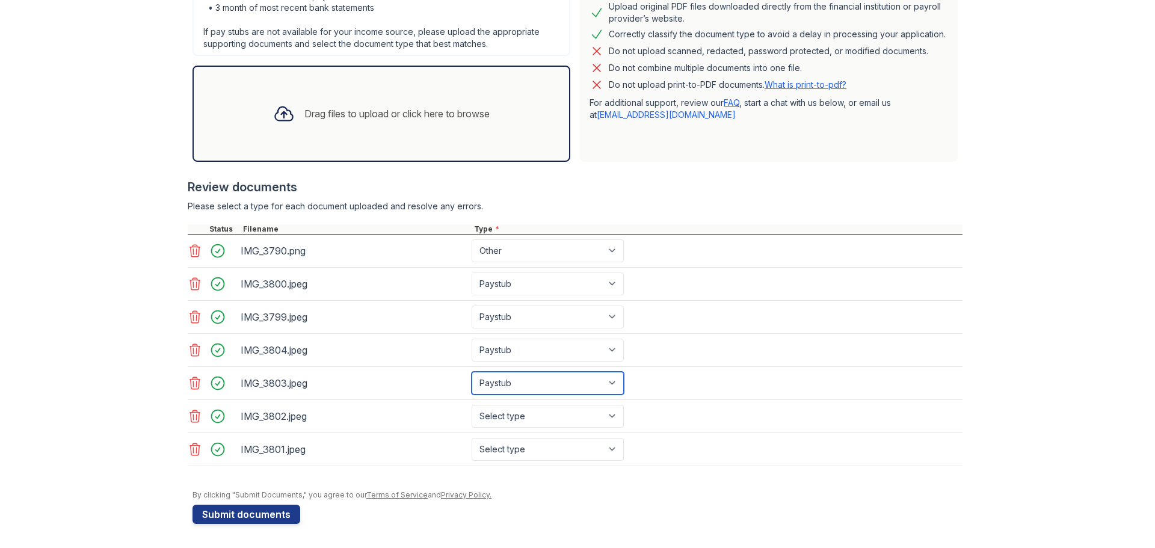
click at [471, 372] on select "Select type Paystub Bank Statement Offer Letter Tax Documents Benefit Award Let…" at bounding box center [547, 383] width 152 height 23
click at [539, 417] on select "Select type Paystub Bank Statement Offer Letter Tax Documents Benefit Award Let…" at bounding box center [547, 416] width 152 height 23
select select "paystub"
click at [471, 405] on select "Select type Paystub Bank Statement Offer Letter Tax Documents Benefit Award Let…" at bounding box center [547, 416] width 152 height 23
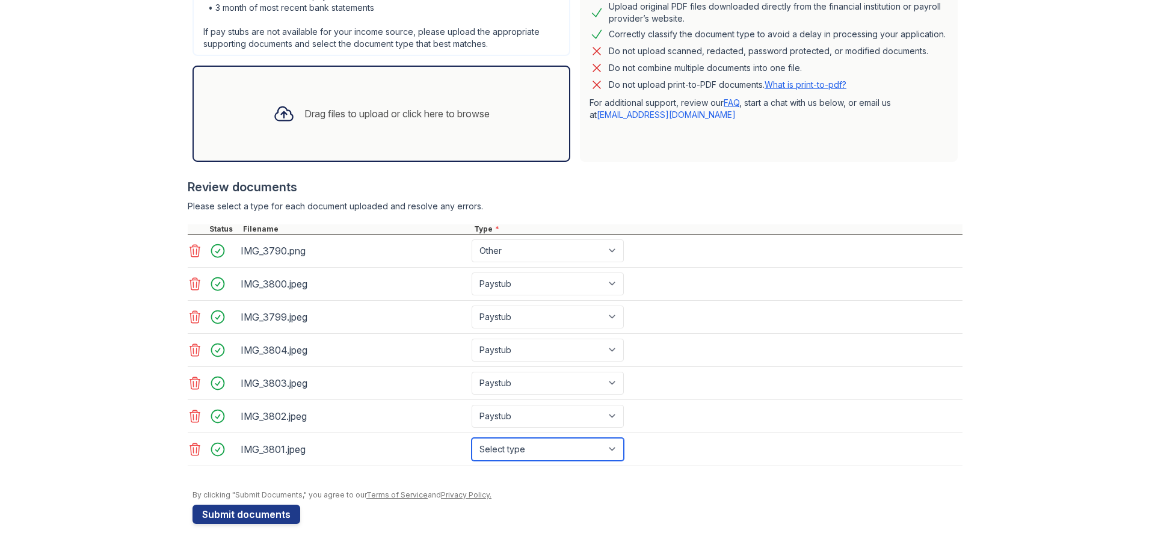
click at [520, 453] on select "Select type Paystub Bank Statement Offer Letter Tax Documents Benefit Award Let…" at bounding box center [547, 449] width 152 height 23
select select "paystub"
click at [471, 438] on select "Select type Paystub Bank Statement Offer Letter Tax Documents Benefit Award Let…" at bounding box center [547, 449] width 152 height 23
click at [223, 513] on button "Submit documents" at bounding box center [246, 514] width 108 height 19
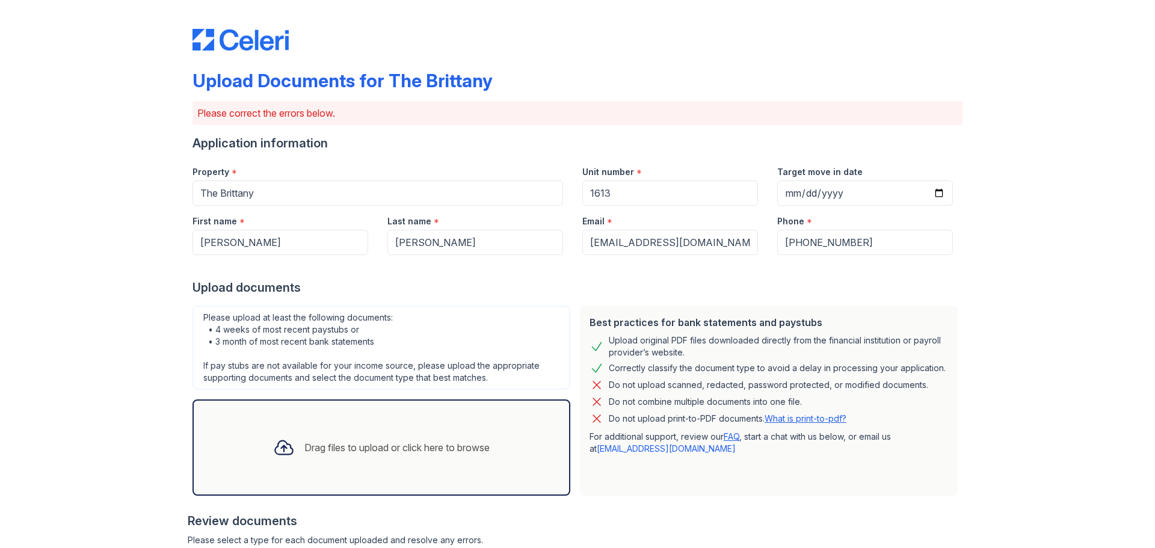
click at [112, 458] on div "Upload Documents for The Brittany Please correct the errors below. Application …" at bounding box center [577, 441] width 1116 height 882
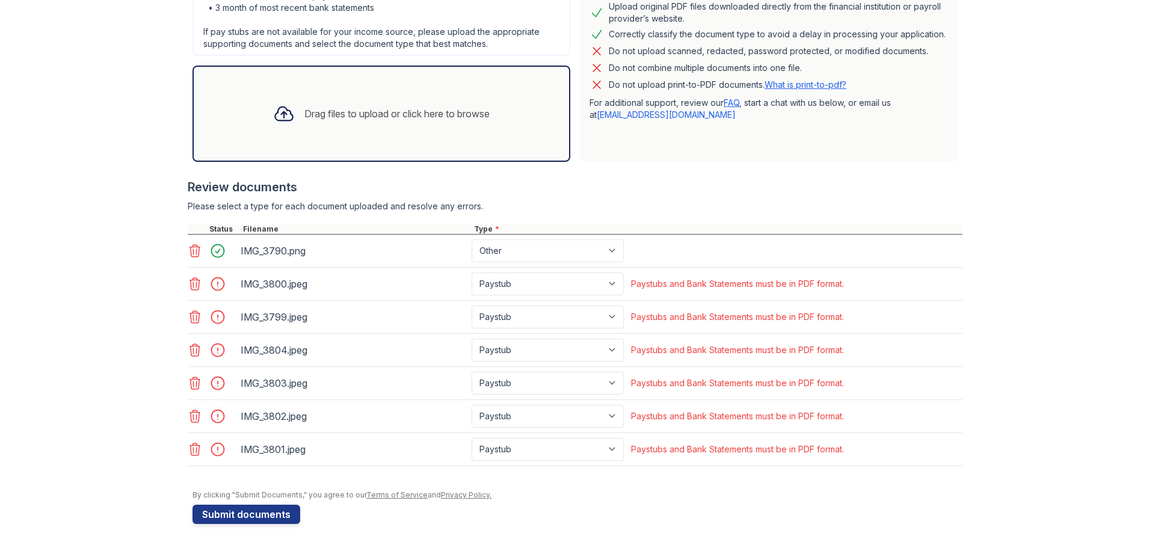
click at [979, 103] on div "Upload Documents for The Brittany Please correct the errors below. Application …" at bounding box center [577, 107] width 1116 height 882
click at [196, 447] on icon at bounding box center [195, 449] width 10 height 12
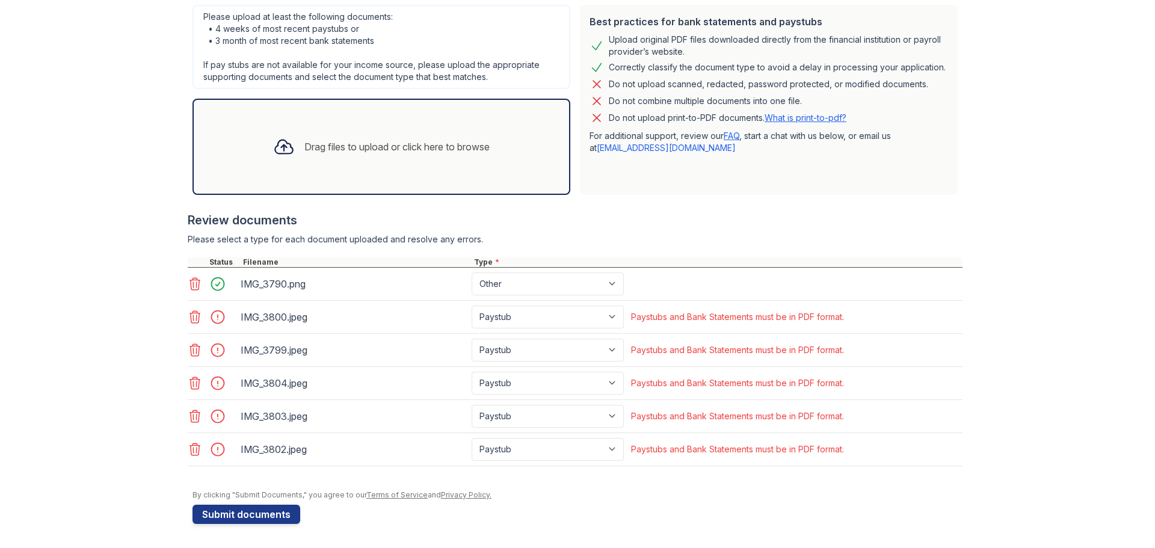
scroll to position [301, 0]
click at [192, 417] on icon at bounding box center [195, 416] width 14 height 14
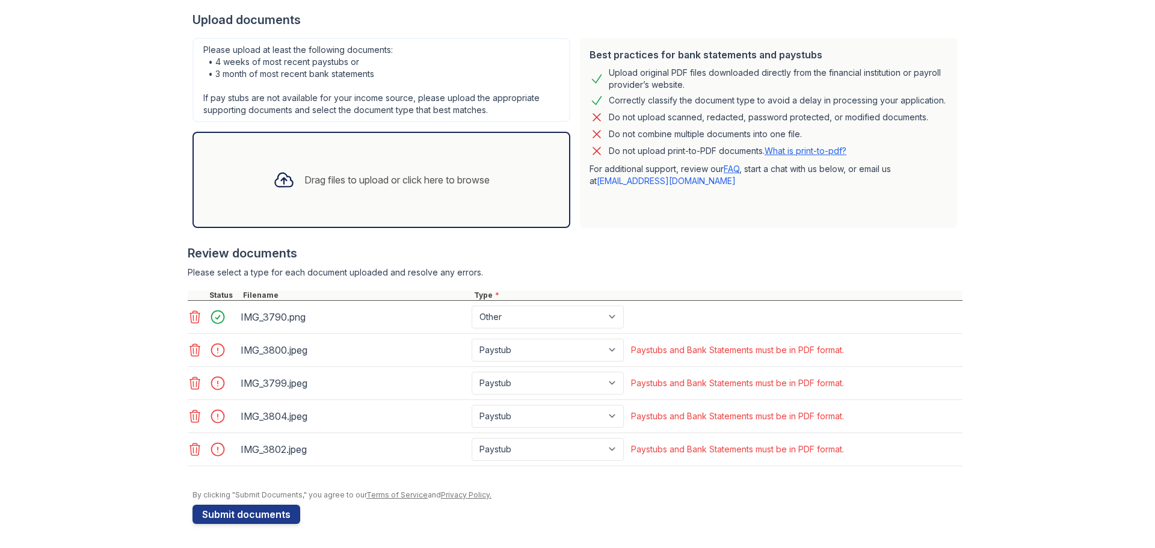
scroll to position [268, 0]
click at [194, 447] on icon at bounding box center [195, 449] width 14 height 14
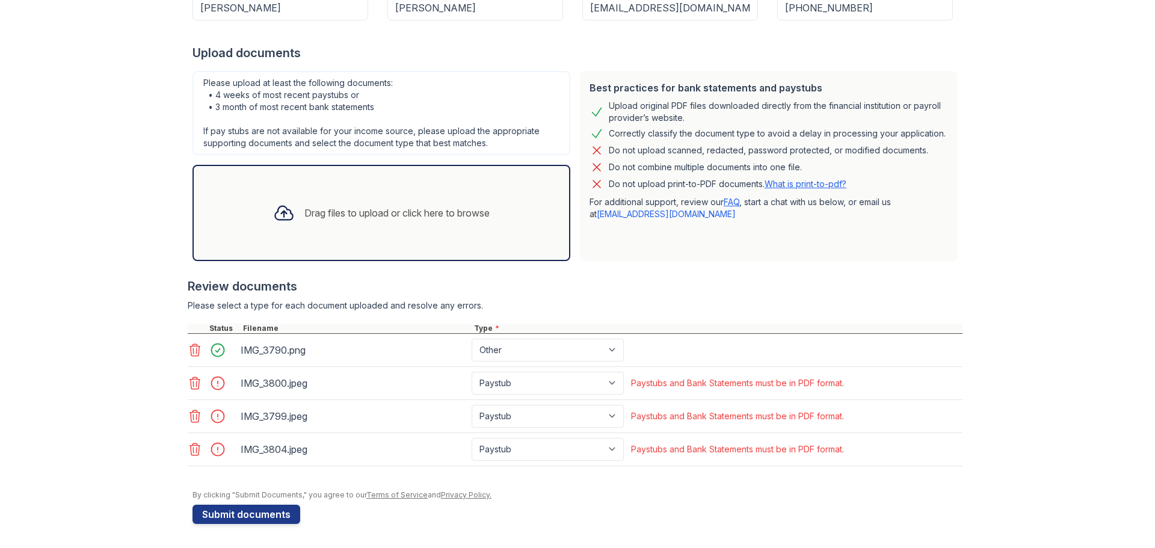
click at [194, 422] on icon at bounding box center [195, 416] width 10 height 12
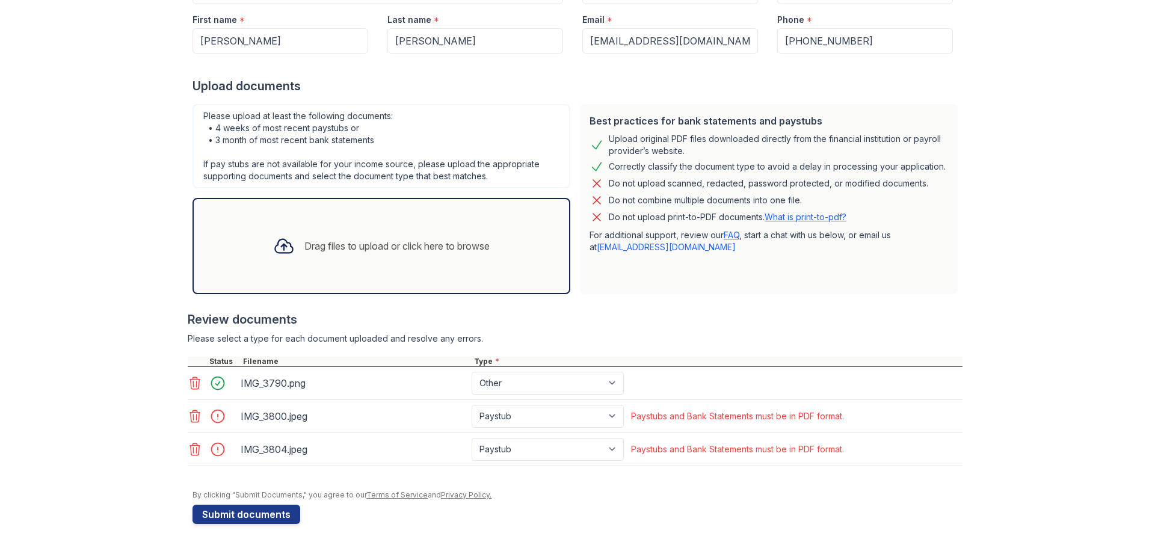
click at [194, 422] on icon at bounding box center [195, 416] width 10 height 12
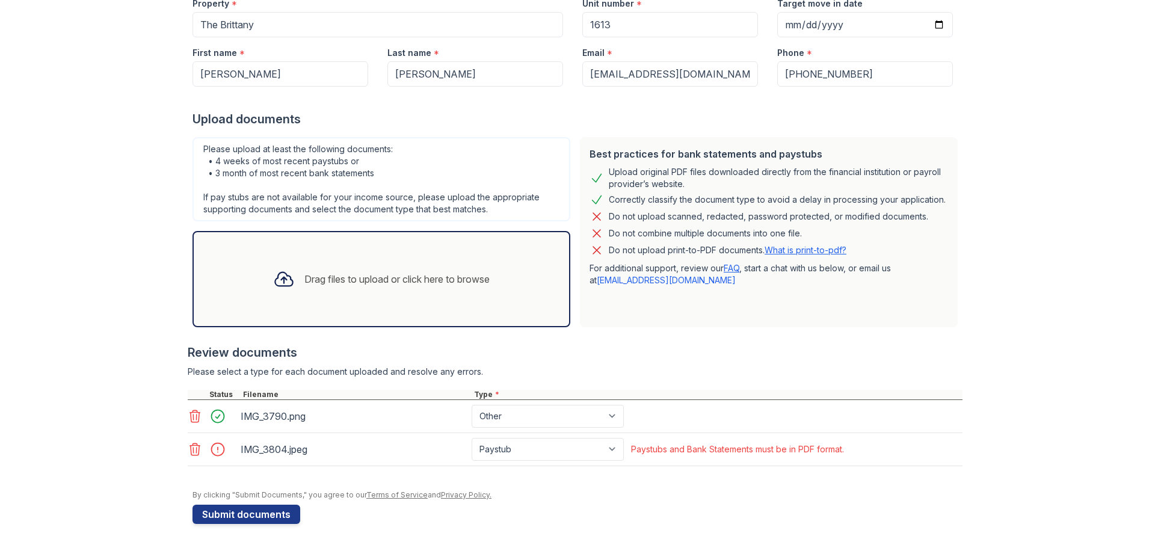
scroll to position [168, 0]
click at [194, 450] on icon at bounding box center [195, 449] width 14 height 14
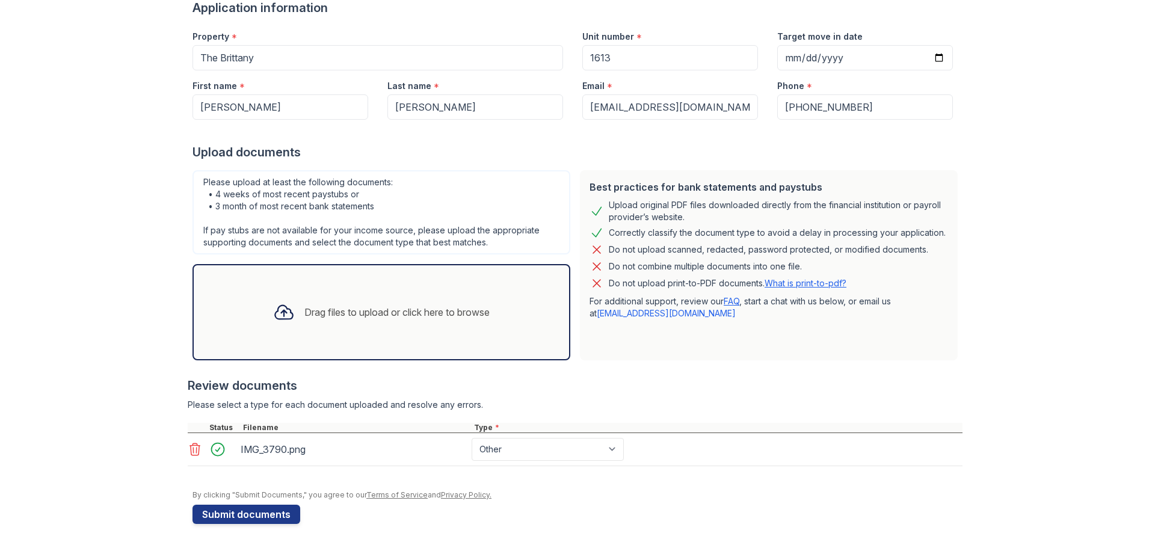
click at [353, 332] on div "Drag files to upload or click here to browse" at bounding box center [381, 312] width 236 height 41
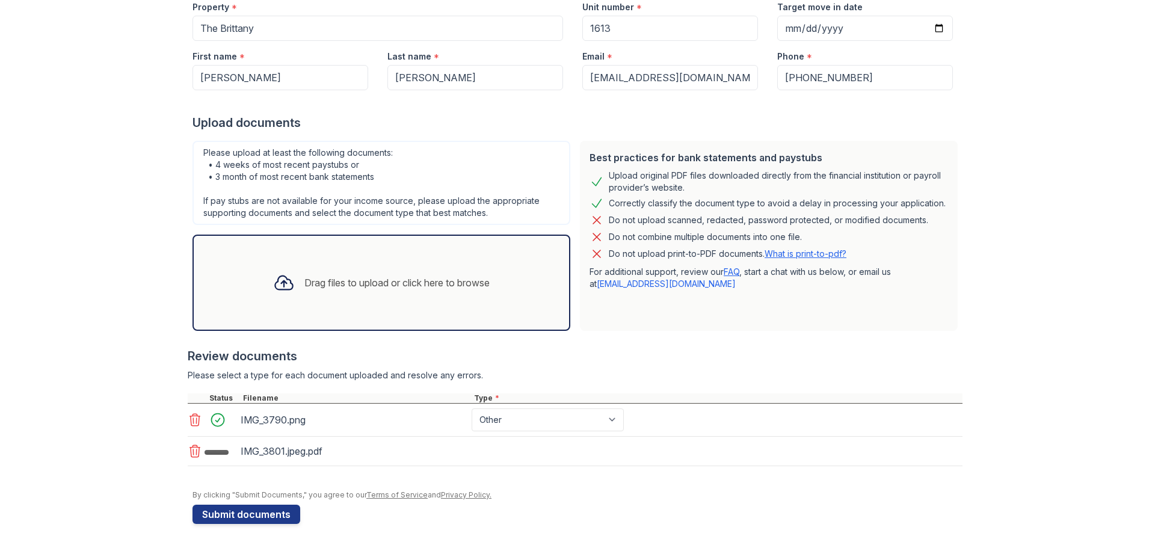
scroll to position [168, 0]
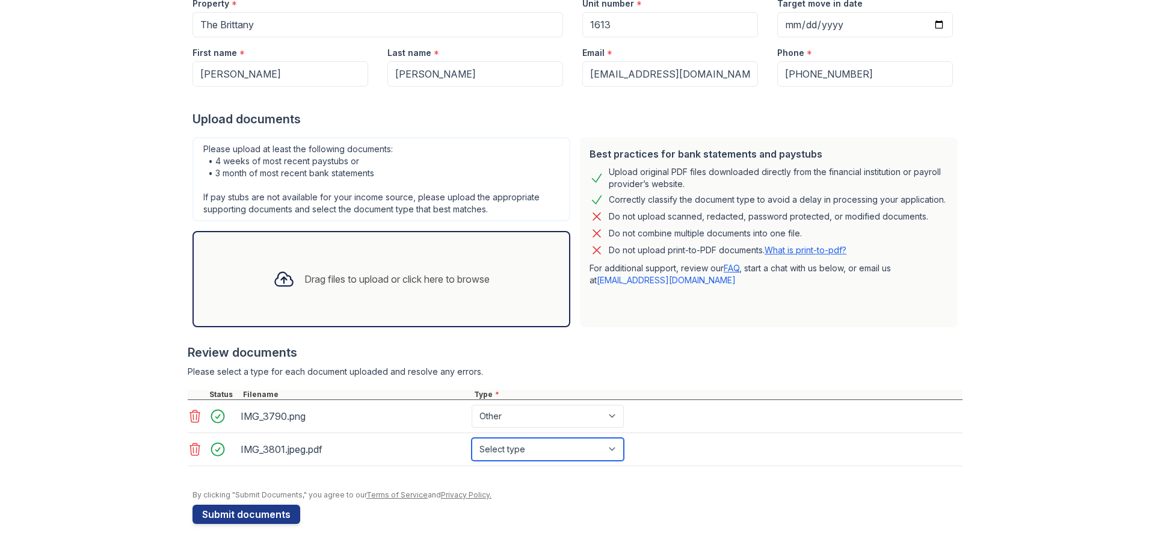
click at [585, 445] on select "Select type Paystub Bank Statement Offer Letter Tax Documents Benefit Award Let…" at bounding box center [547, 449] width 152 height 23
select select "paystub"
click at [471, 438] on select "Select type Paystub Bank Statement Offer Letter Tax Documents Benefit Award Let…" at bounding box center [547, 449] width 152 height 23
click at [285, 522] on button "Submit documents" at bounding box center [246, 514] width 108 height 19
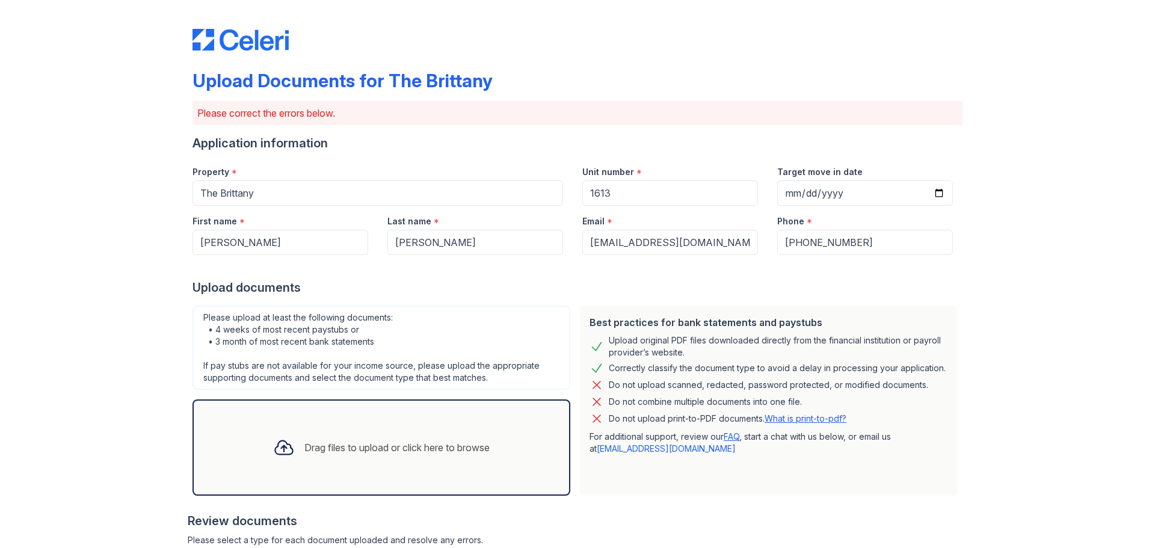
click at [127, 494] on div "Upload Documents for The Brittany Please correct the errors below. Application …" at bounding box center [577, 380] width 1116 height 761
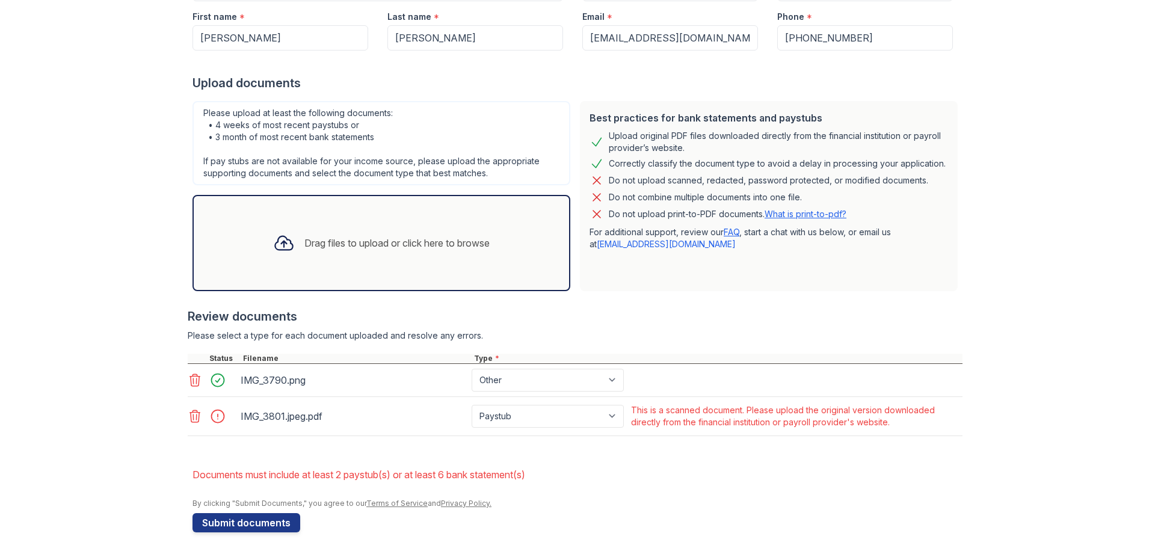
scroll to position [213, 0]
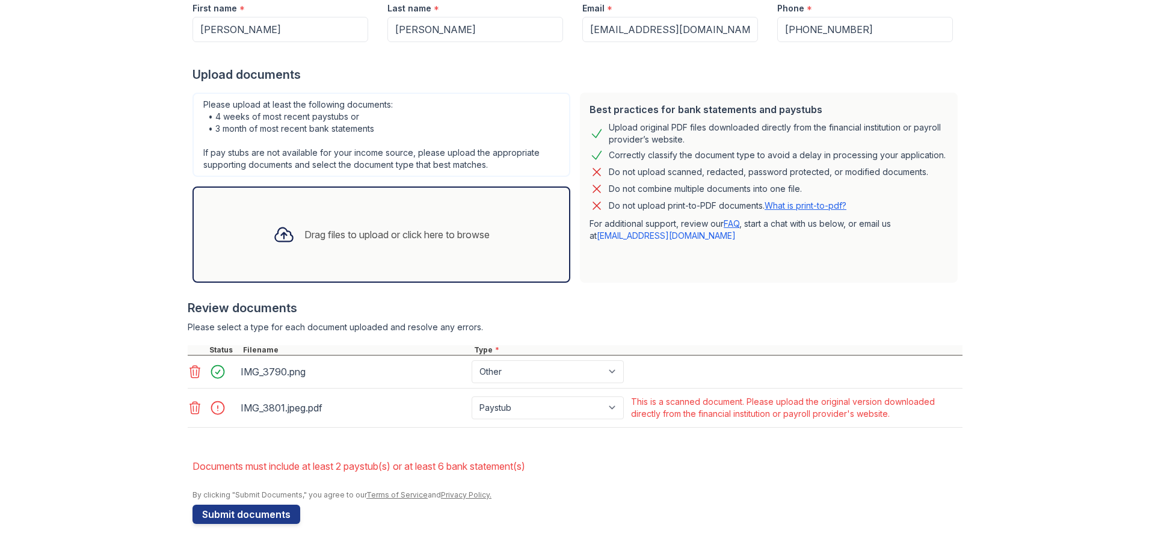
click at [194, 410] on icon at bounding box center [195, 408] width 14 height 14
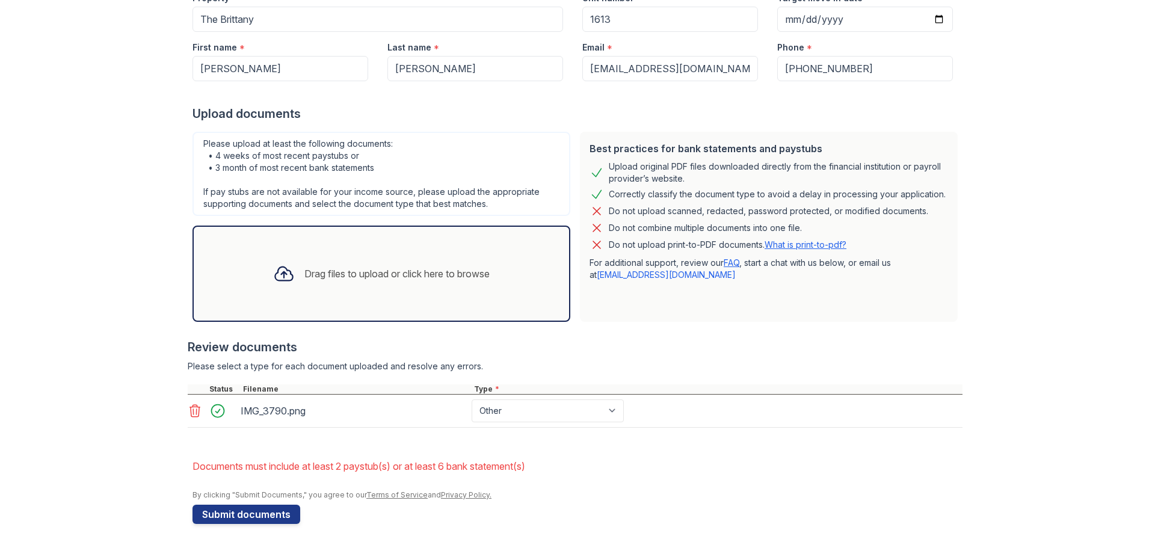
scroll to position [174, 0]
click at [660, 273] on link "support@getceleri.com" at bounding box center [666, 274] width 139 height 10
click at [732, 263] on link "FAQ" at bounding box center [731, 262] width 16 height 10
click at [381, 292] on div "Drag files to upload or click here to browse" at bounding box center [381, 273] width 236 height 41
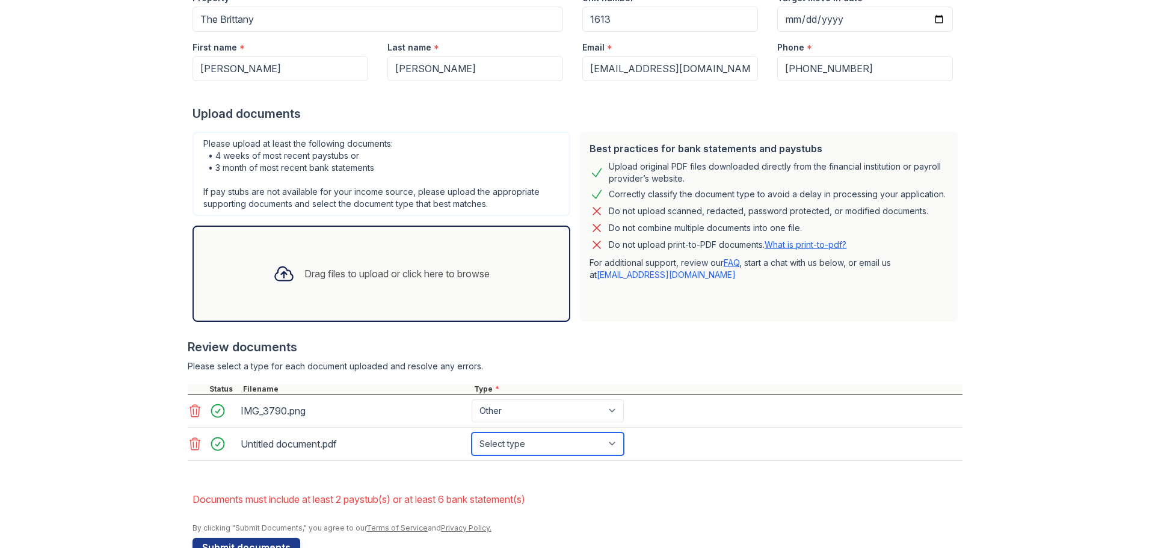
click at [514, 445] on select "Select type Paystub Bank Statement Offer Letter Tax Documents Benefit Award Let…" at bounding box center [547, 443] width 152 height 23
select select "paystub"
click at [471, 432] on select "Select type Paystub Bank Statement Offer Letter Tax Documents Benefit Award Let…" at bounding box center [547, 443] width 152 height 23
click at [288, 302] on div "Drag files to upload or click here to browse" at bounding box center [381, 274] width 378 height 96
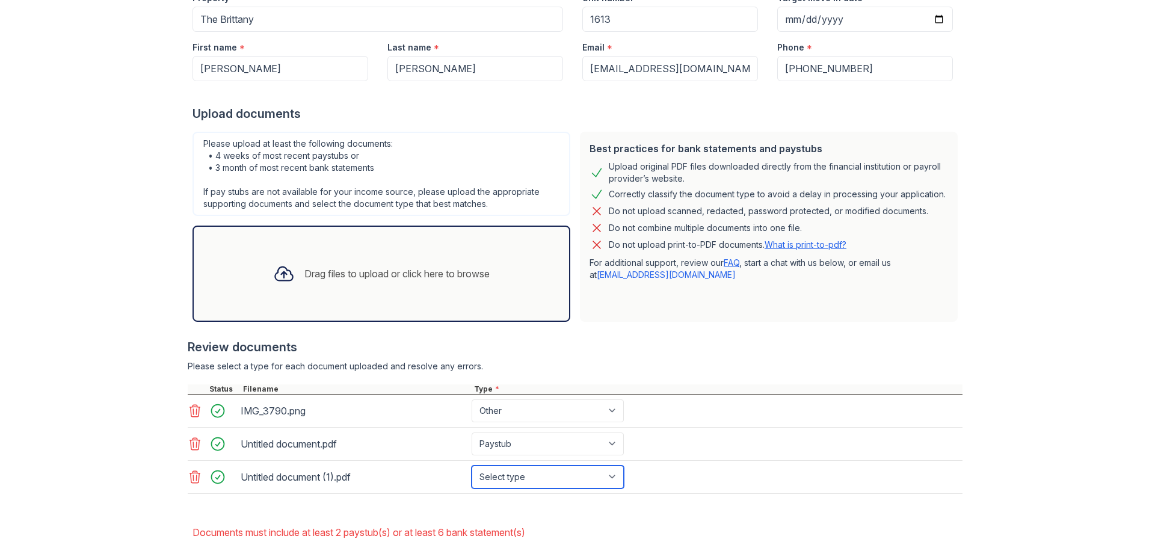
click at [483, 477] on select "Select type Paystub Bank Statement Offer Letter Tax Documents Benefit Award Let…" at bounding box center [547, 476] width 152 height 23
select select "paystub"
click at [471, 465] on select "Select type Paystub Bank Statement Offer Letter Tax Documents Benefit Award Let…" at bounding box center [547, 476] width 152 height 23
click at [316, 280] on div "Drag files to upload or click here to browse" at bounding box center [396, 273] width 185 height 14
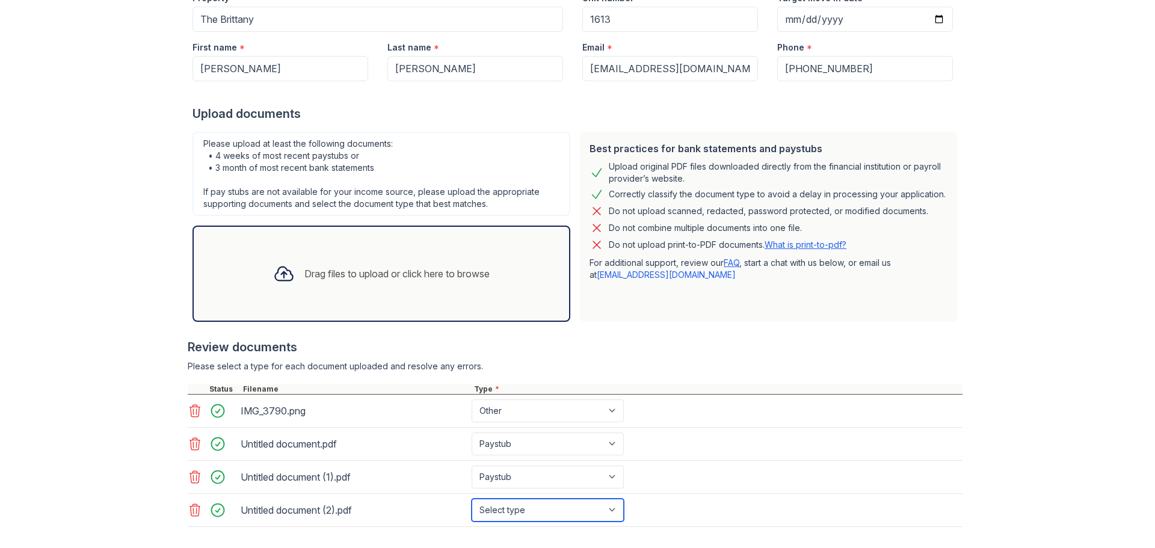
click at [502, 512] on select "Select type Paystub Bank Statement Offer Letter Tax Documents Benefit Award Let…" at bounding box center [547, 510] width 152 height 23
select select "paystub"
click at [471, 499] on select "Select type Paystub Bank Statement Offer Letter Tax Documents Benefit Award Let…" at bounding box center [547, 510] width 152 height 23
click at [626, 355] on div "Review documents" at bounding box center [575, 347] width 775 height 17
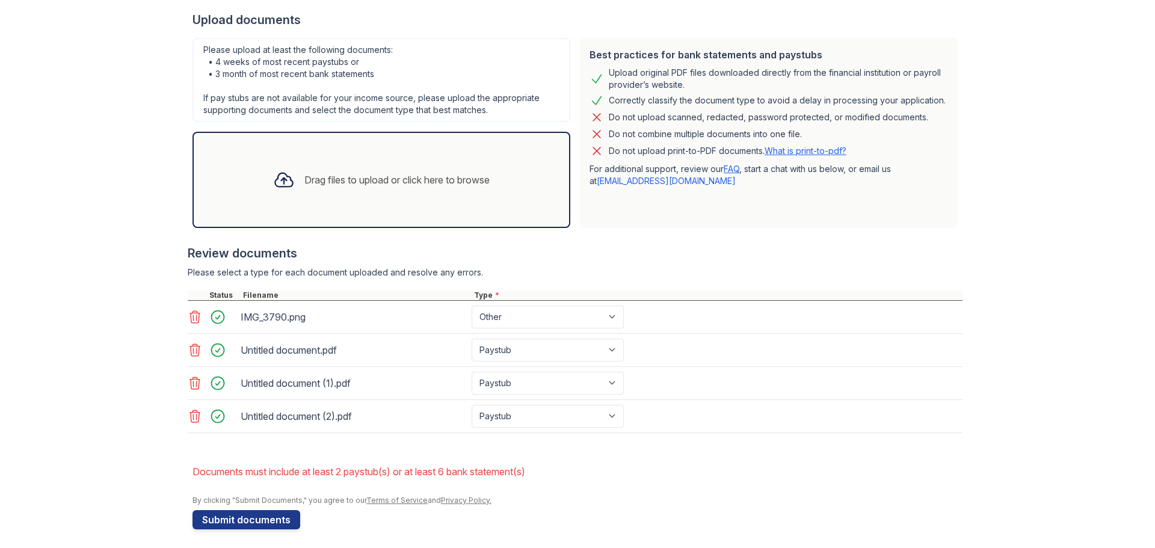
scroll to position [273, 0]
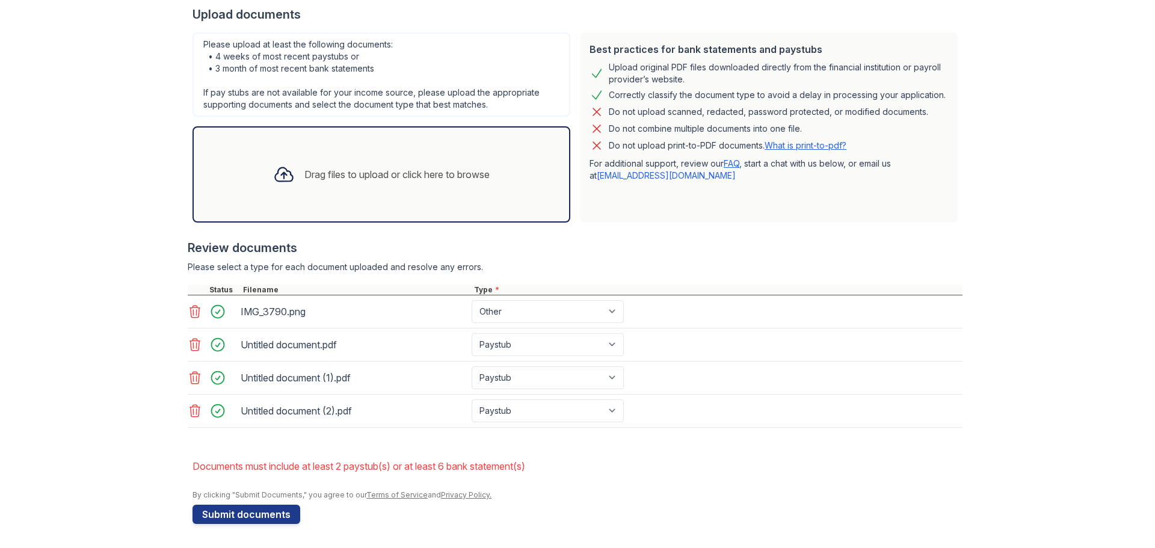
click at [390, 160] on div "Drag files to upload or click here to browse" at bounding box center [381, 174] width 236 height 41
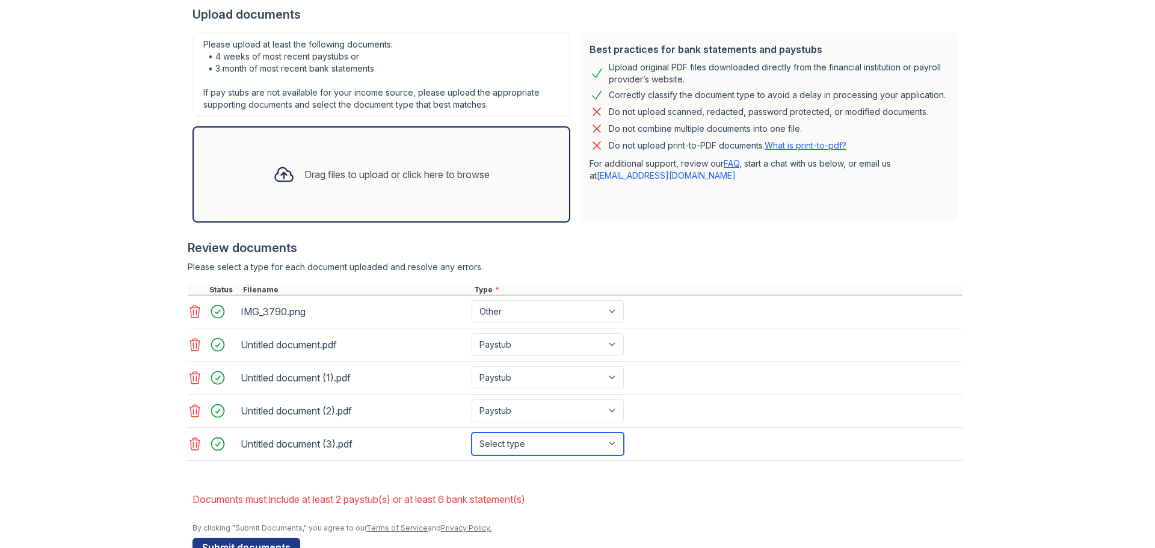
click at [530, 440] on select "Select type Paystub Bank Statement Offer Letter Tax Documents Benefit Award Let…" at bounding box center [547, 443] width 152 height 23
select select "paystub"
click at [471, 432] on select "Select type Paystub Bank Statement Offer Letter Tax Documents Benefit Award Let…" at bounding box center [547, 443] width 152 height 23
click at [323, 160] on div "Drag files to upload or click here to browse" at bounding box center [381, 174] width 236 height 41
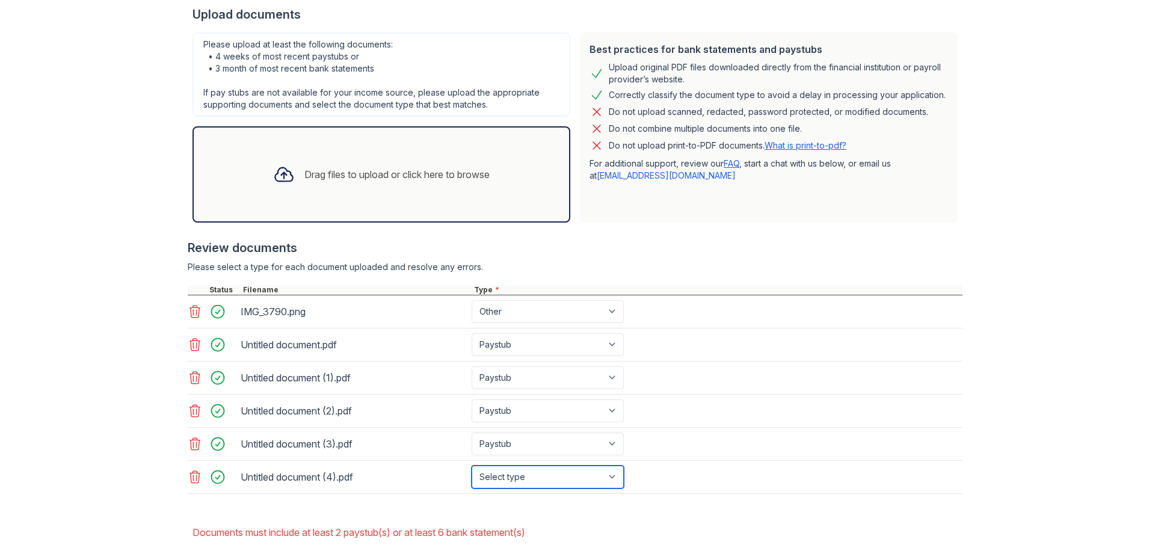
click at [603, 473] on select "Select type Paystub Bank Statement Offer Letter Tax Documents Benefit Award Let…" at bounding box center [547, 476] width 152 height 23
select select "paystub"
click at [471, 465] on select "Select type Paystub Bank Statement Offer Letter Tax Documents Benefit Award Let…" at bounding box center [547, 476] width 152 height 23
click at [375, 198] on div "Drag files to upload or click here to browse" at bounding box center [381, 174] width 378 height 96
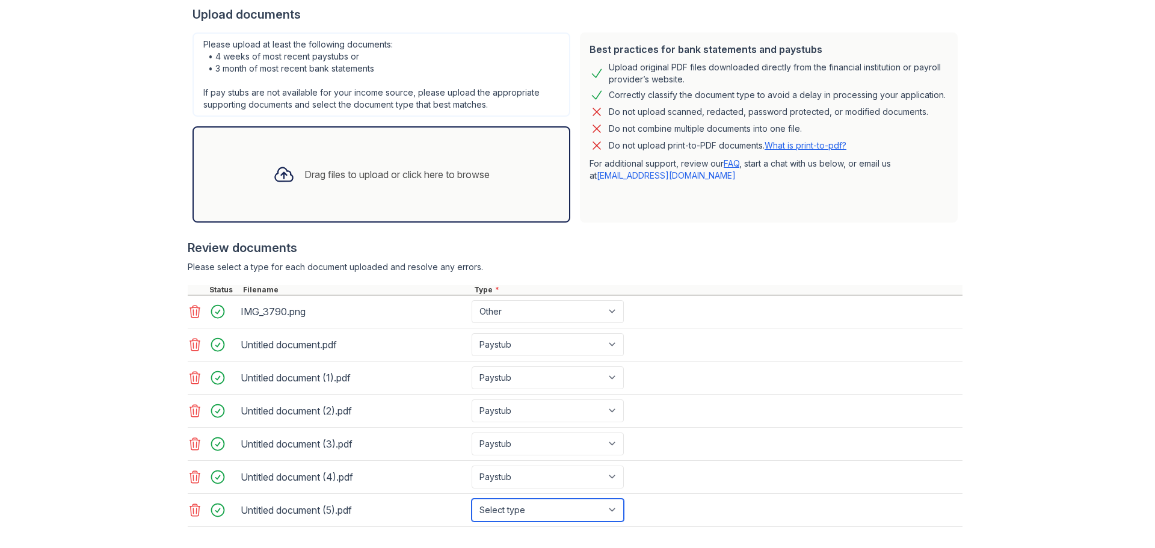
click at [505, 512] on select "Select type Paystub Bank Statement Offer Letter Tax Documents Benefit Award Let…" at bounding box center [547, 510] width 152 height 23
select select "paystub"
click at [471, 499] on select "Select type Paystub Bank Statement Offer Letter Tax Documents Benefit Award Let…" at bounding box center [547, 510] width 152 height 23
click at [1021, 425] on div "Upload Documents for The Brittany Please correct the errors below. Application …" at bounding box center [577, 187] width 1116 height 920
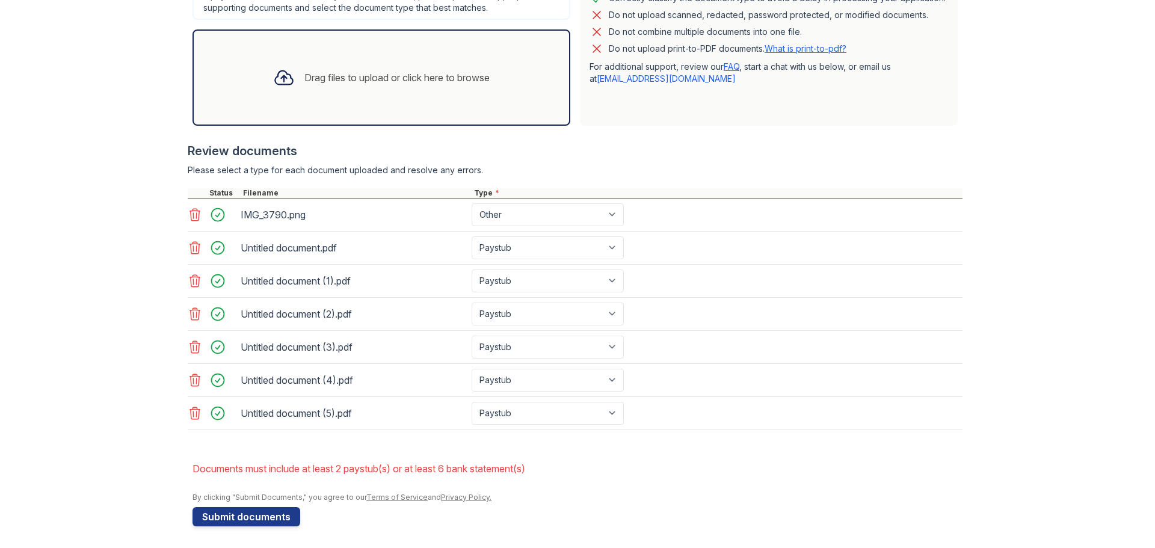
scroll to position [372, 0]
click at [273, 517] on button "Submit documents" at bounding box center [246, 514] width 108 height 19
